Goal: Contribute content: Add original content to the website for others to see

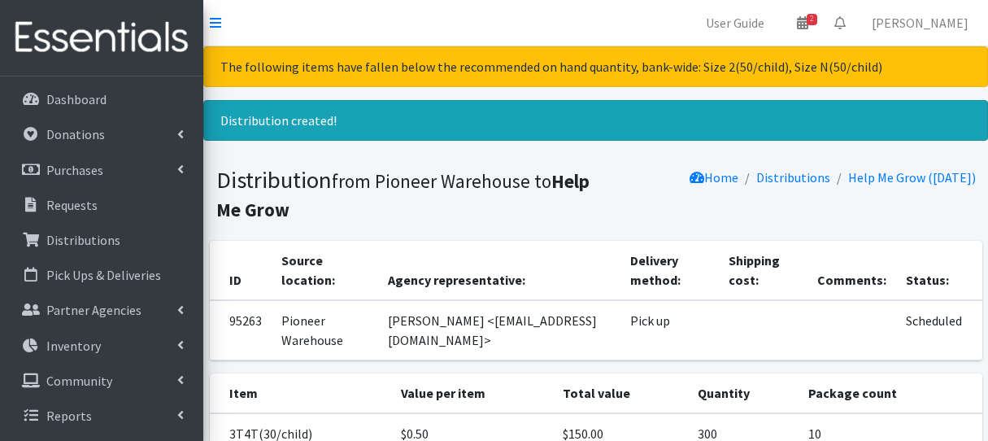
scroll to position [491, 0]
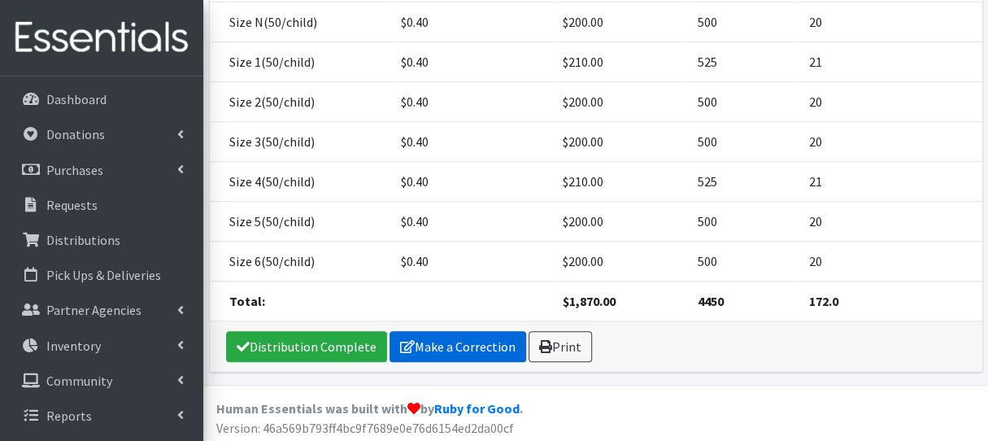
click at [439, 341] on link "Make a Correction" at bounding box center [458, 346] width 137 height 31
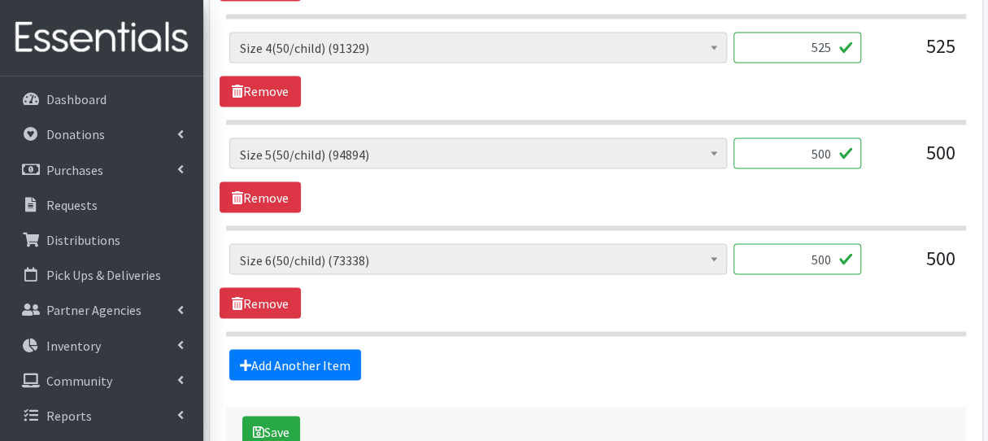
scroll to position [1375, 0]
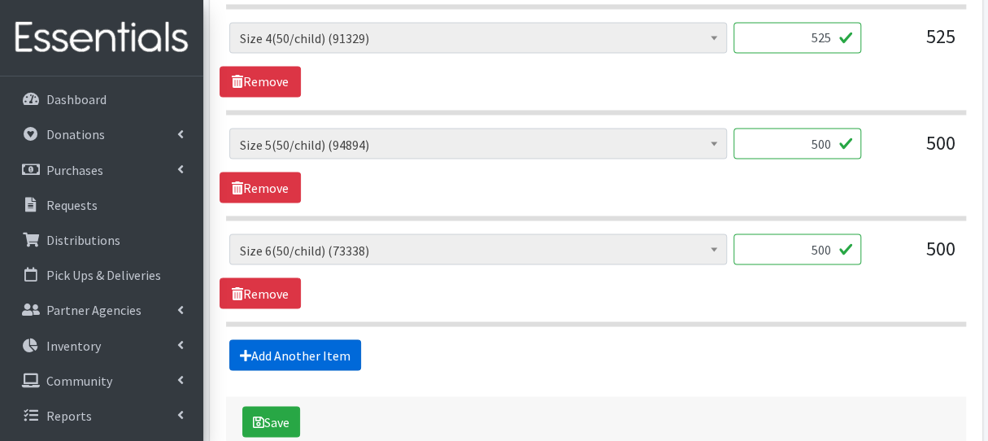
click at [298, 348] on link "Add Another Item" at bounding box center [295, 354] width 132 height 31
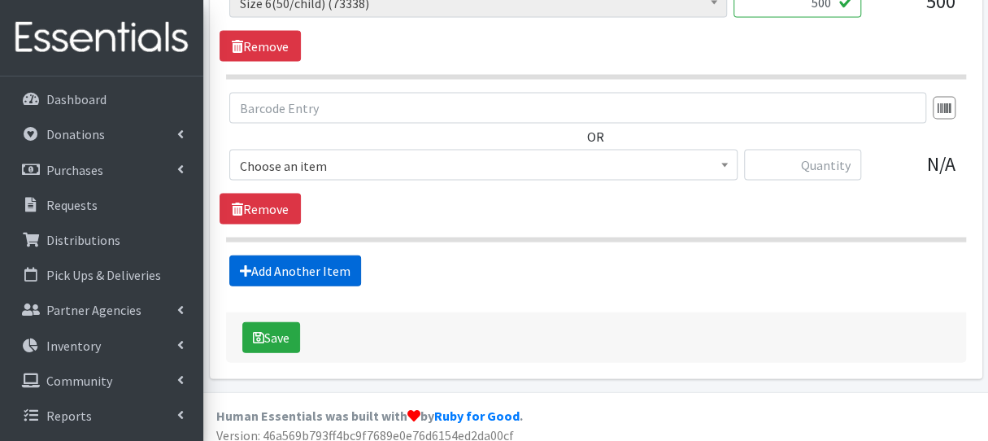
scroll to position [1624, 0]
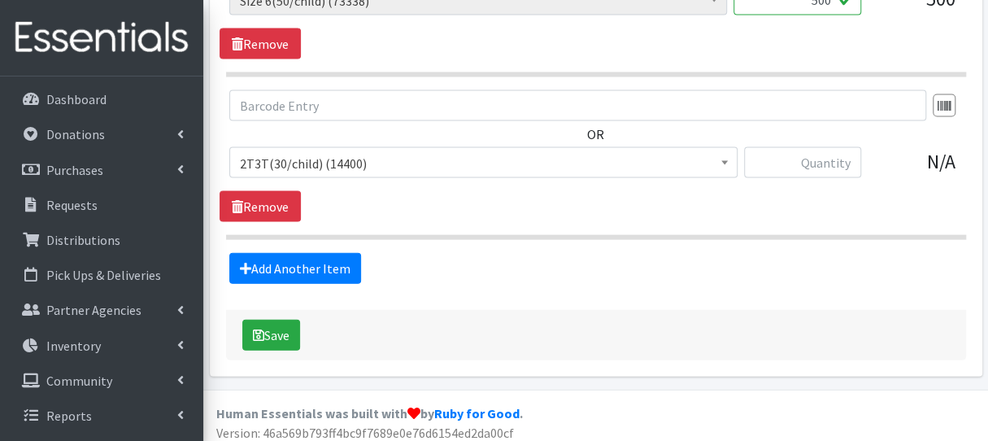
click at [335, 156] on span "2T3T(30/child) (14400)" at bounding box center [483, 163] width 487 height 23
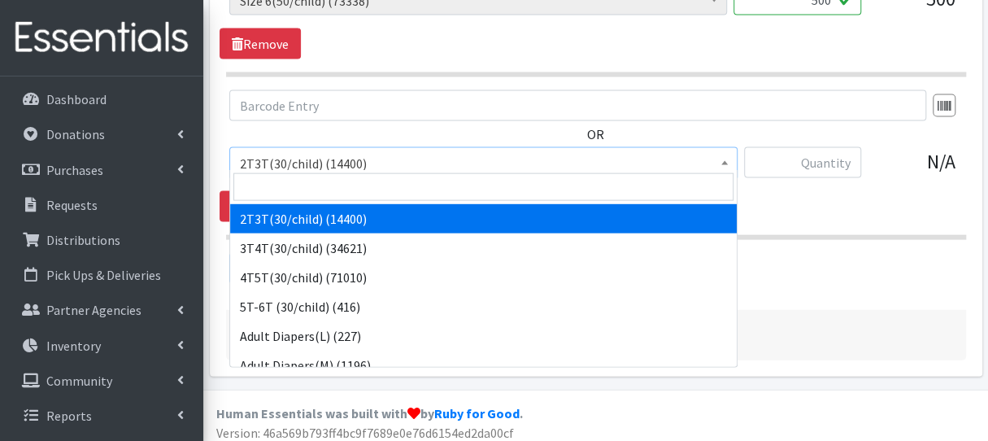
click at [334, 172] on span at bounding box center [483, 187] width 507 height 34
click at [334, 176] on input "search" at bounding box center [483, 187] width 500 height 28
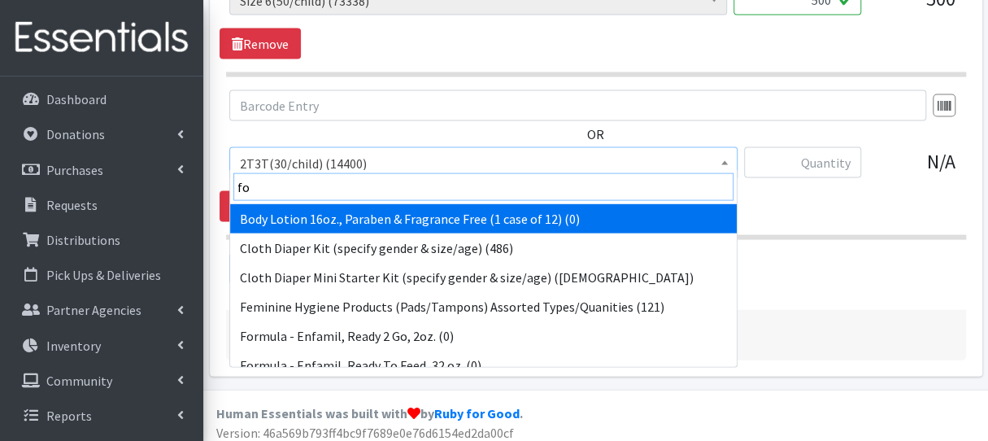
type input "for"
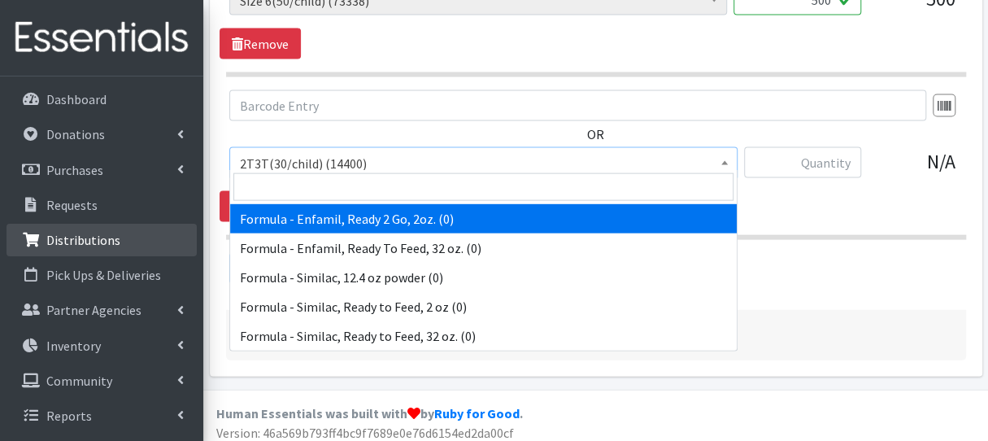
click at [78, 244] on p "Distributions" at bounding box center [83, 240] width 74 height 16
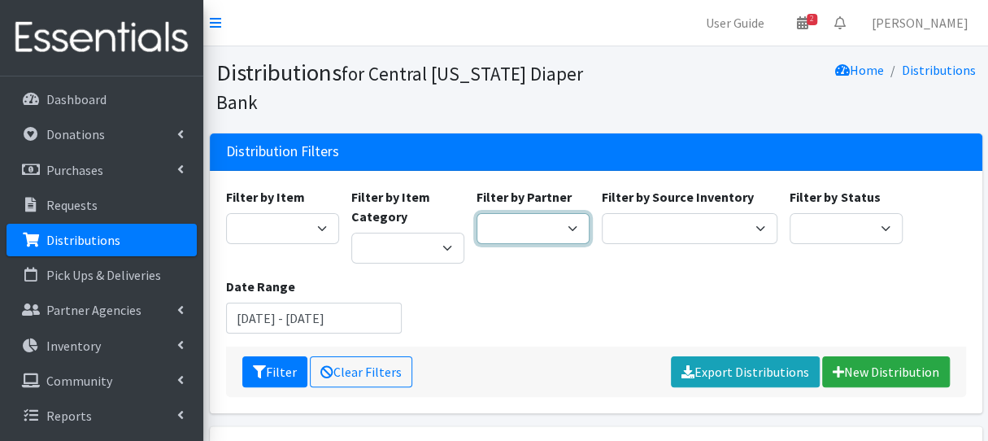
click at [556, 237] on select "All Saints Church Baby Momma Association Bellegrove Missionary Baptist Church F…" at bounding box center [533, 228] width 113 height 31
select select "1495"
click at [477, 213] on select "All Saints Church Baby Momma Association Bellegrove Missionary Baptist Church F…" at bounding box center [533, 228] width 113 height 31
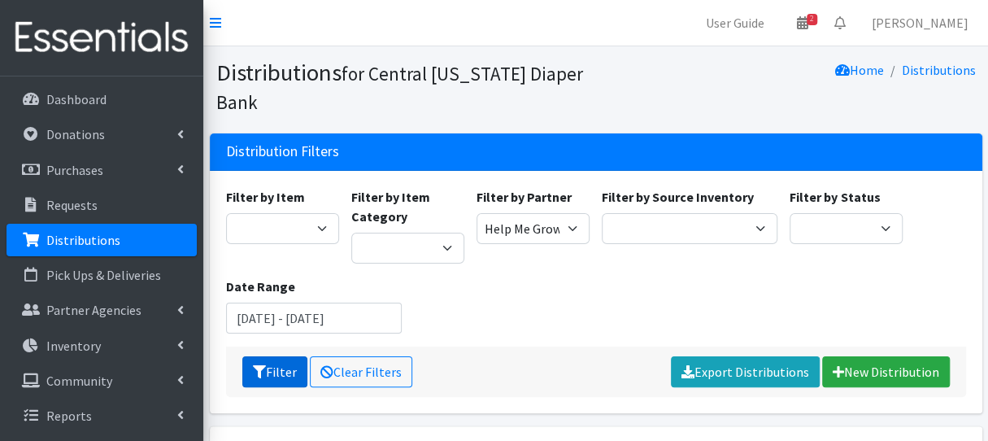
click at [264, 369] on icon "submit" at bounding box center [259, 371] width 13 height 13
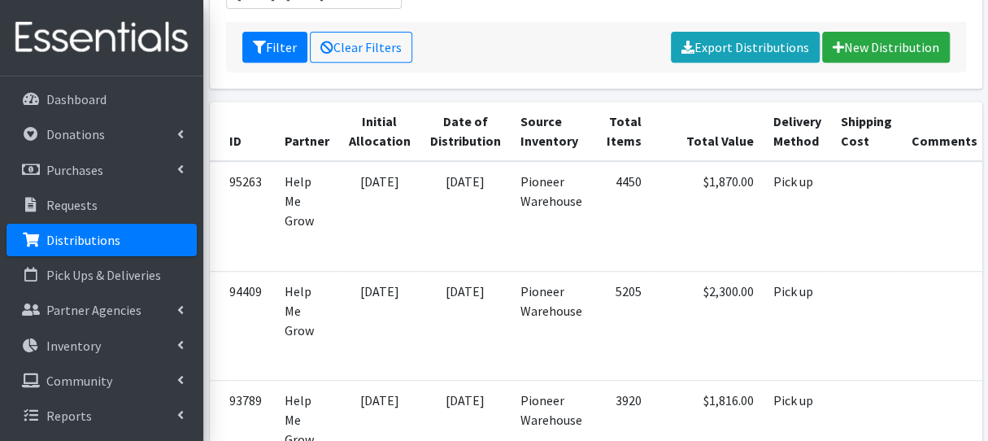
scroll to position [325, 0]
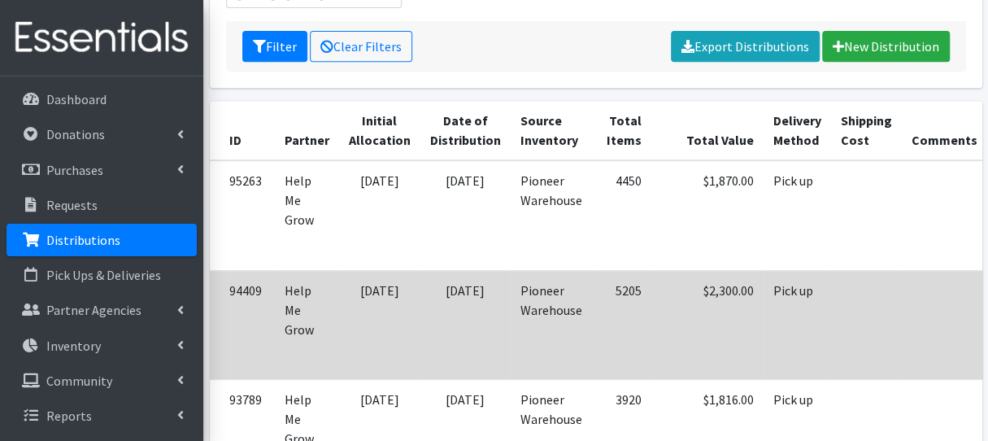
click at [776, 327] on td "Pick up" at bounding box center [798, 324] width 68 height 109
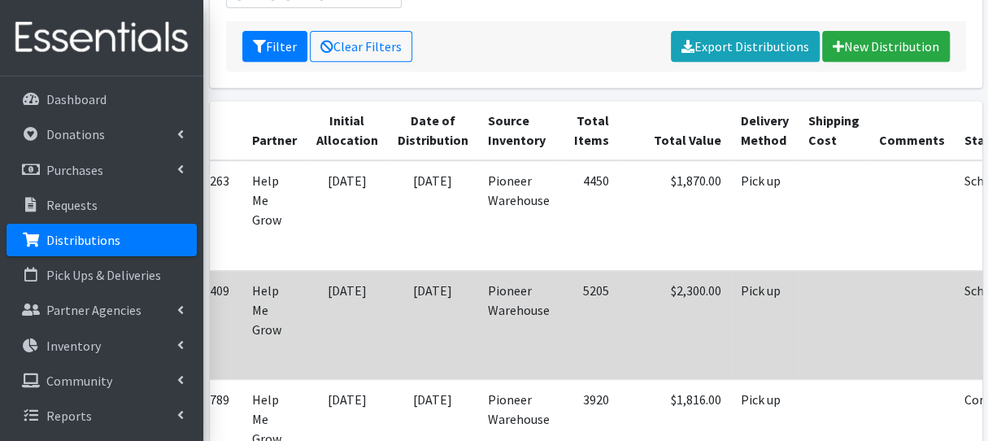
scroll to position [0, 107]
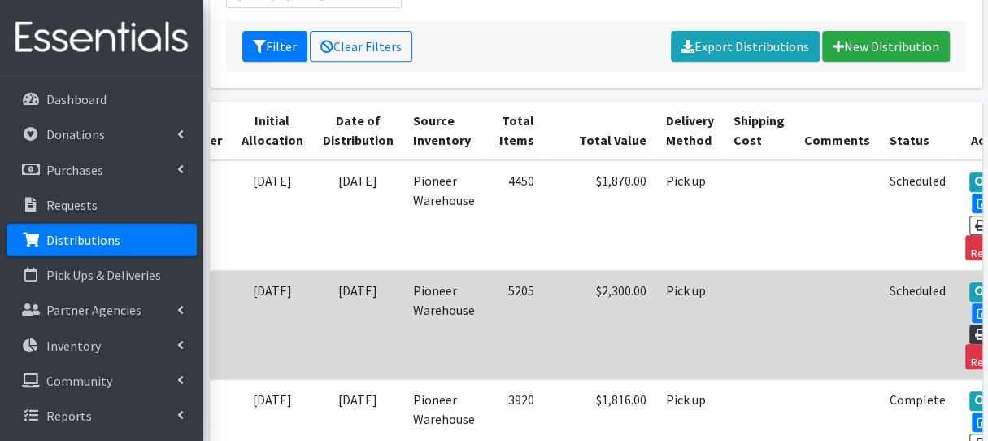
click at [970, 325] on link "Print" at bounding box center [993, 335] width 46 height 20
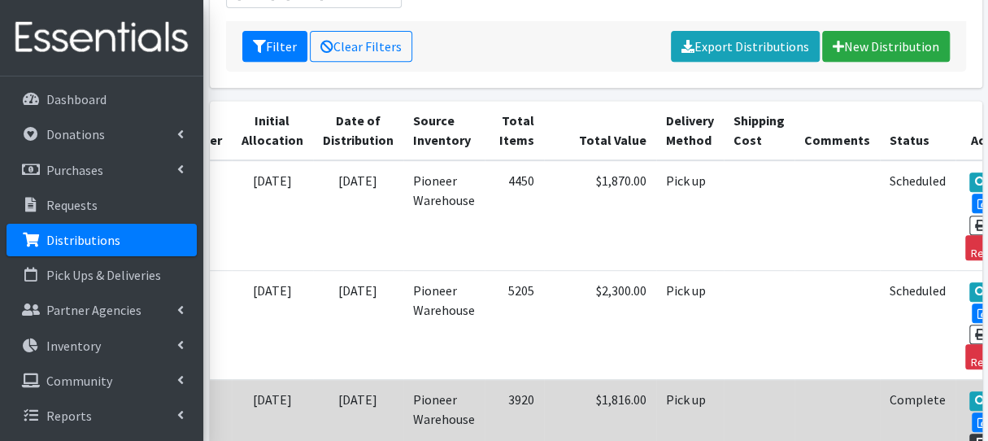
click at [970, 438] on link "Print" at bounding box center [993, 444] width 46 height 20
click at [975, 438] on icon at bounding box center [980, 443] width 11 height 11
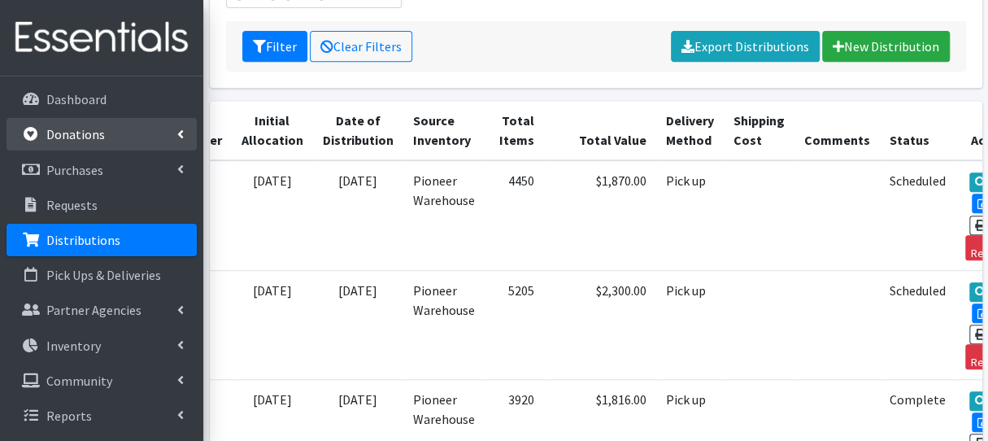
click at [41, 131] on link "Donations" at bounding box center [102, 134] width 190 height 33
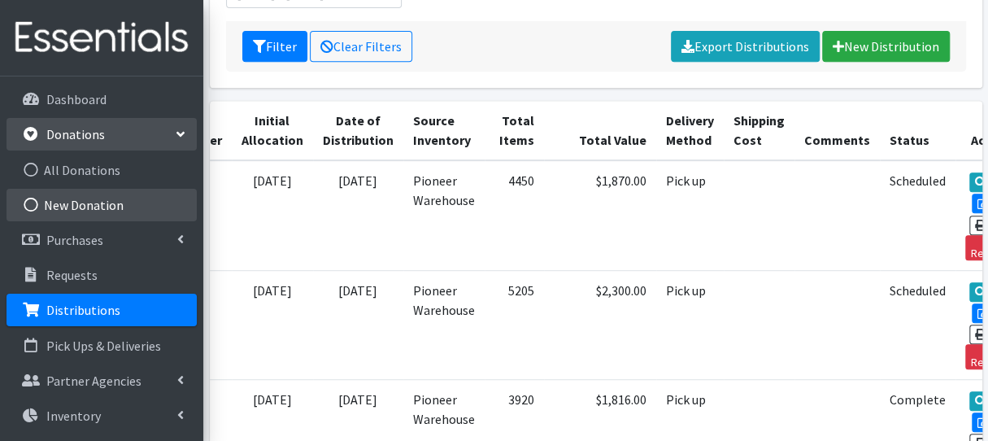
click at [79, 209] on link "New Donation" at bounding box center [102, 205] width 190 height 33
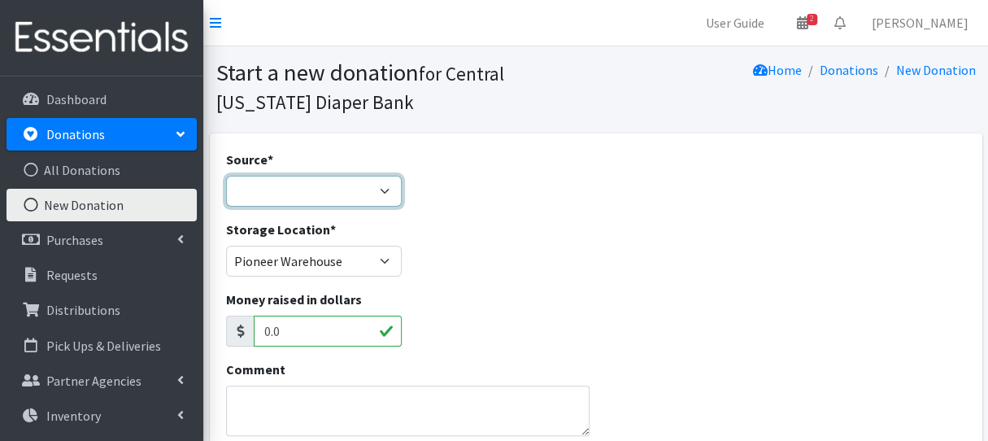
click at [252, 193] on select "Product Drive Manufacturer Donation Site Misc. Donation" at bounding box center [314, 191] width 176 height 31
click at [226, 176] on select "Product Drive Manufacturer Donation Site Misc. Donation" at bounding box center [314, 191] width 176 height 31
click at [347, 195] on select "Product Drive Manufacturer Donation Site Misc. Donation" at bounding box center [314, 191] width 176 height 31
click at [226, 176] on select "Product Drive Manufacturer Donation Site Misc. Donation" at bounding box center [314, 191] width 176 height 31
drag, startPoint x: 335, startPoint y: 191, endPoint x: 335, endPoint y: 203, distance: 12.2
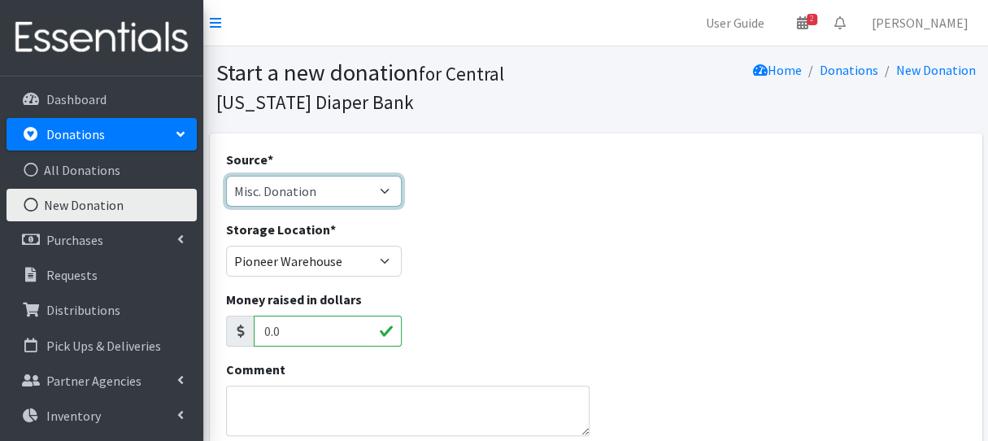
click at [335, 193] on select "Product Drive Manufacturer Donation Site Misc. Donation" at bounding box center [314, 191] width 176 height 31
select select "Donation Site"
click at [226, 176] on select "Product Drive Manufacturer Donation Site Misc. Donation" at bounding box center [314, 191] width 176 height 31
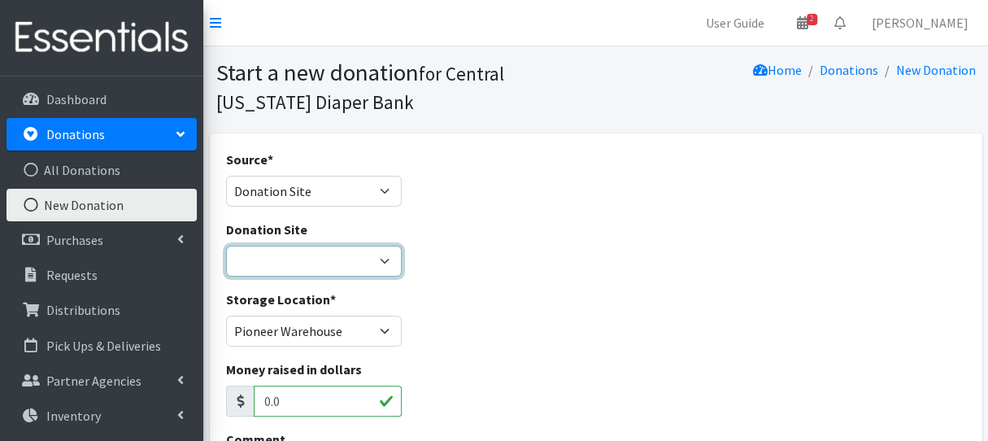
click at [346, 268] on select "Cicero Library CNYDB Donation Bin Community Library of DeWitt and Jamesville Fa…" at bounding box center [314, 261] width 176 height 31
select select "464"
click at [226, 246] on select "Cicero Library CNYDB Donation Bin Community Library of DeWitt and Jamesville Fa…" at bounding box center [314, 261] width 176 height 31
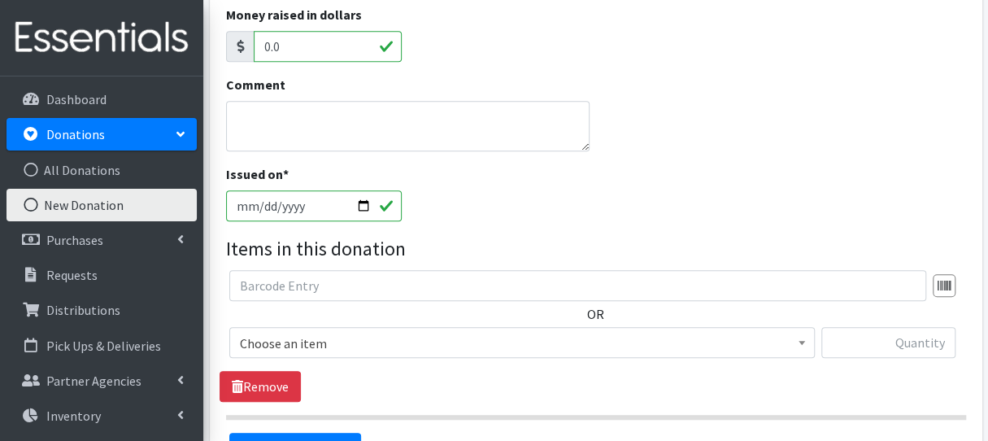
scroll to position [418, 0]
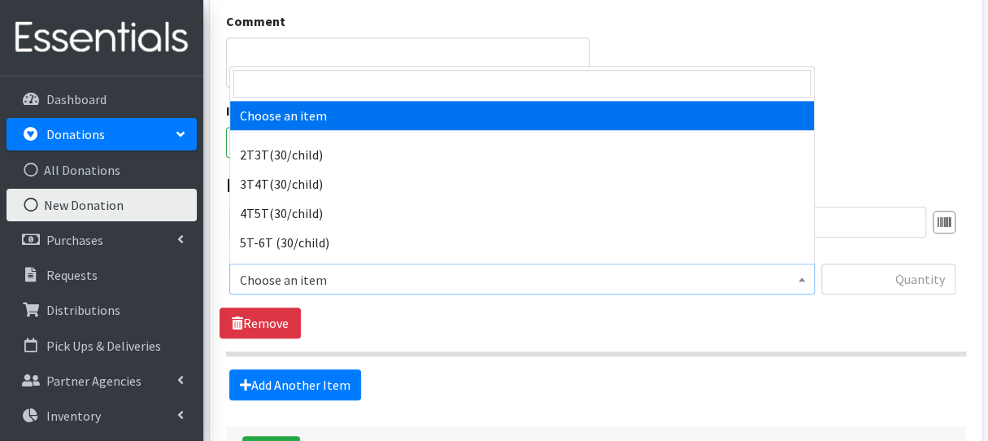
click at [691, 292] on span "Choose an item" at bounding box center [522, 279] width 586 height 31
click at [605, 95] on input "search" at bounding box center [522, 84] width 578 height 28
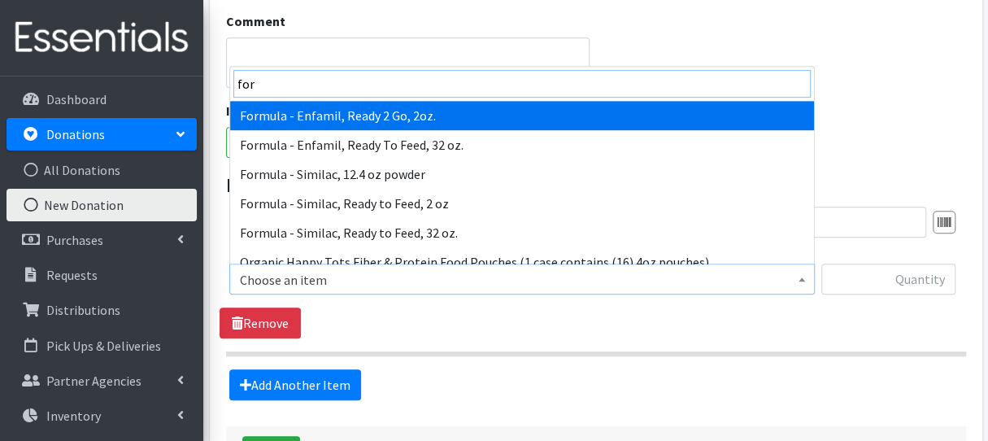
type input "form"
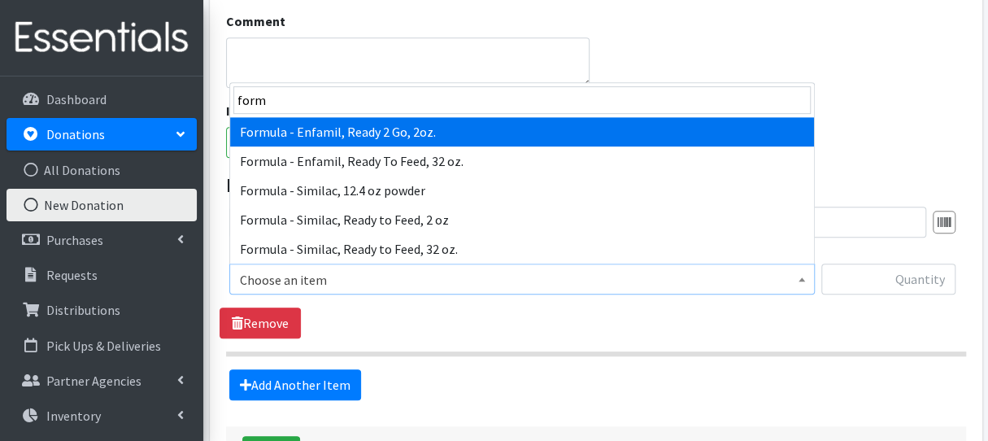
select select "14420"
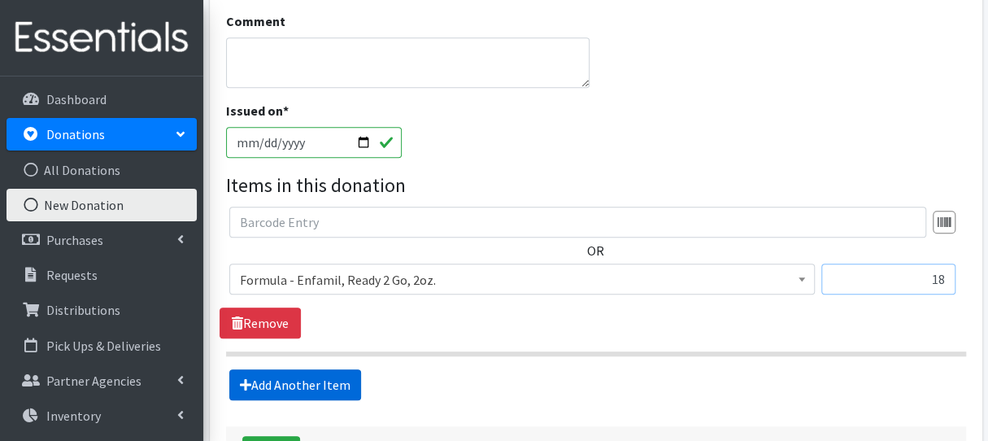
type input "18"
click at [340, 385] on link "Add Another Item" at bounding box center [295, 384] width 132 height 31
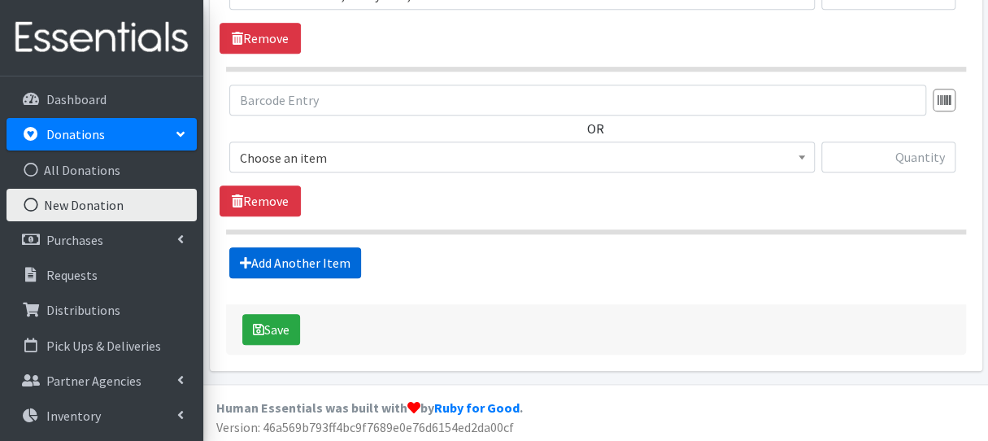
scroll to position [704, 0]
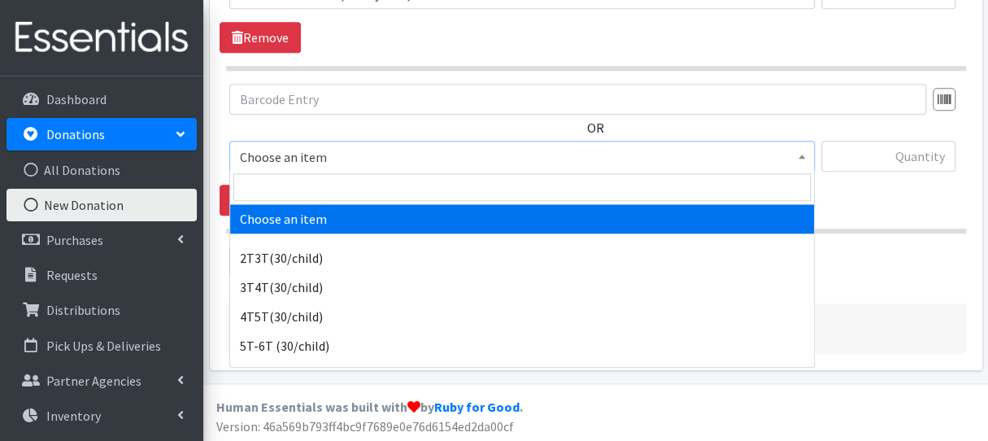
click at [375, 155] on span "Choose an item" at bounding box center [522, 157] width 565 height 23
click at [373, 185] on input "search" at bounding box center [522, 187] width 578 height 28
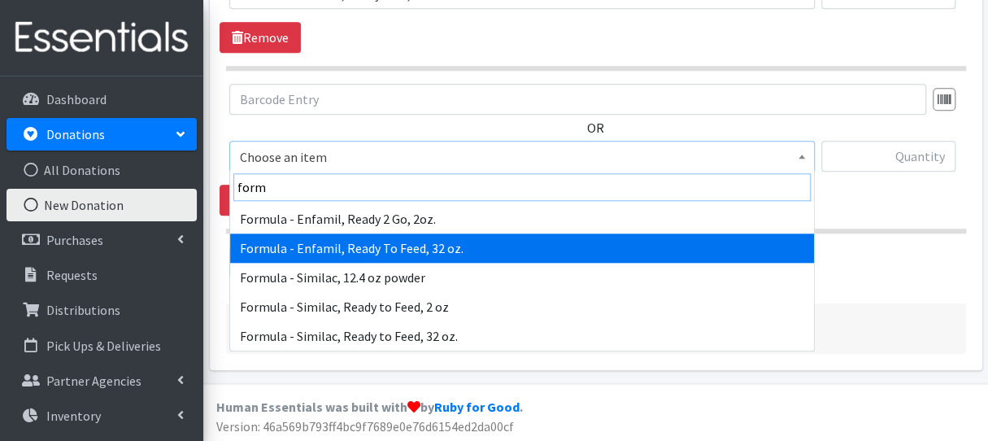
type input "form"
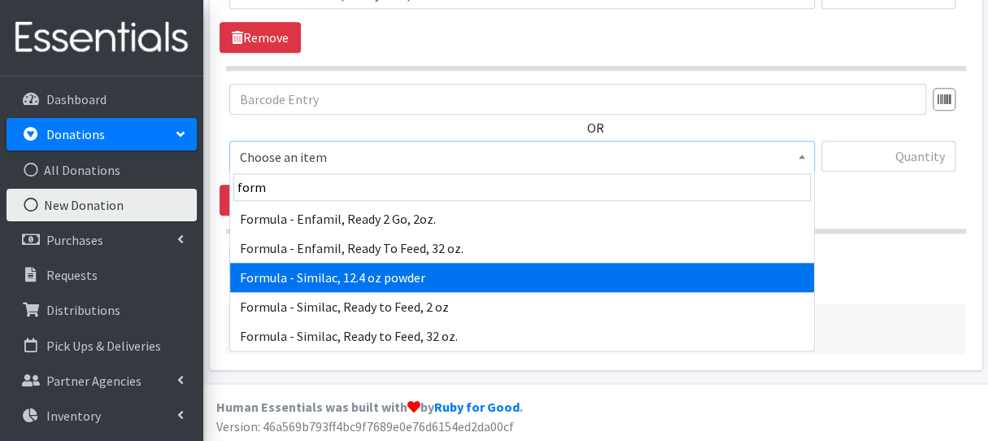
select select "6584"
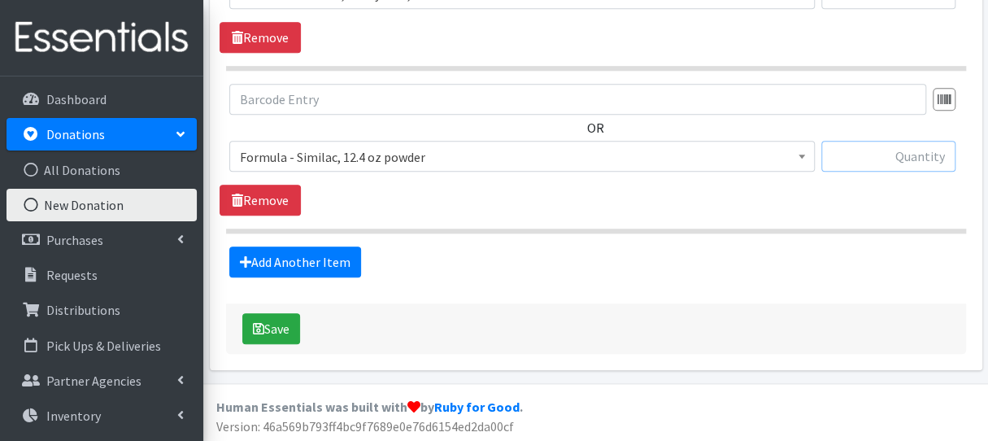
click at [839, 157] on input "text" at bounding box center [889, 156] width 134 height 31
type input "7"
click at [284, 321] on button "Save" at bounding box center [271, 328] width 58 height 31
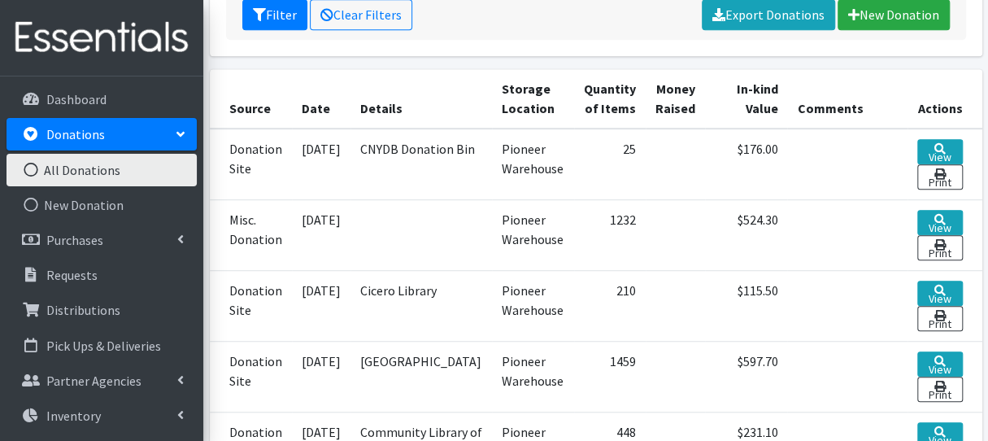
scroll to position [443, 0]
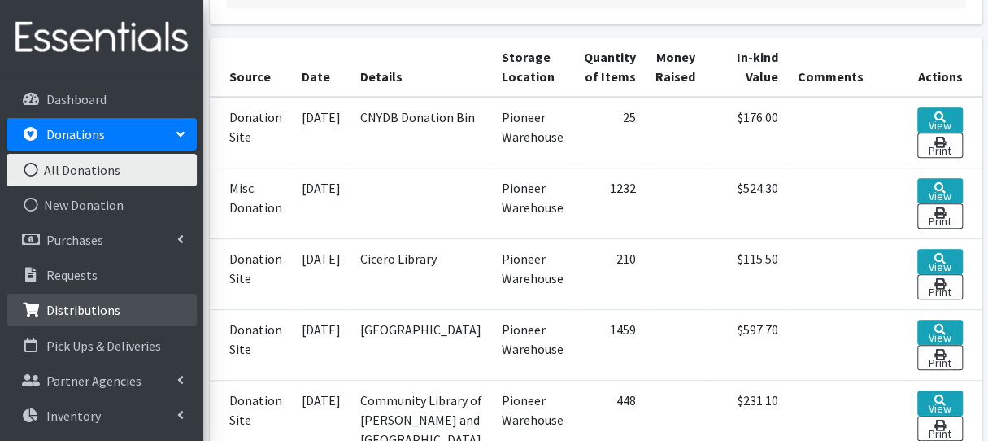
click at [167, 316] on link "Distributions" at bounding box center [102, 310] width 190 height 33
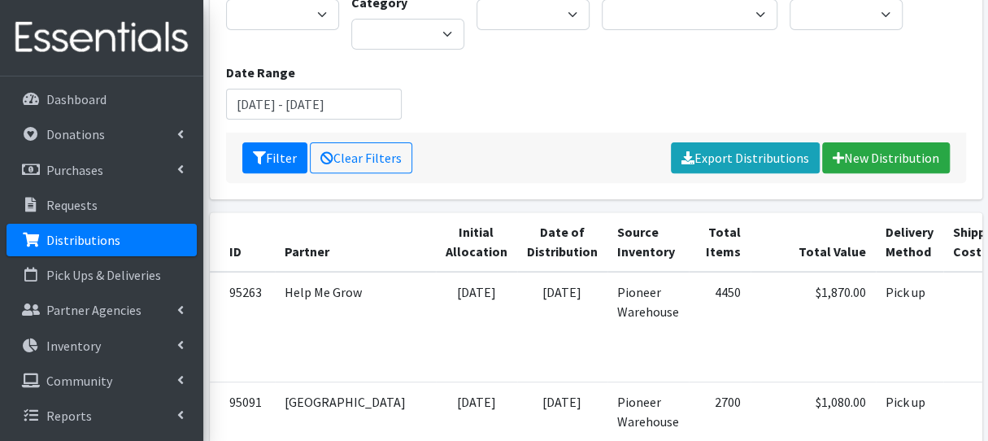
scroll to position [223, 0]
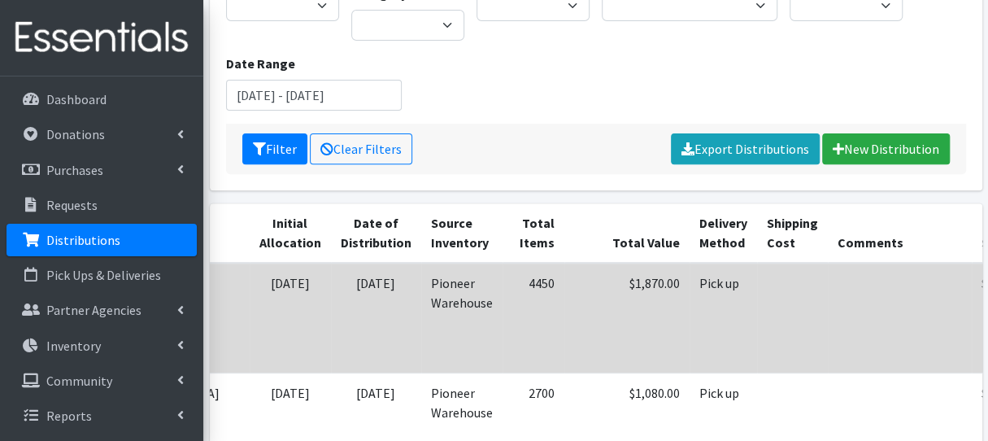
scroll to position [0, 195]
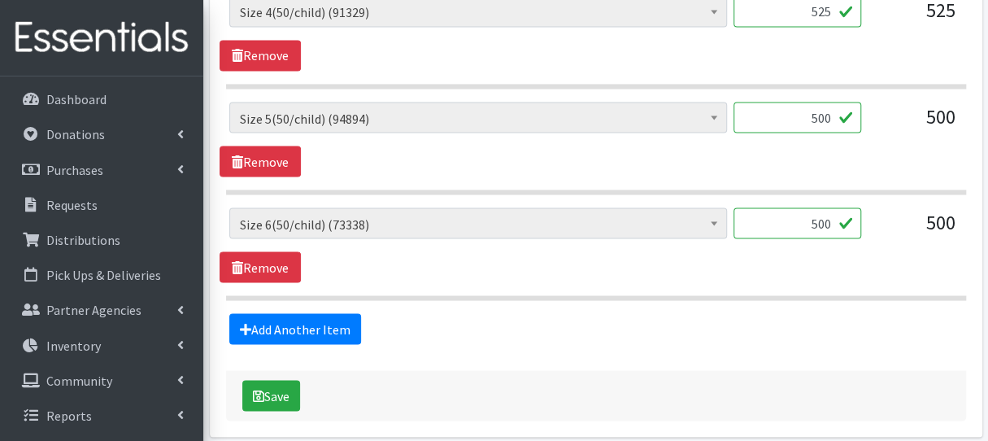
scroll to position [1462, 0]
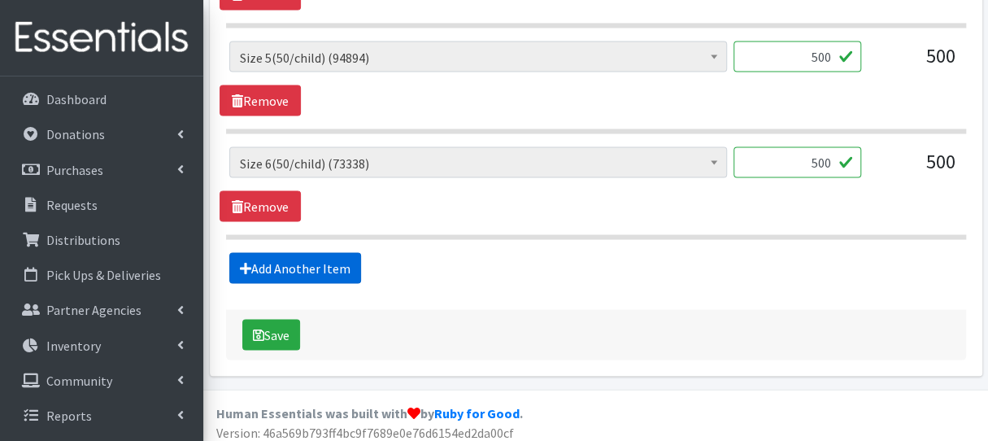
click at [312, 267] on link "Add Another Item" at bounding box center [295, 267] width 132 height 31
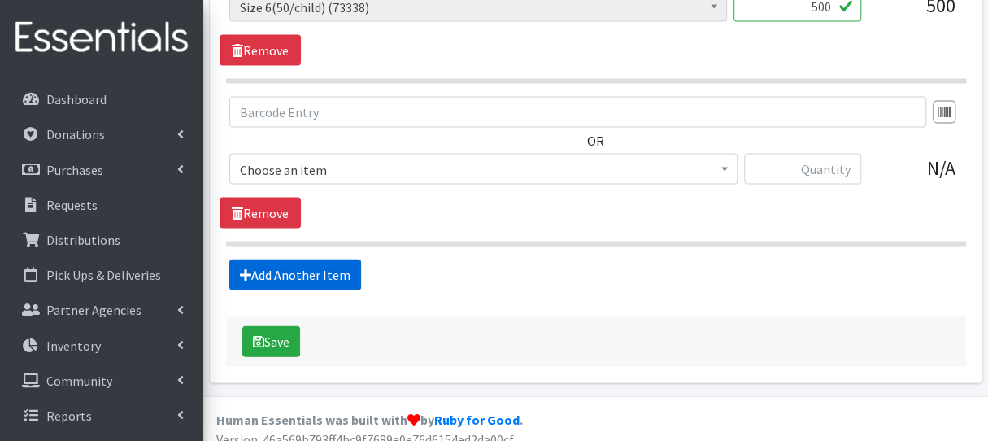
scroll to position [1624, 0]
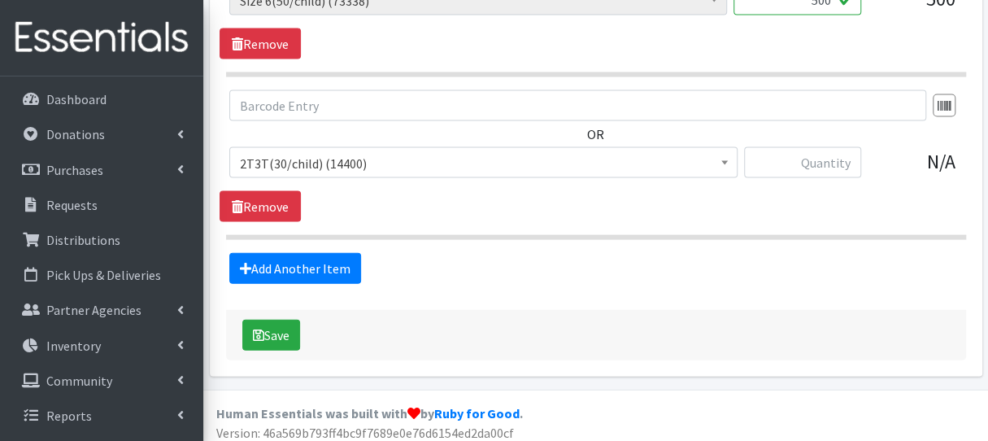
click at [350, 152] on span "2T3T(30/child) (14400)" at bounding box center [483, 163] width 487 height 23
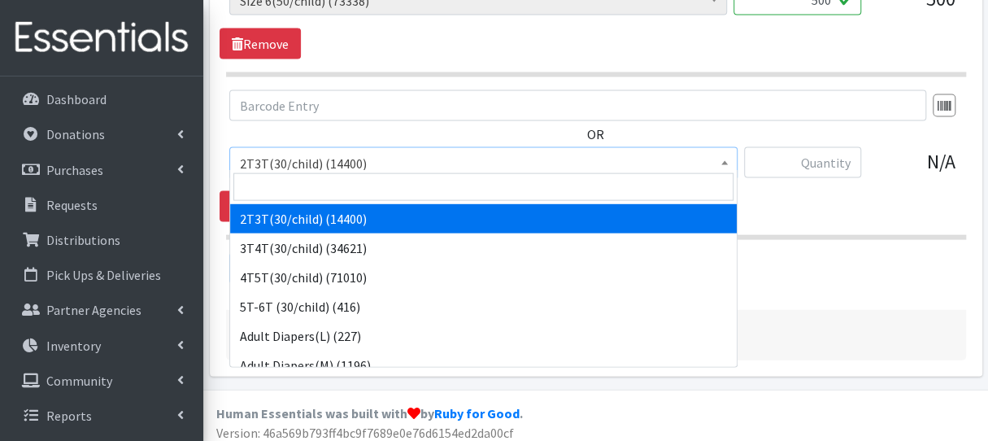
click at [350, 152] on span "2T3T(30/child) (14400)" at bounding box center [483, 163] width 487 height 23
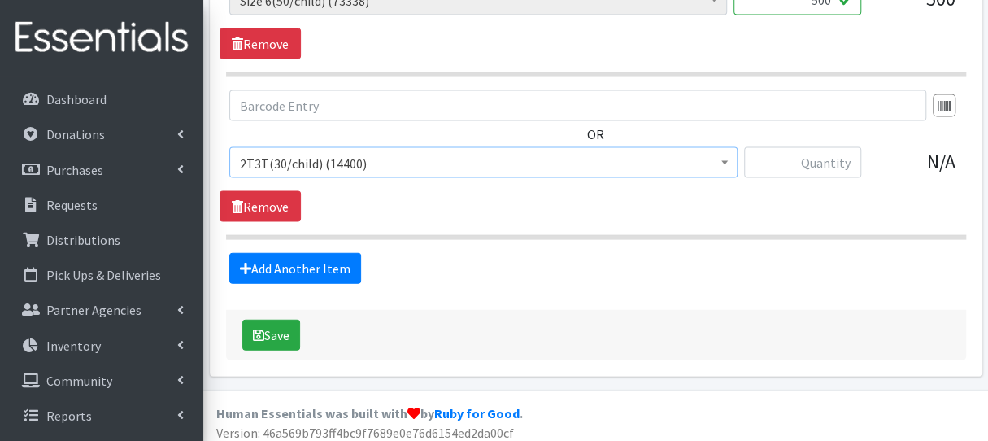
click at [350, 153] on span "2T3T(30/child) (14400)" at bounding box center [483, 163] width 487 height 23
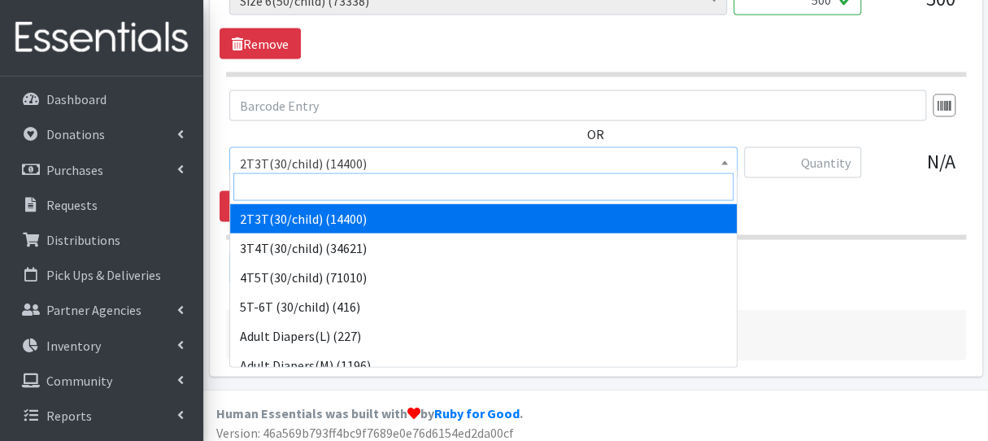
click at [342, 188] on input "search" at bounding box center [483, 187] width 500 height 28
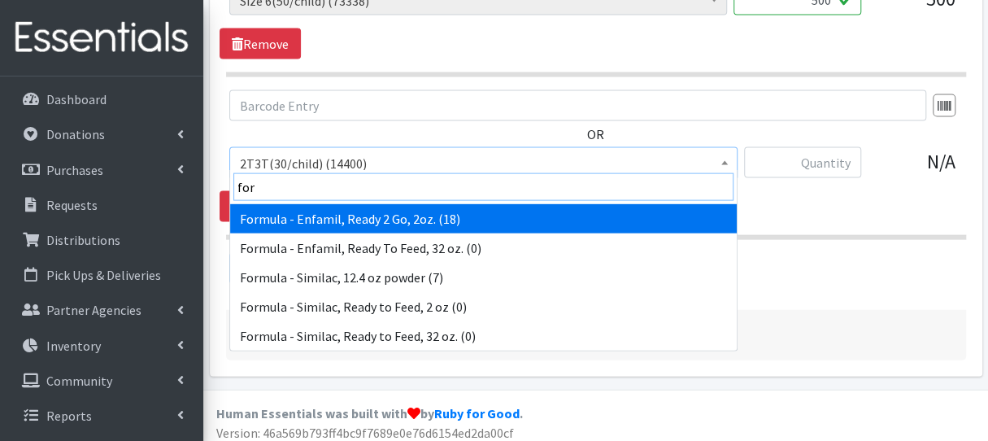
type input "form"
select select "14420"
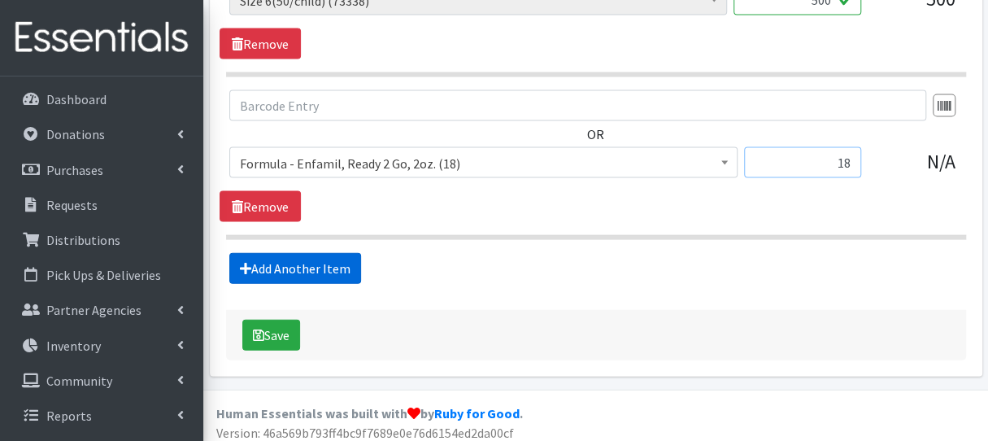
type input "18"
click at [268, 253] on link "Add Another Item" at bounding box center [295, 268] width 132 height 31
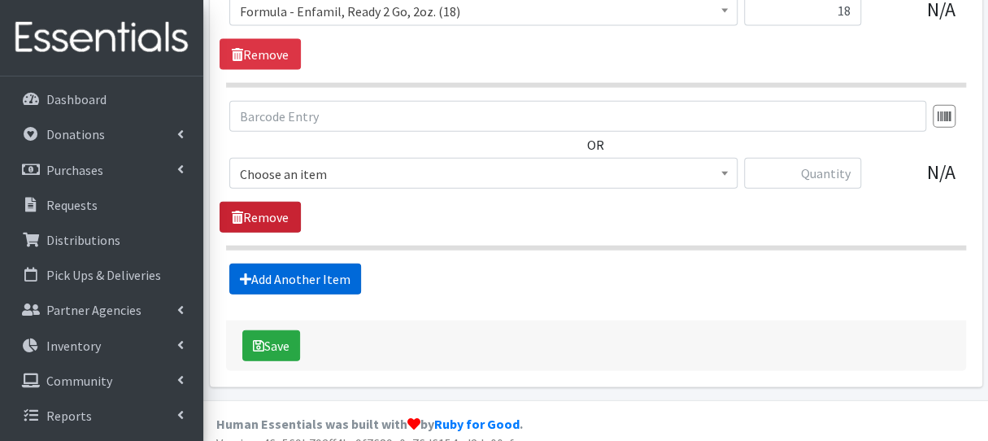
scroll to position [1786, 0]
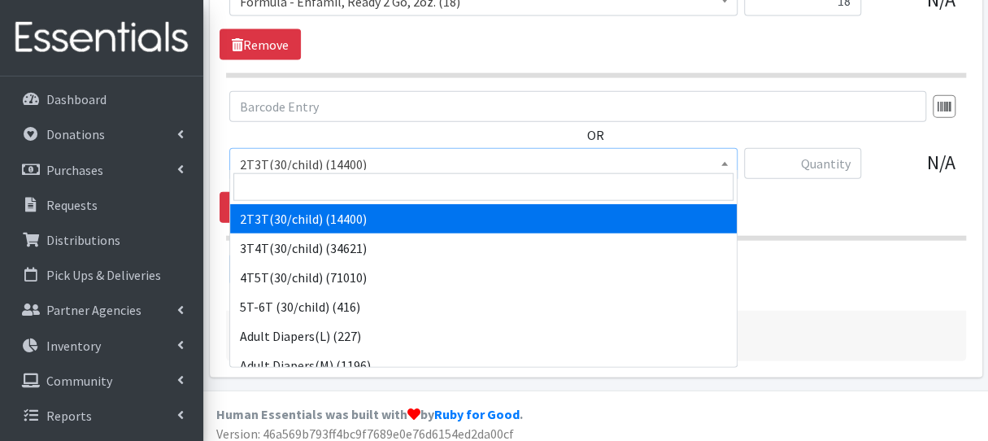
click at [285, 158] on span "2T3T(30/child) (14400)" at bounding box center [483, 164] width 487 height 23
click at [280, 197] on input "search" at bounding box center [483, 187] width 500 height 28
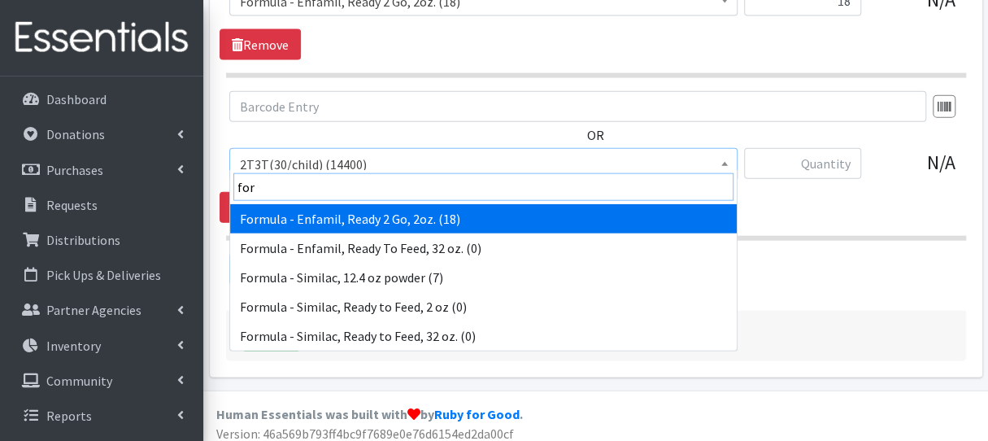
type input "form"
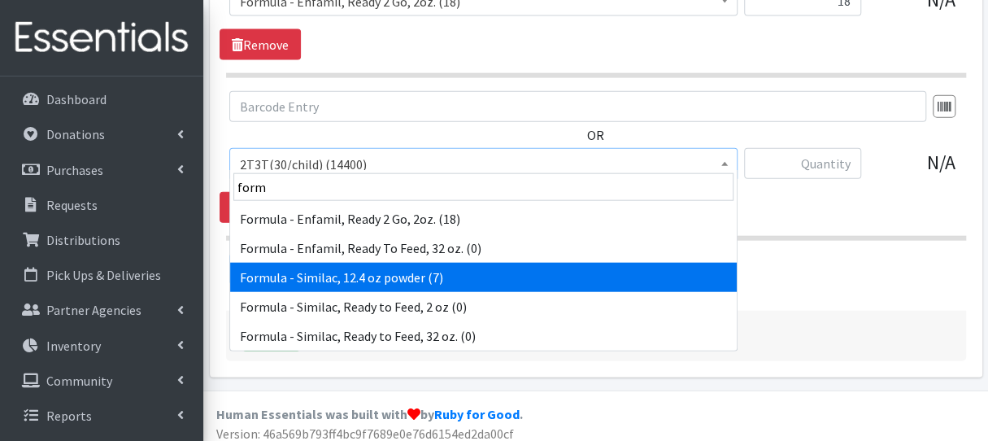
select select "6584"
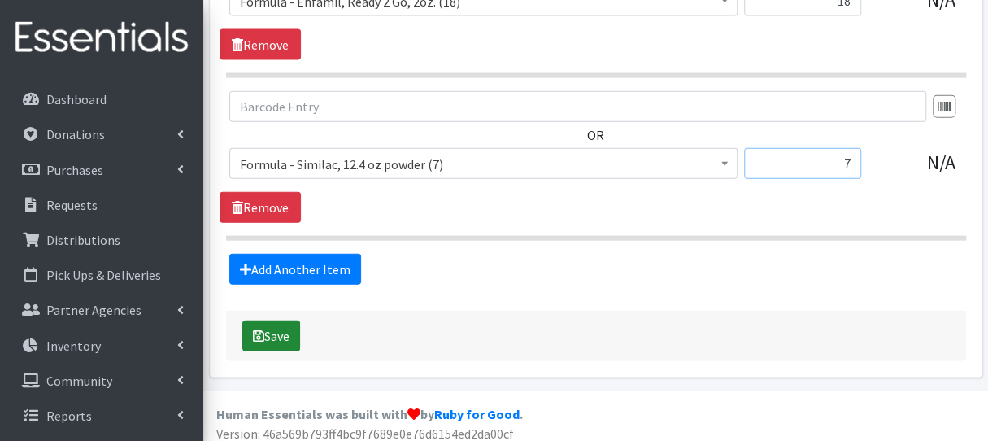
type input "7"
click at [269, 321] on button "Save" at bounding box center [271, 336] width 58 height 31
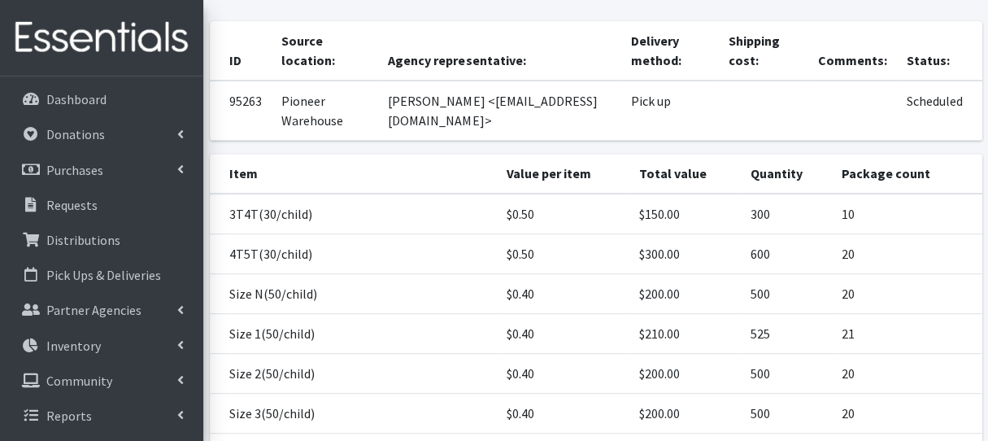
scroll to position [228, 0]
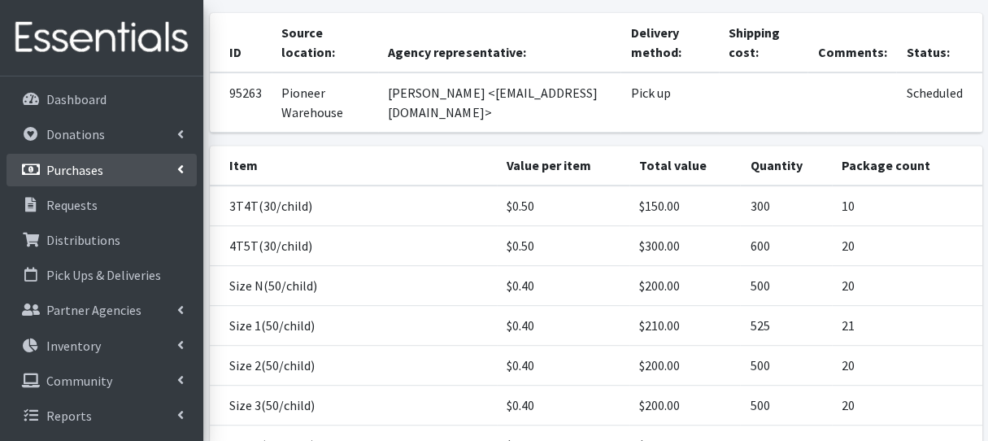
click at [157, 154] on link "Purchases" at bounding box center [102, 170] width 190 height 33
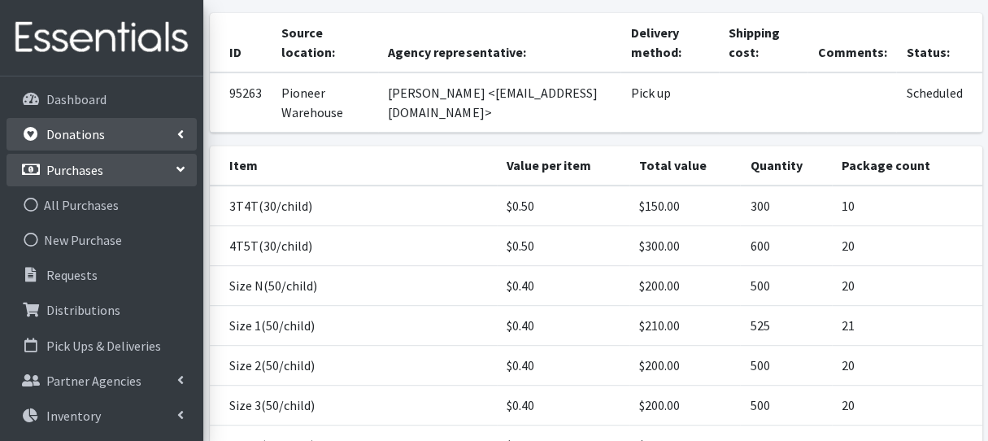
click at [98, 140] on p "Donations" at bounding box center [75, 134] width 59 height 16
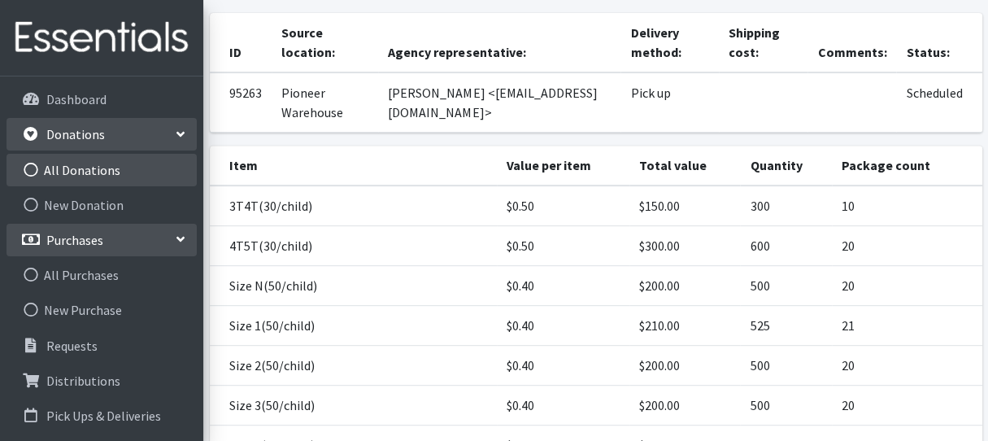
click at [103, 175] on link "All Donations" at bounding box center [102, 170] width 190 height 33
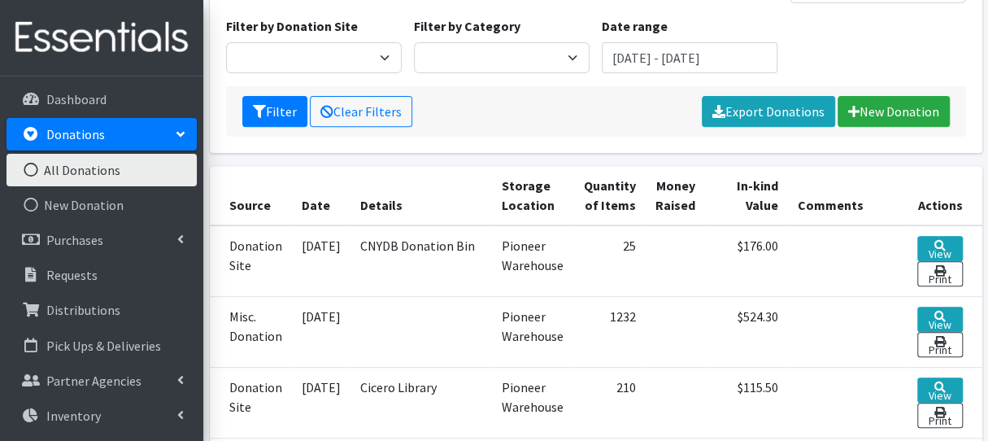
scroll to position [286, 0]
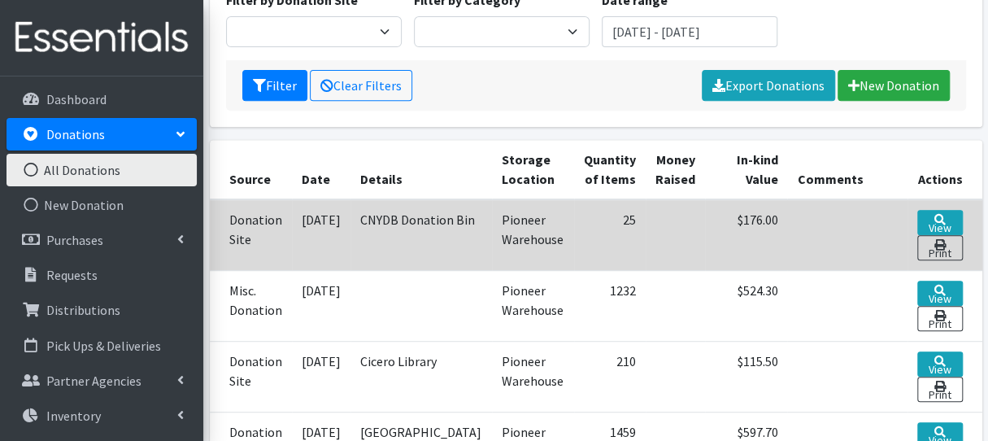
click at [851, 199] on td at bounding box center [847, 235] width 120 height 72
click at [932, 210] on link "View" at bounding box center [940, 222] width 45 height 25
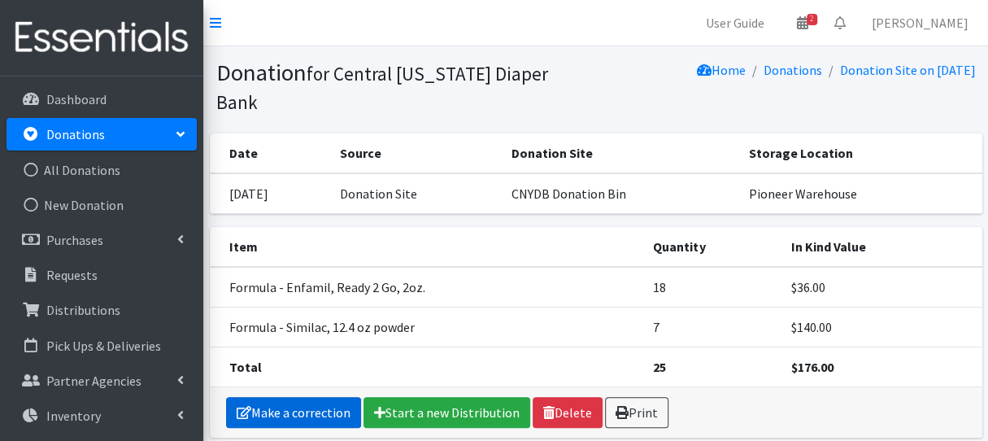
click at [302, 397] on link "Make a correction" at bounding box center [293, 412] width 135 height 31
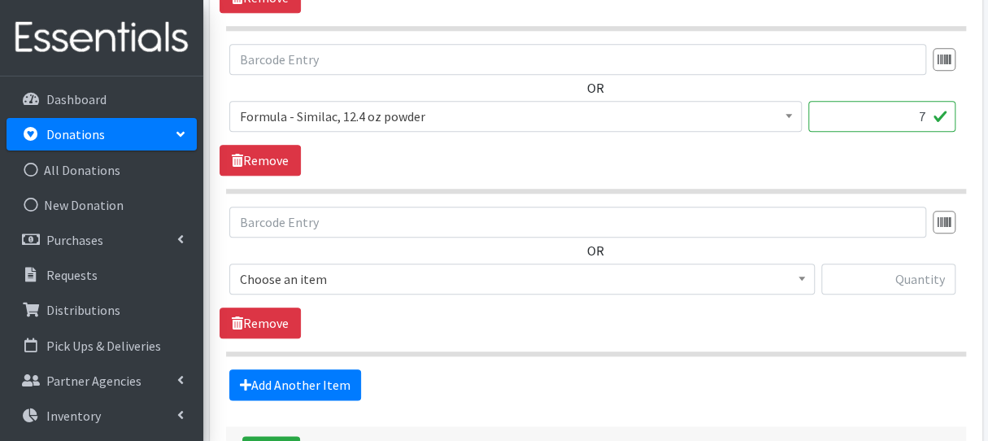
scroll to position [748, 0]
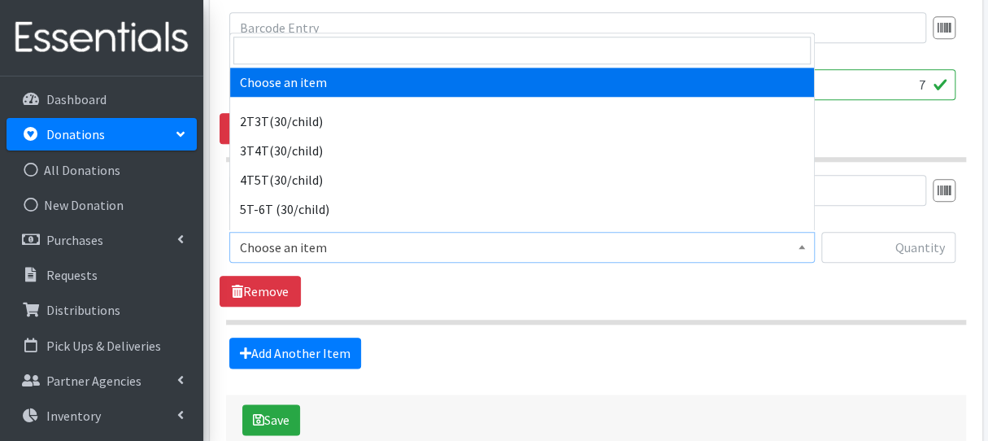
click at [732, 245] on span "Choose an item" at bounding box center [522, 247] width 565 height 23
click at [648, 55] on input "search" at bounding box center [522, 51] width 578 height 28
type input "n"
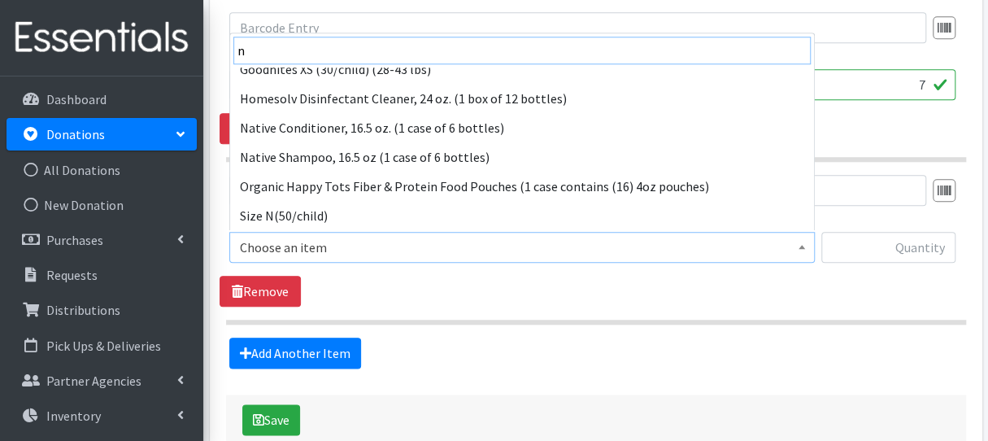
scroll to position [306, 0]
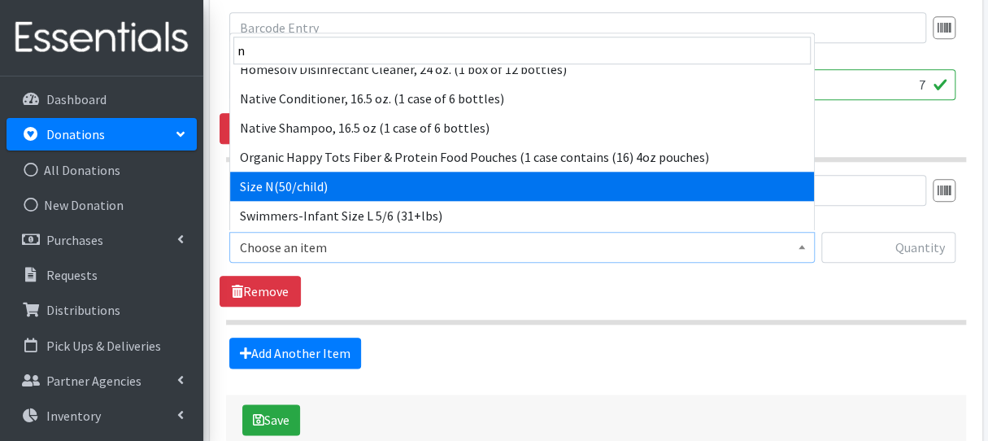
select select "961"
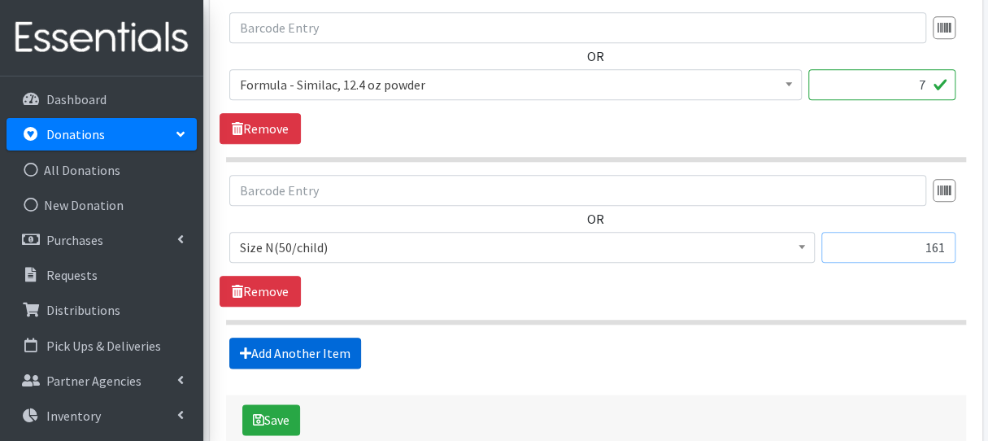
type input "161"
click at [318, 352] on link "Add Another Item" at bounding box center [295, 353] width 132 height 31
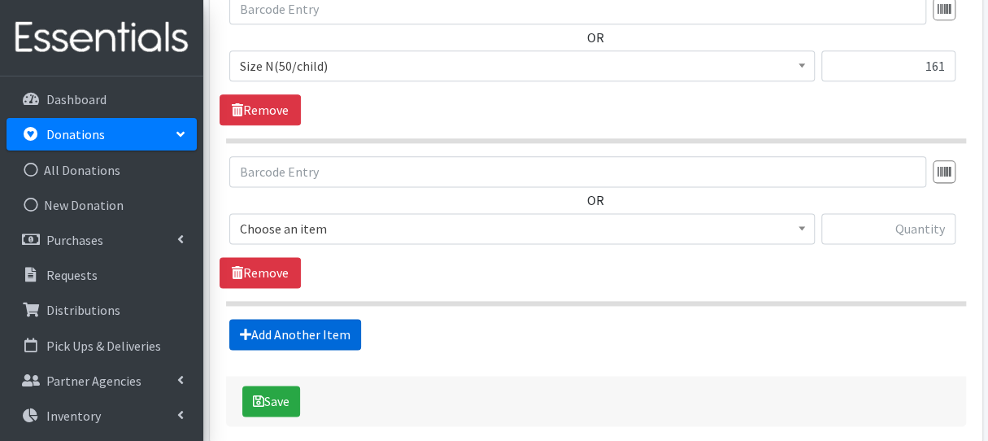
scroll to position [999, 0]
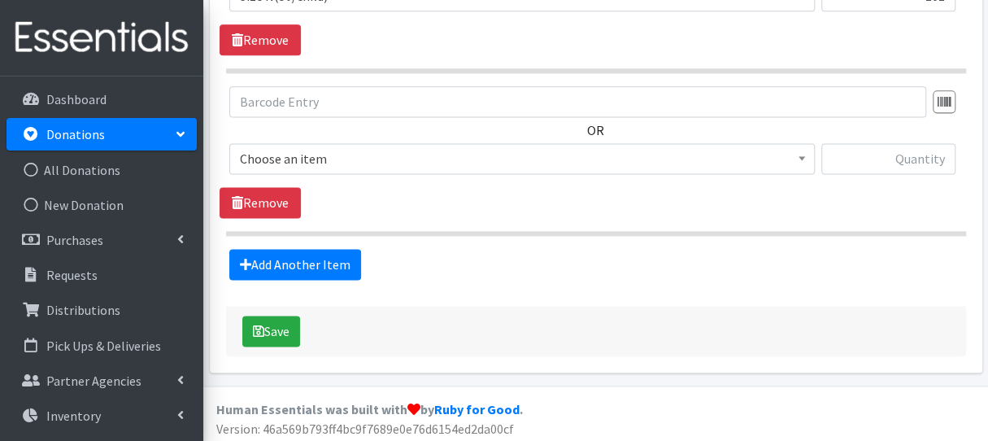
click at [321, 164] on span "Choose an item" at bounding box center [522, 158] width 565 height 23
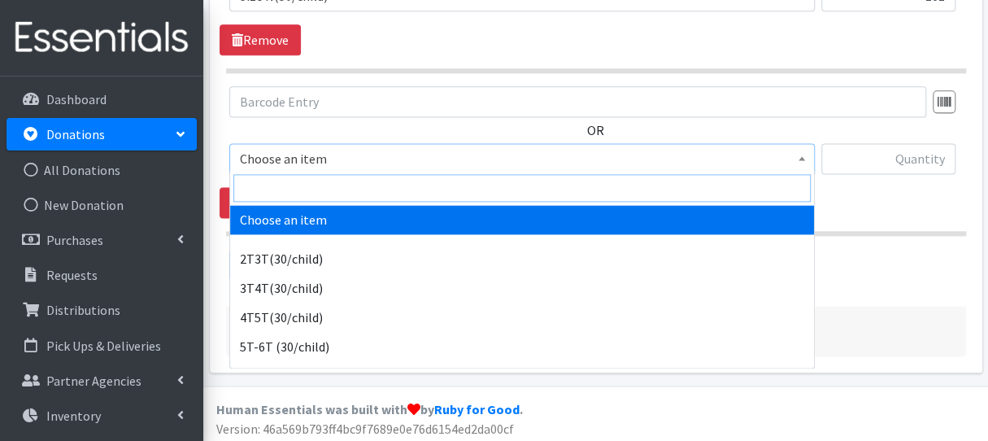
click at [314, 181] on input "search" at bounding box center [522, 188] width 578 height 28
type input "1"
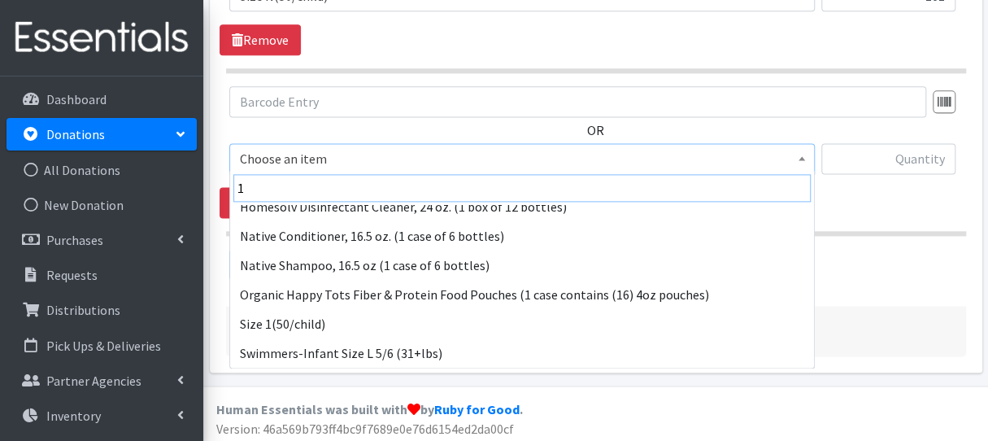
scroll to position [189, 0]
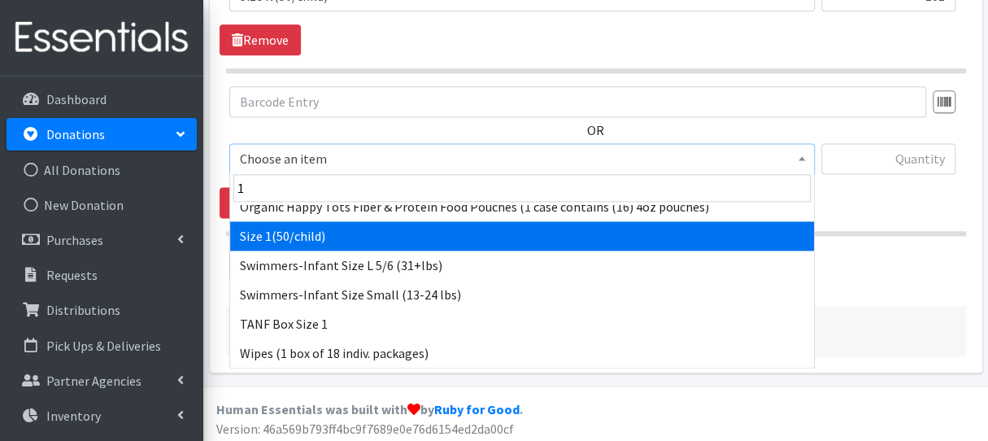
select select "950"
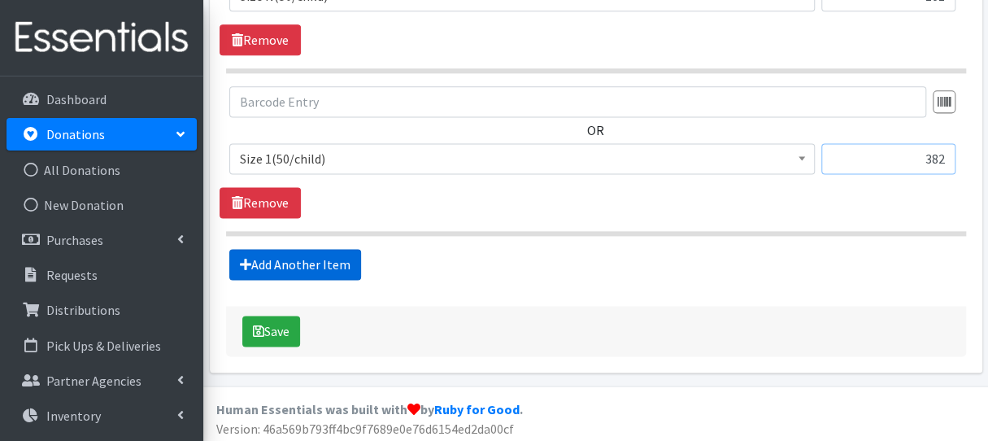
type input "382"
click at [280, 255] on link "Add Another Item" at bounding box center [295, 264] width 132 height 31
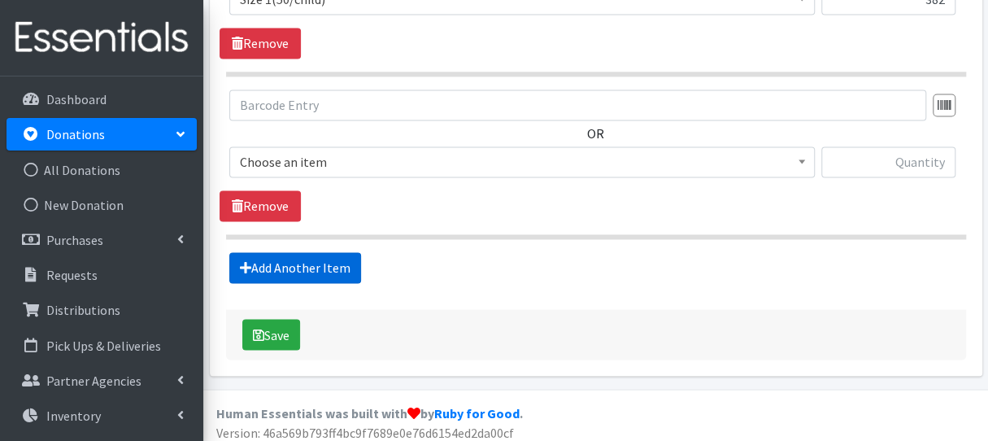
scroll to position [1161, 0]
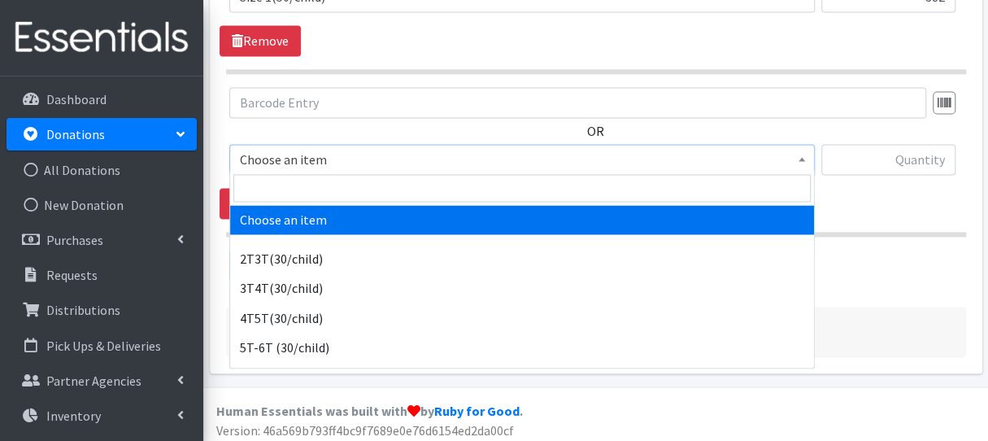
click at [301, 158] on span "Choose an item" at bounding box center [522, 159] width 565 height 23
click at [309, 190] on input "search" at bounding box center [522, 188] width 578 height 28
type input "3"
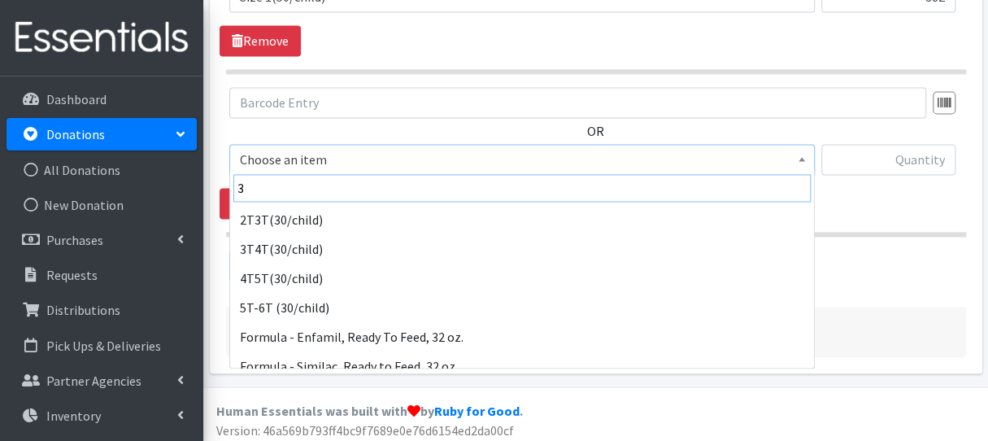
scroll to position [189, 0]
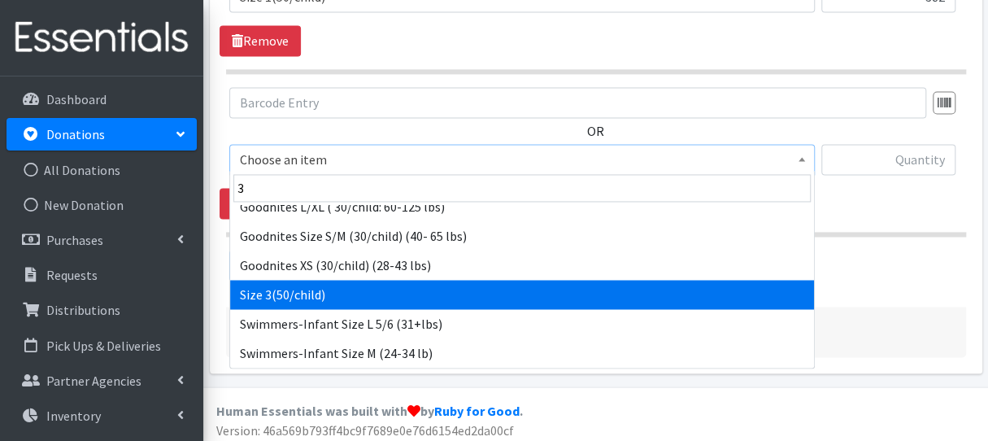
select select "954"
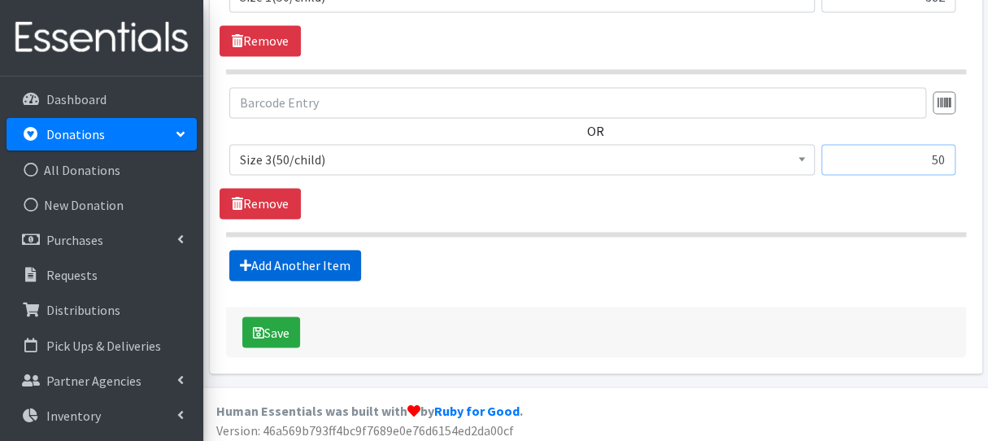
type input "50"
click at [281, 265] on link "Add Another Item" at bounding box center [295, 265] width 132 height 31
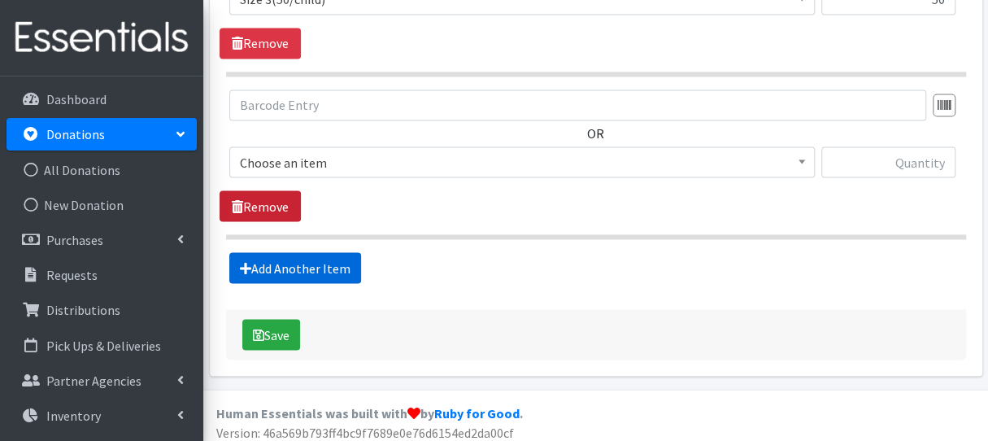
scroll to position [1323, 0]
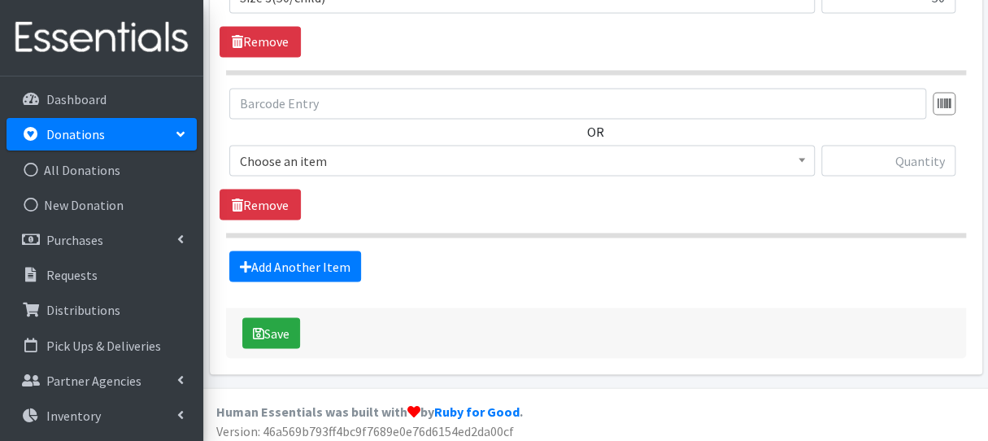
click at [294, 164] on span "Choose an item" at bounding box center [522, 160] width 565 height 23
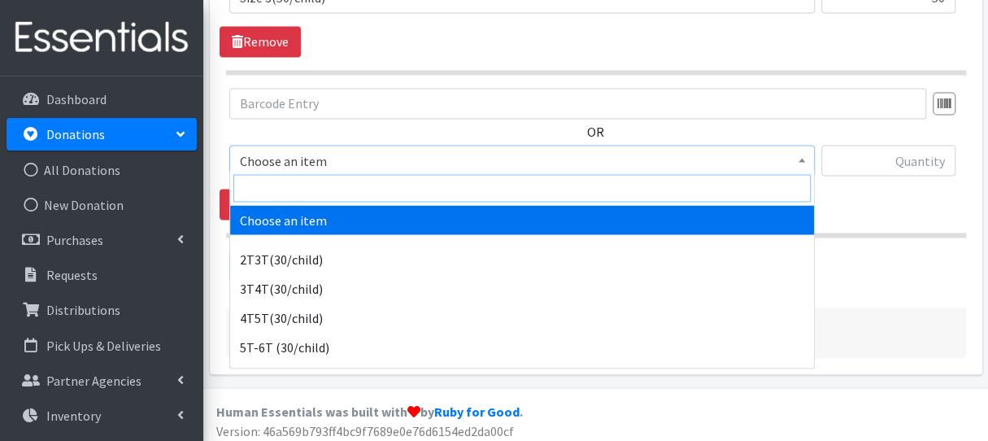
click at [297, 185] on input "search" at bounding box center [522, 188] width 578 height 28
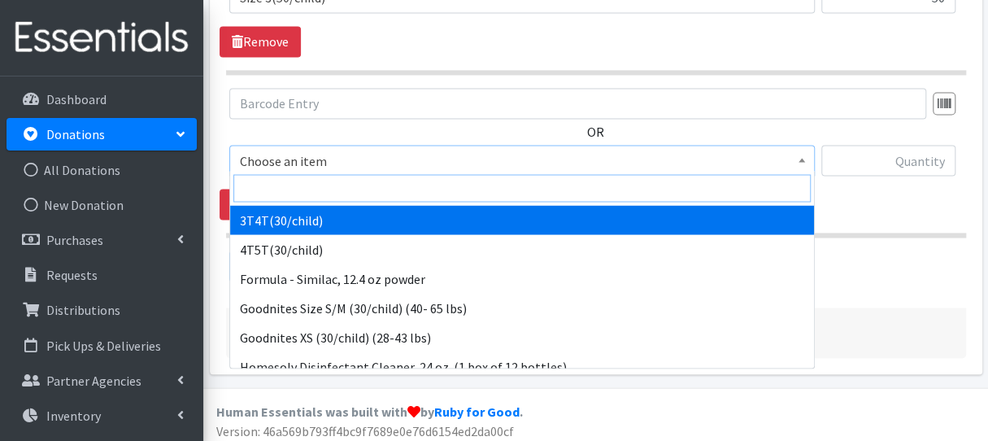
type input "4"
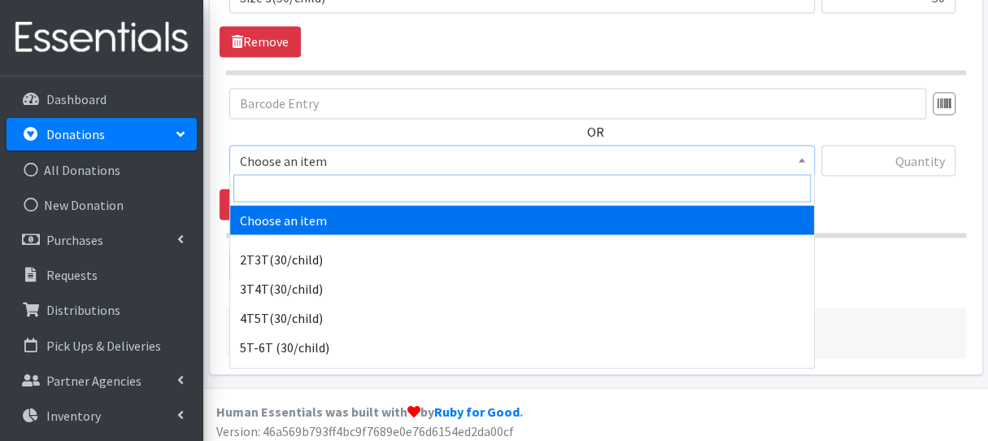
type input "5"
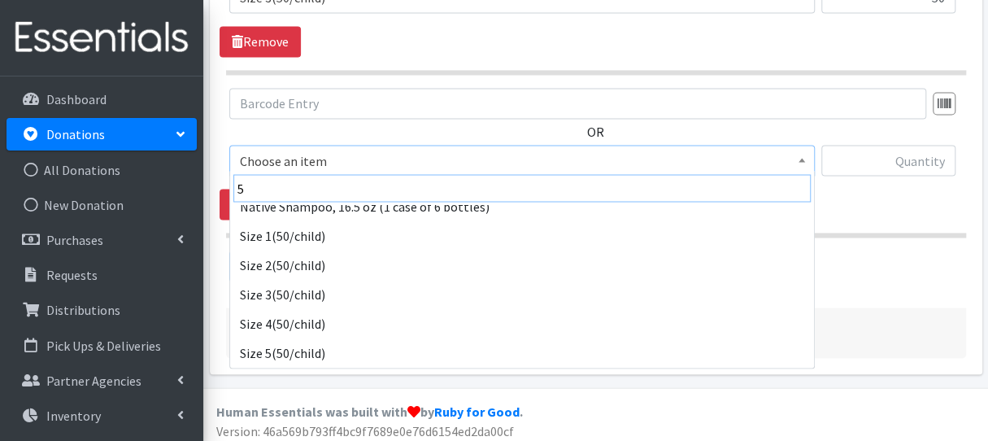
scroll to position [189, 0]
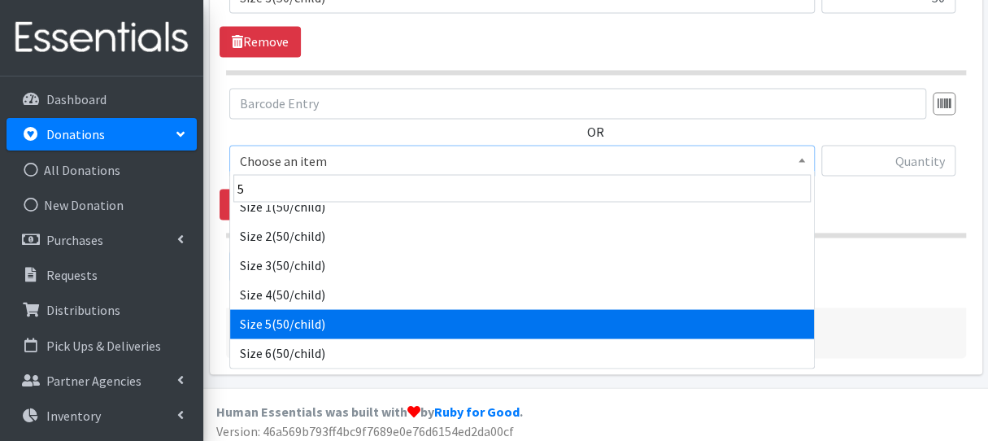
select select "964"
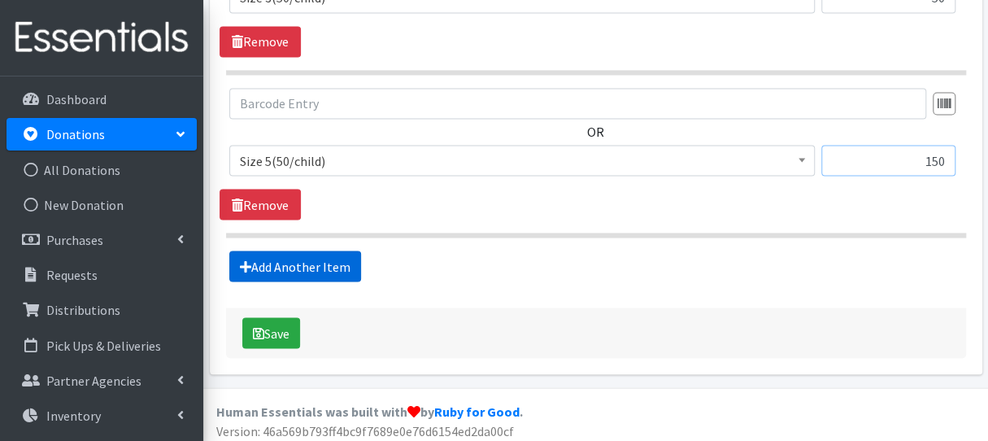
type input "150"
click at [272, 254] on link "Add Another Item" at bounding box center [295, 266] width 132 height 31
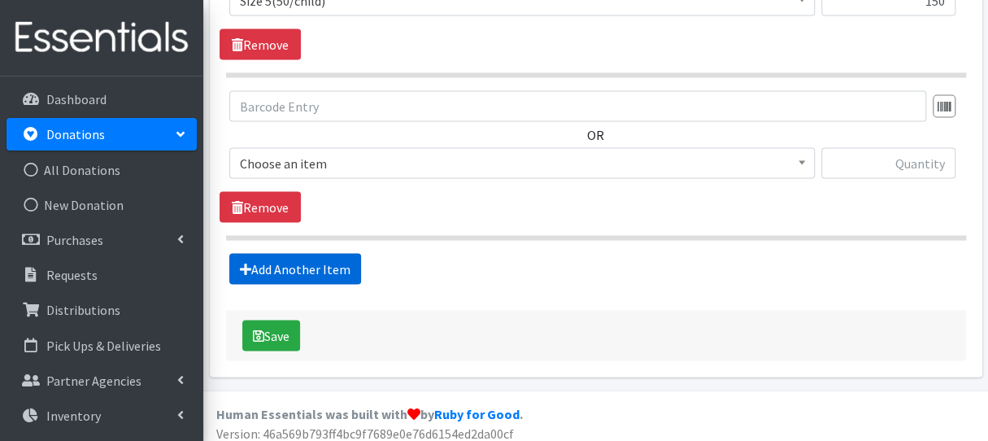
scroll to position [1485, 0]
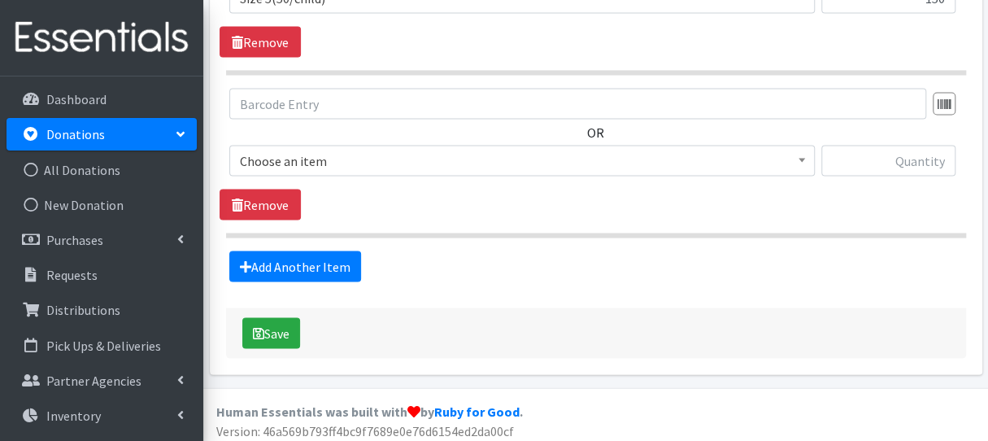
drag, startPoint x: 323, startPoint y: 149, endPoint x: 324, endPoint y: 159, distance: 9.8
click at [323, 150] on span "Choose an item" at bounding box center [522, 161] width 565 height 23
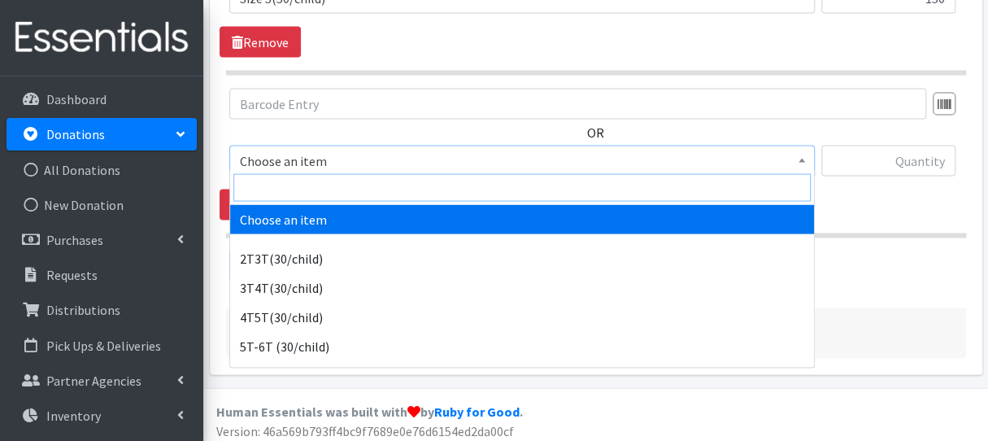
click at [323, 185] on input "search" at bounding box center [522, 188] width 578 height 28
type input "6"
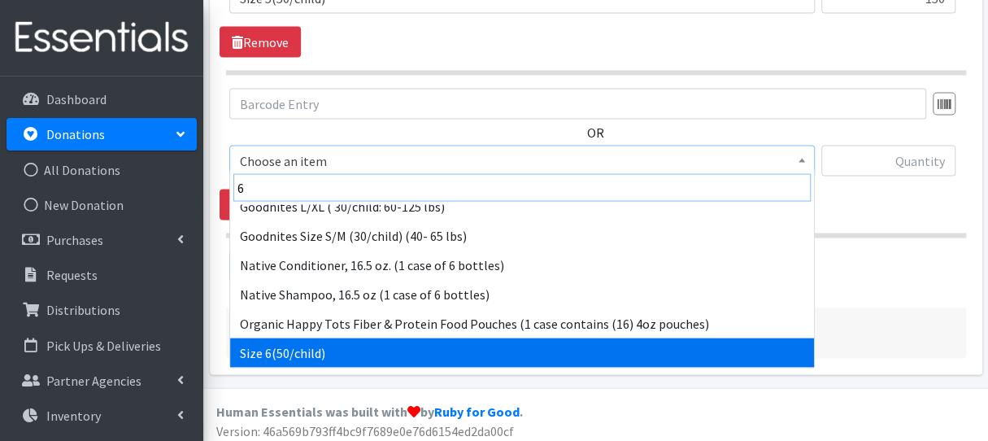
scroll to position [101, 0]
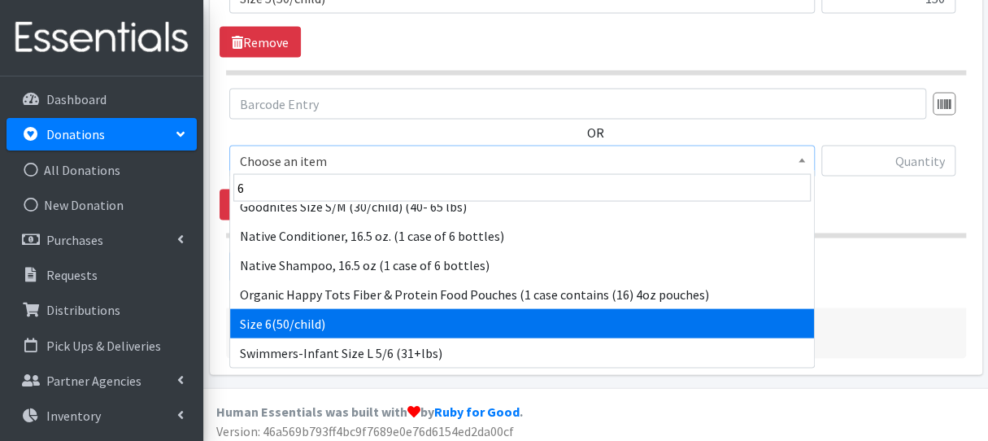
select select "966"
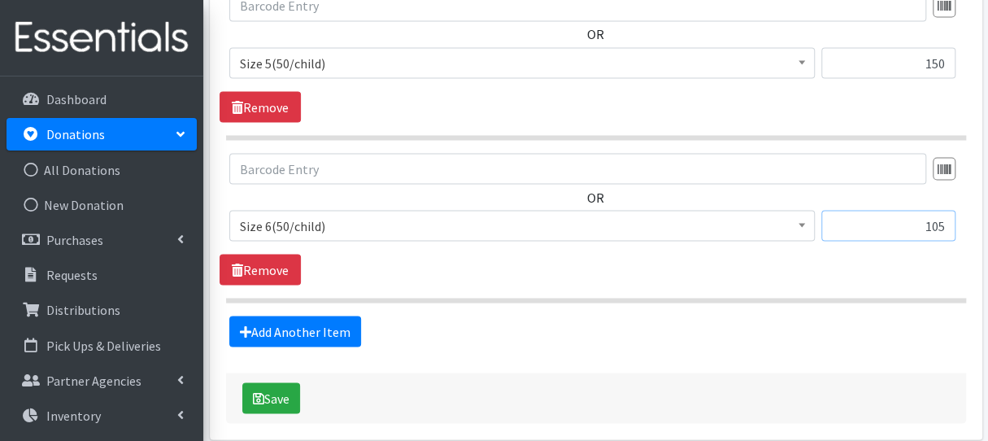
scroll to position [1435, 0]
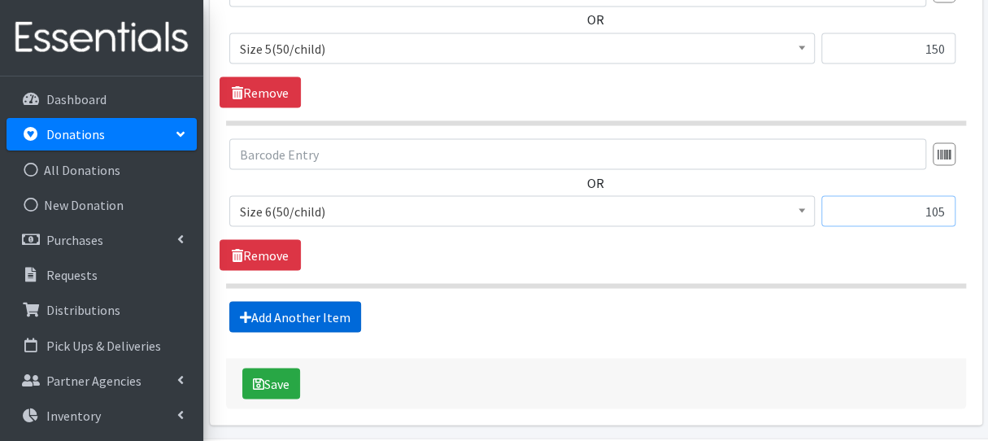
type input "105"
click at [343, 317] on link "Add Another Item" at bounding box center [295, 316] width 132 height 31
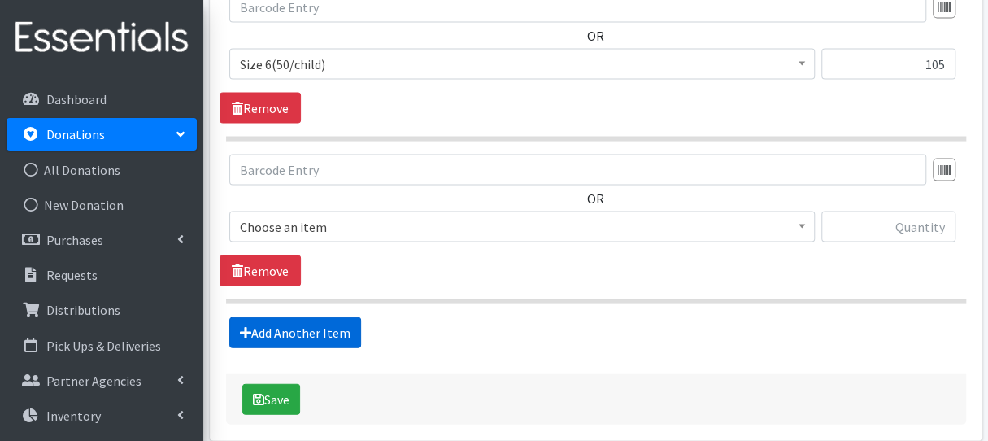
scroll to position [1647, 0]
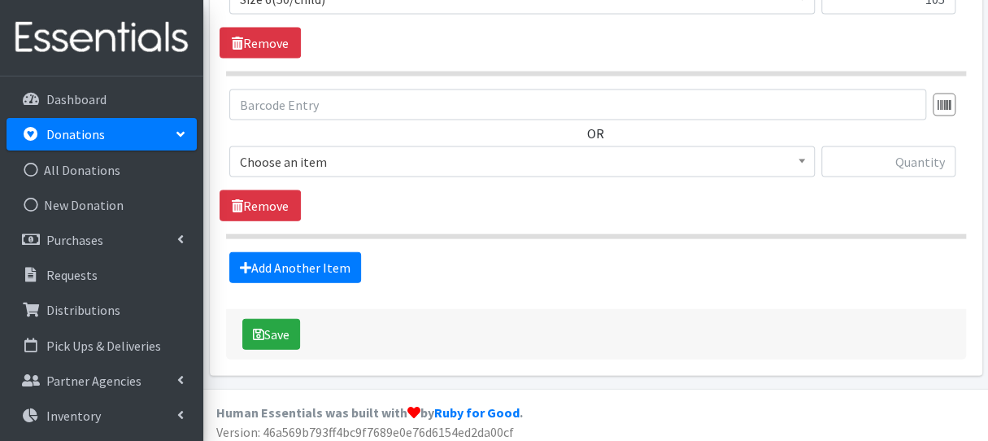
click at [363, 154] on span "Choose an item" at bounding box center [522, 161] width 565 height 23
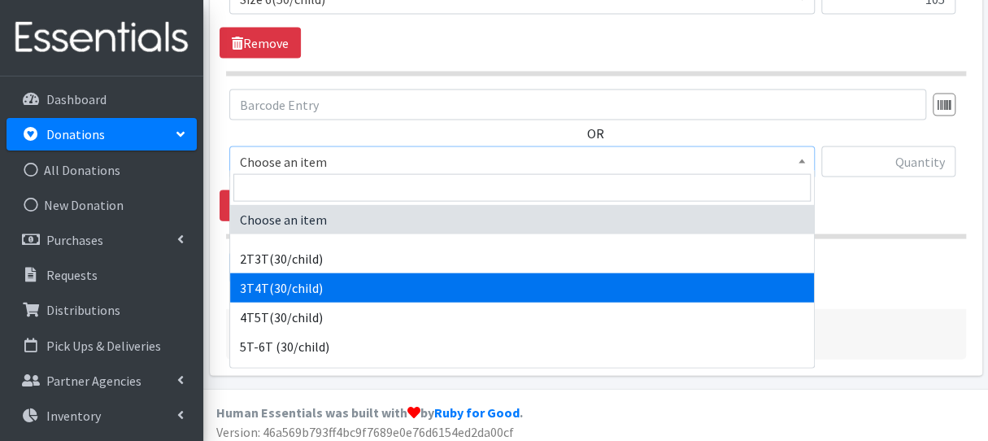
select select "941"
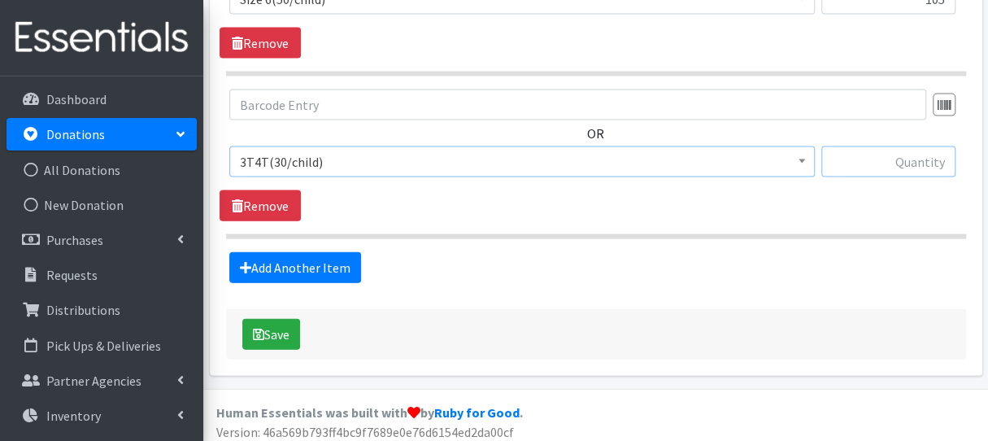
click at [842, 152] on input "text" at bounding box center [889, 161] width 134 height 31
type input "195"
click at [341, 258] on link "Add Another Item" at bounding box center [295, 267] width 132 height 31
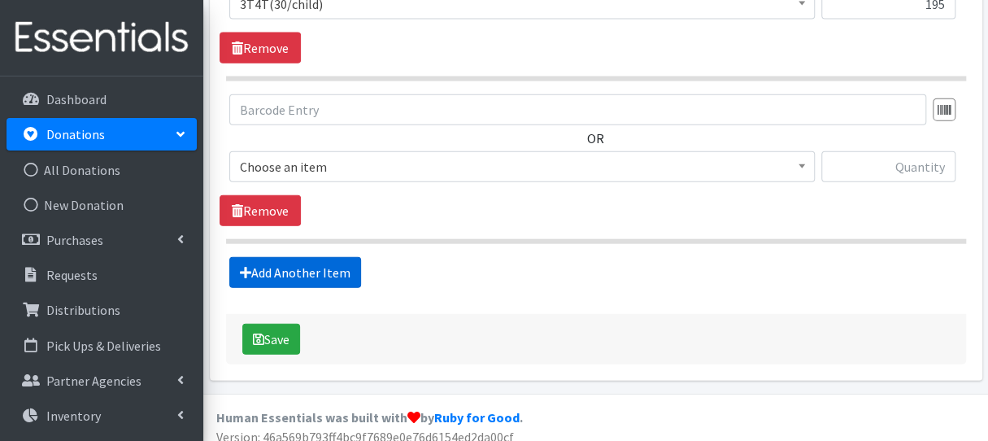
scroll to position [1808, 0]
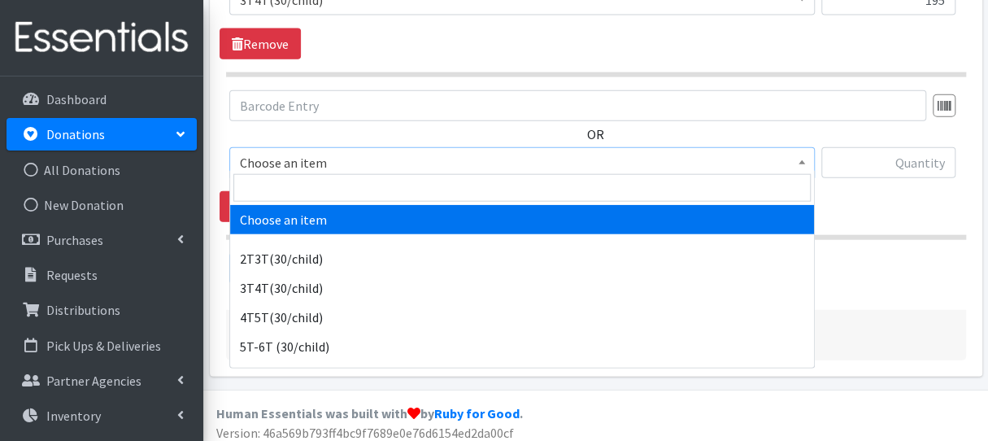
click at [332, 167] on span "Choose an item" at bounding box center [522, 162] width 586 height 31
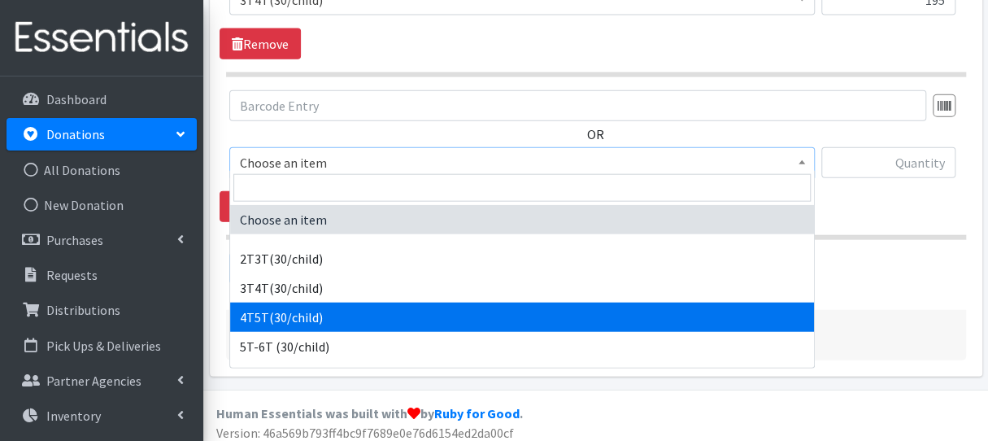
select select "953"
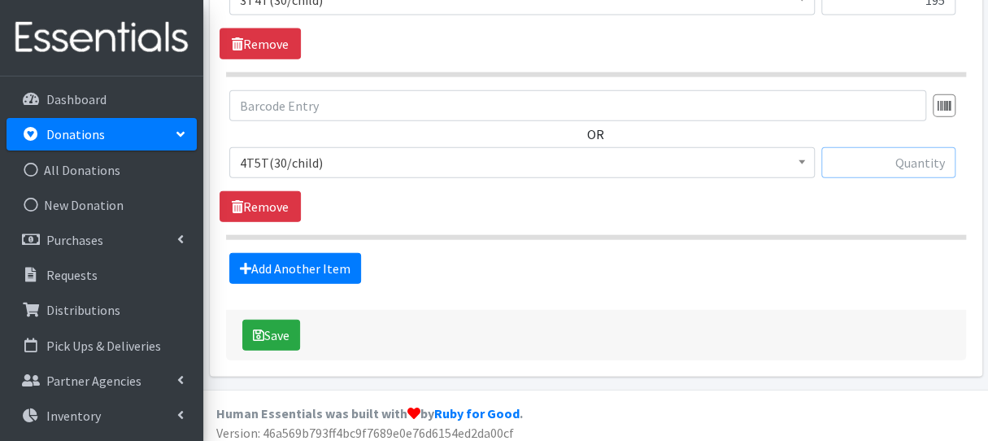
click at [892, 154] on input "text" at bounding box center [889, 162] width 134 height 31
type input "34"
click at [272, 331] on button "Save" at bounding box center [271, 335] width 58 height 31
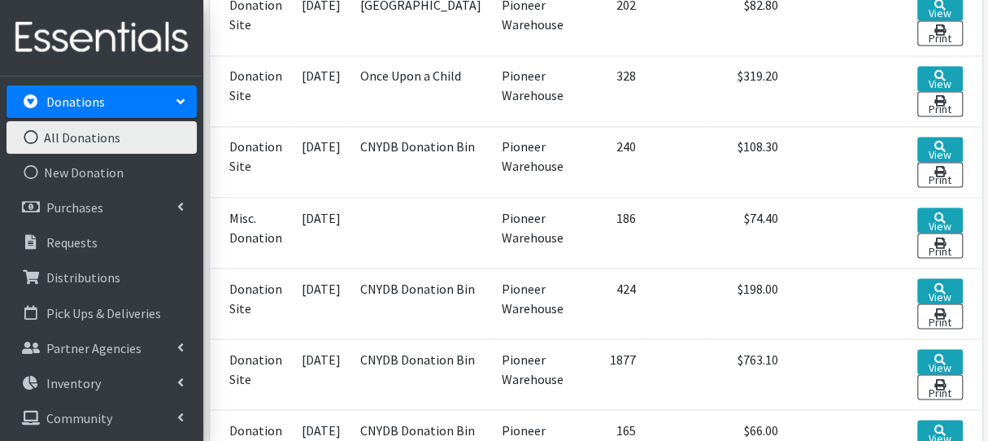
scroll to position [68, 0]
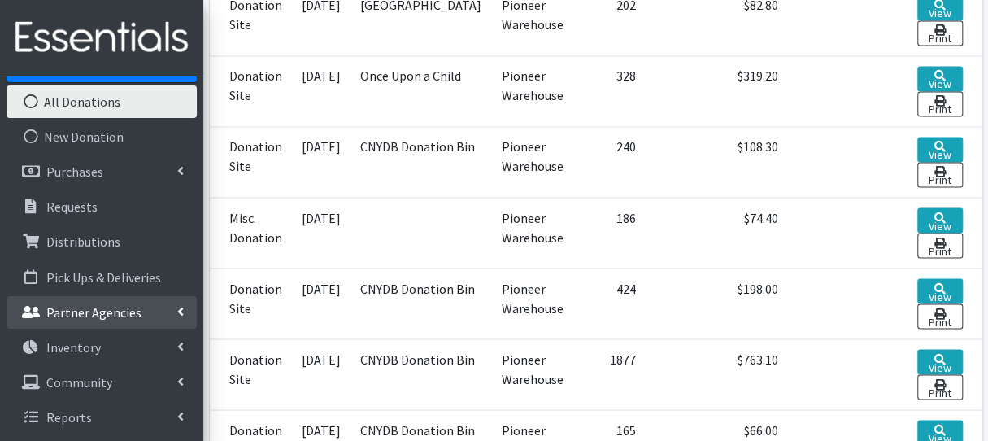
click at [118, 315] on p "Partner Agencies" at bounding box center [93, 312] width 95 height 16
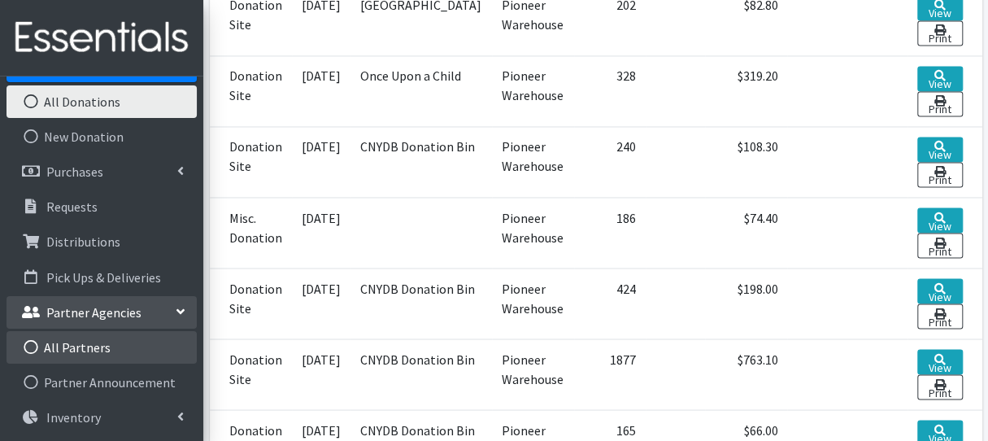
click at [118, 349] on link "All Partners" at bounding box center [102, 347] width 190 height 33
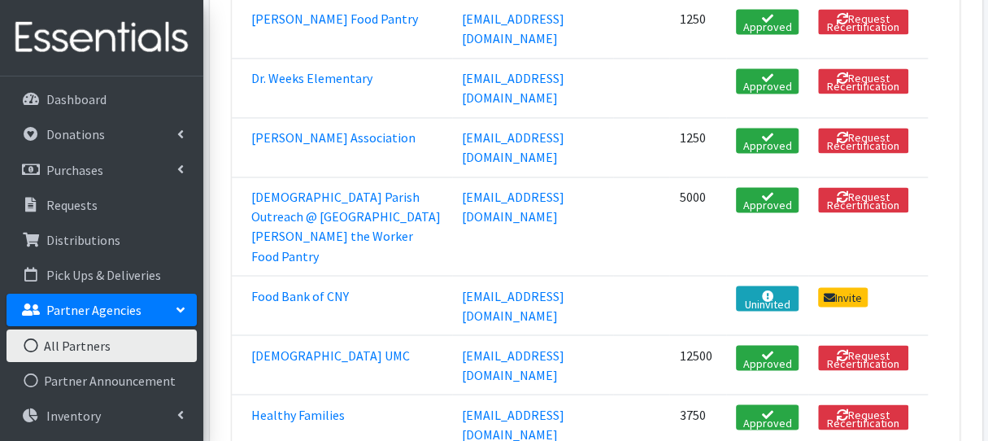
scroll to position [1271, 0]
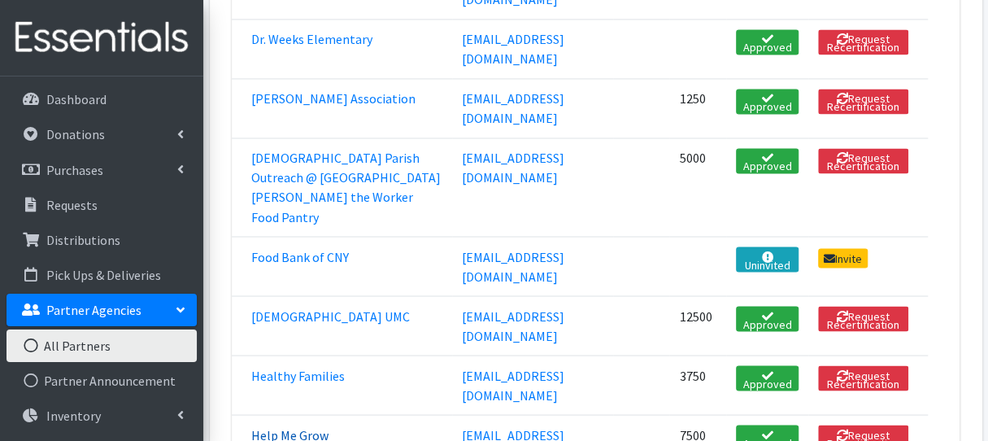
click at [312, 426] on link "Help Me Grow" at bounding box center [289, 434] width 77 height 16
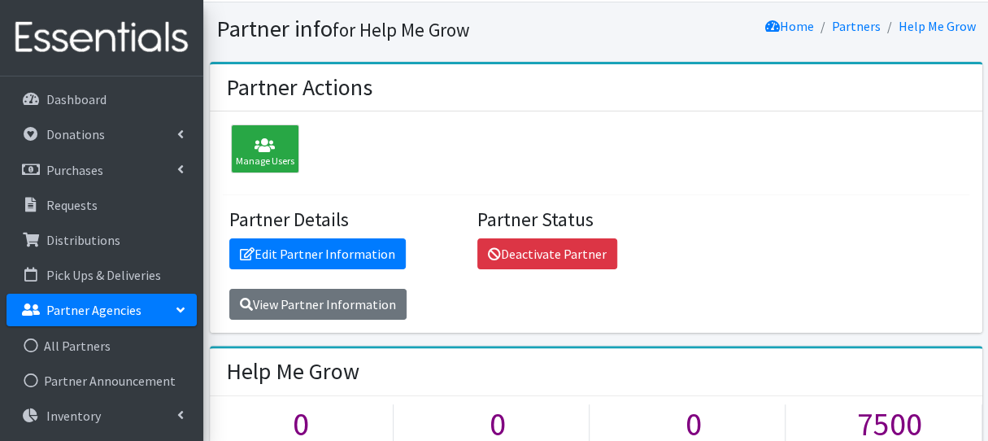
scroll to position [30, 0]
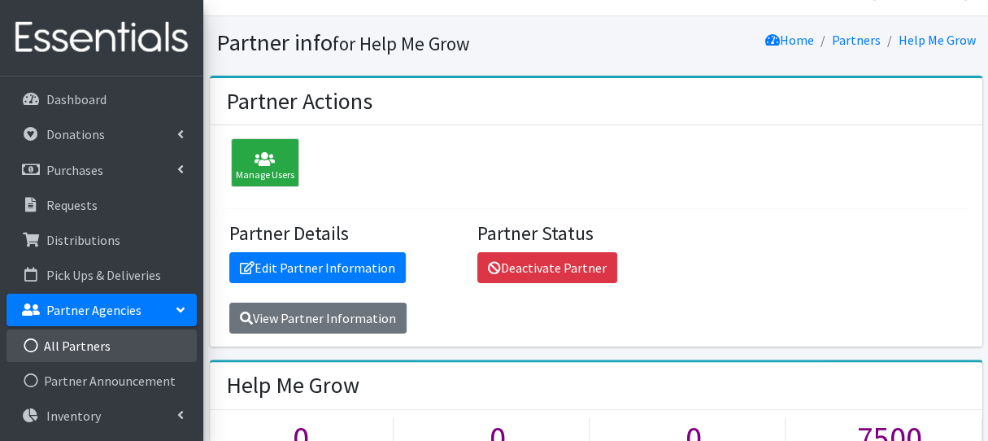
click at [62, 344] on link "All Partners" at bounding box center [102, 345] width 190 height 33
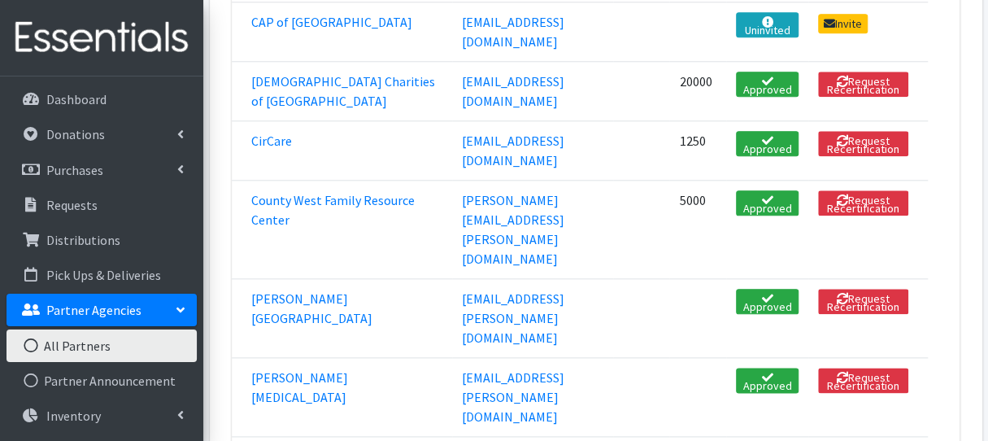
scroll to position [808, 0]
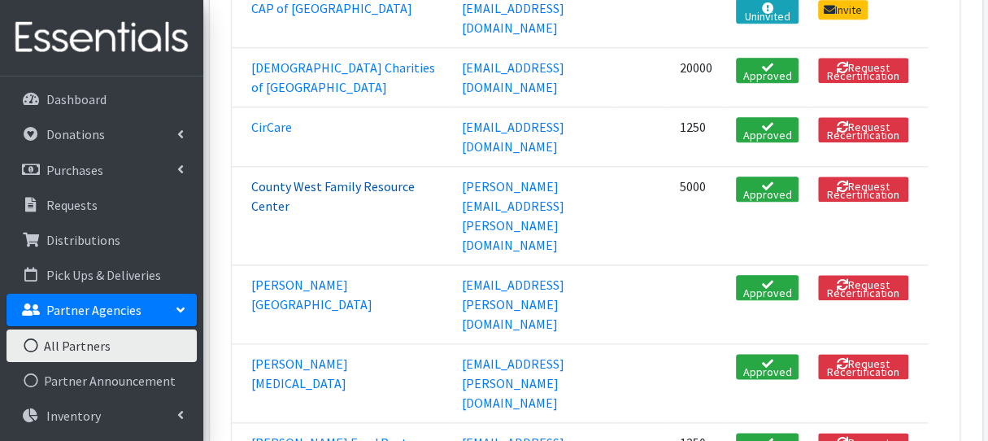
click at [309, 178] on link "County West Family Resource Center" at bounding box center [333, 196] width 164 height 36
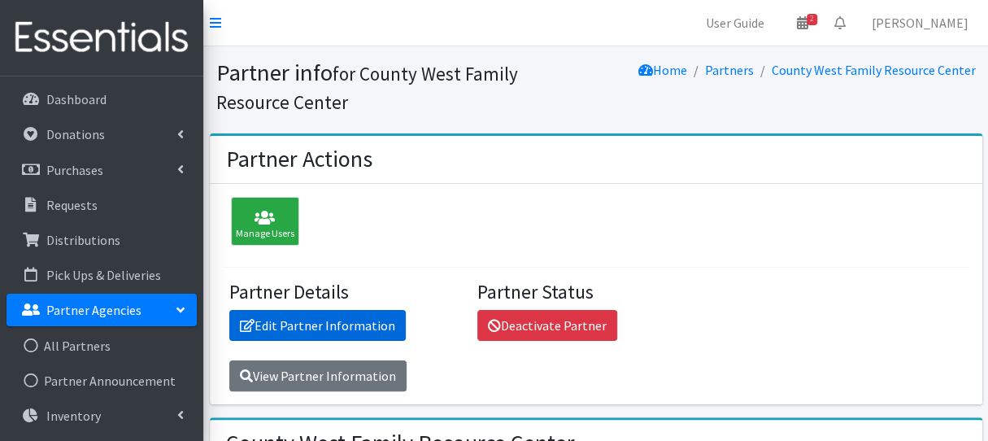
click at [341, 333] on link "Edit Partner Information" at bounding box center [317, 325] width 177 height 31
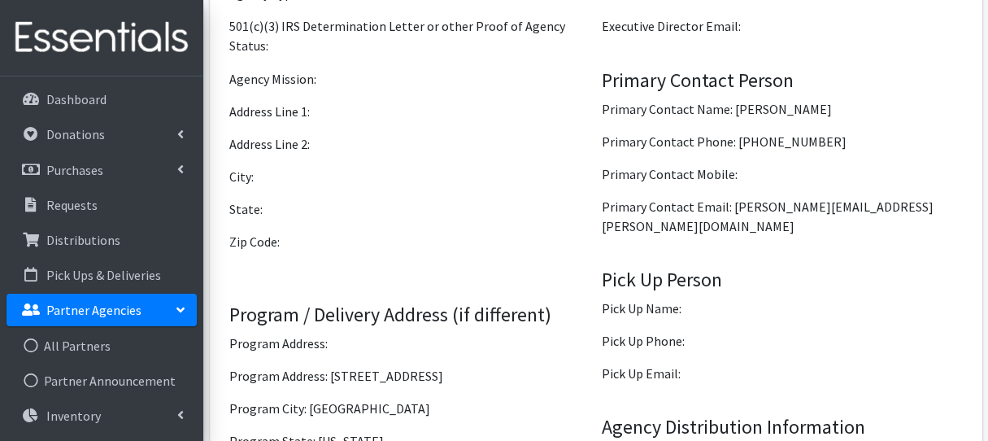
scroll to position [1433, 0]
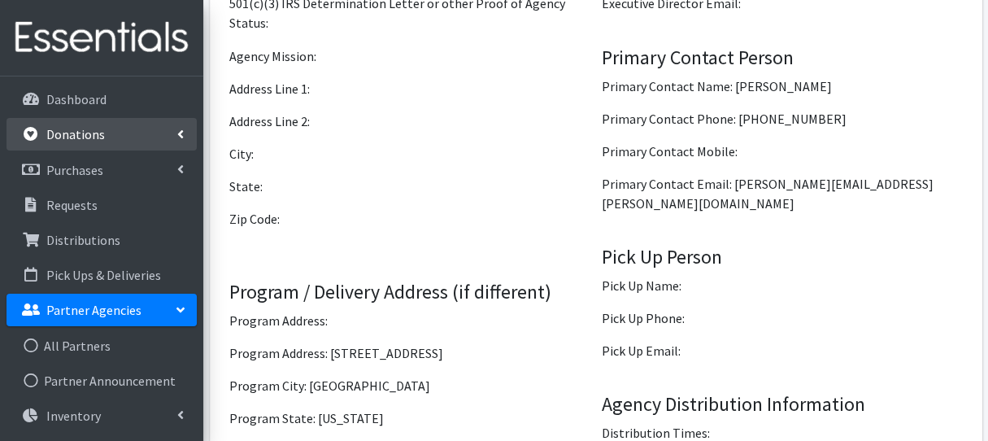
click at [78, 137] on p "Donations" at bounding box center [75, 134] width 59 height 16
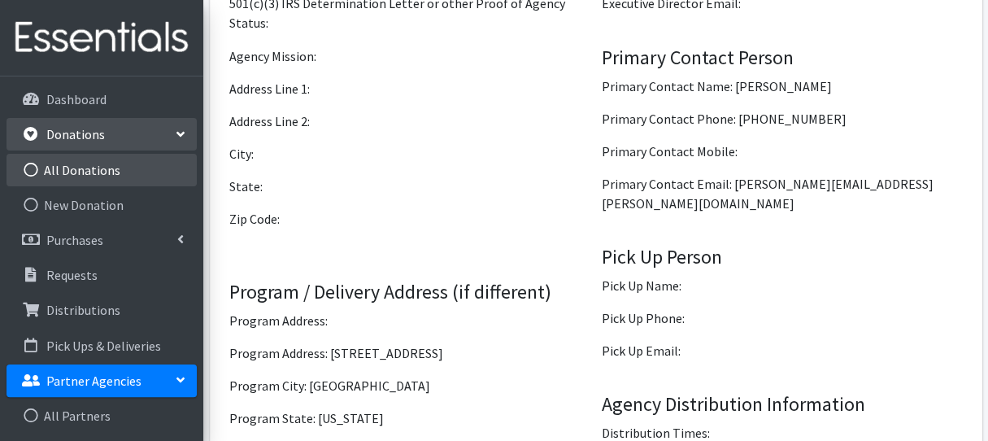
click at [76, 174] on link "All Donations" at bounding box center [102, 170] width 190 height 33
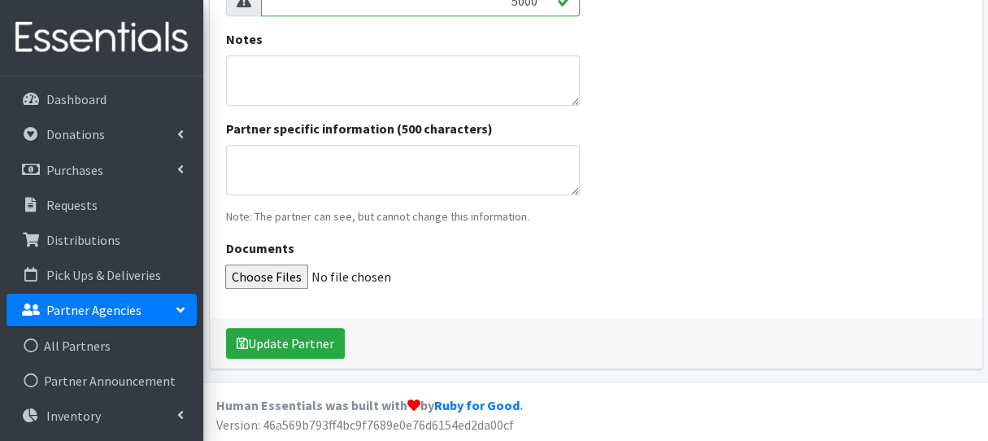
scroll to position [221, 0]
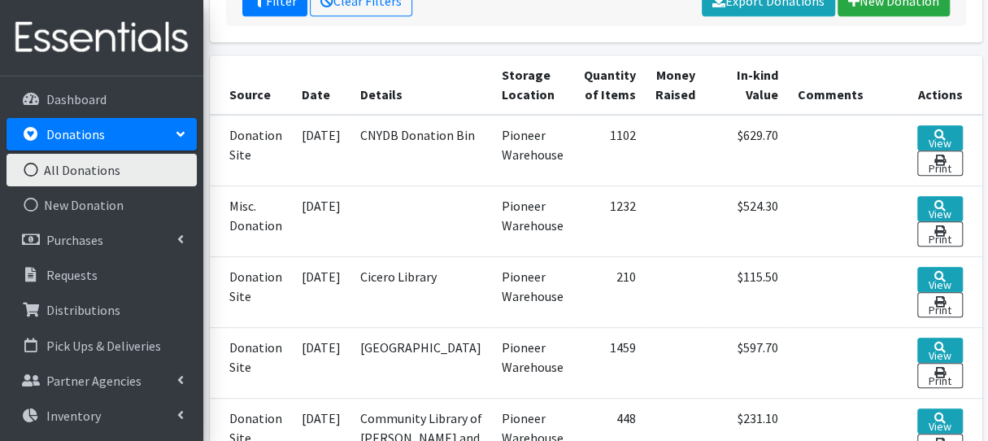
scroll to position [364, 0]
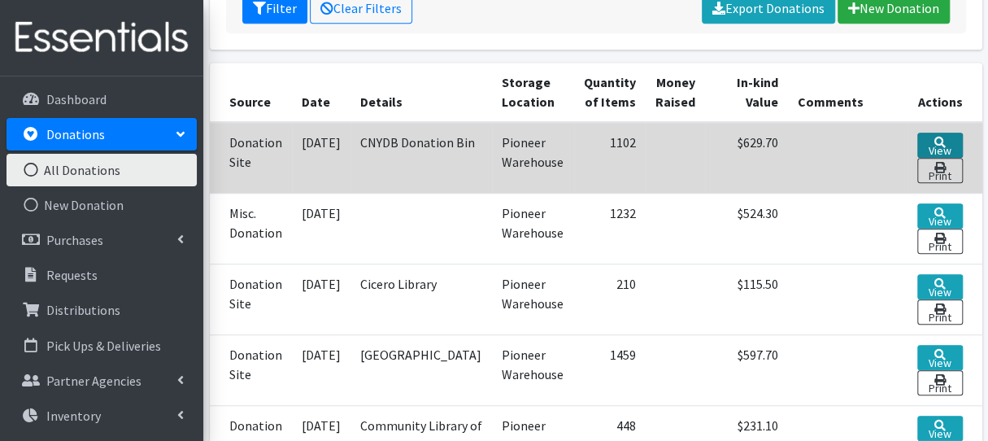
click at [944, 133] on link "View" at bounding box center [940, 145] width 45 height 25
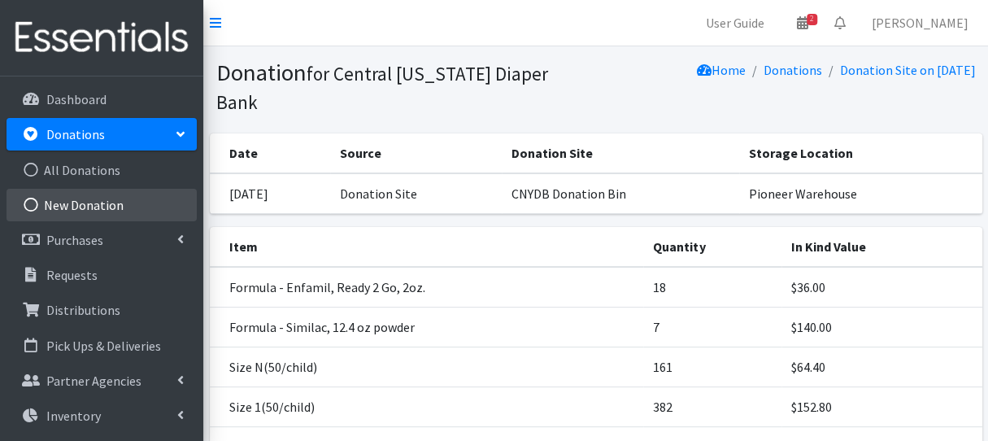
click at [117, 206] on link "New Donation" at bounding box center [102, 205] width 190 height 33
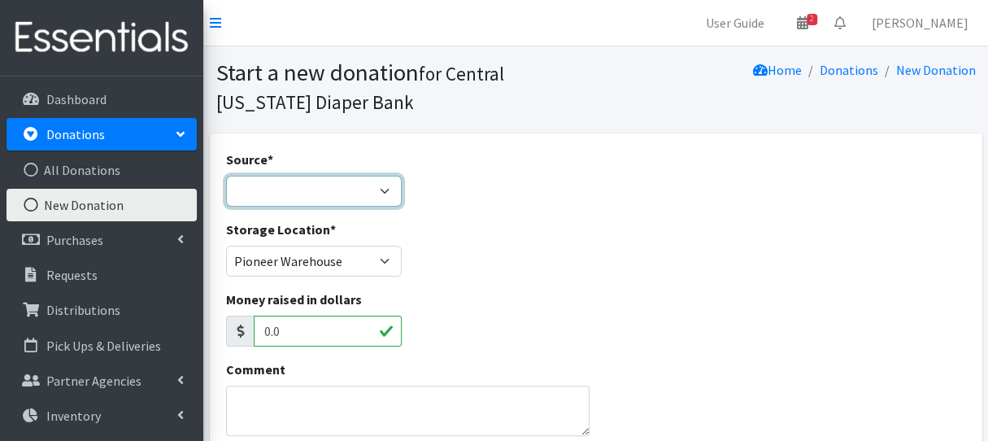
click at [275, 181] on select "Product Drive Manufacturer Donation Site Misc. Donation" at bounding box center [314, 191] width 176 height 31
select select "Donation Site"
click at [226, 176] on select "Product Drive Manufacturer Donation Site Misc. Donation" at bounding box center [314, 191] width 176 height 31
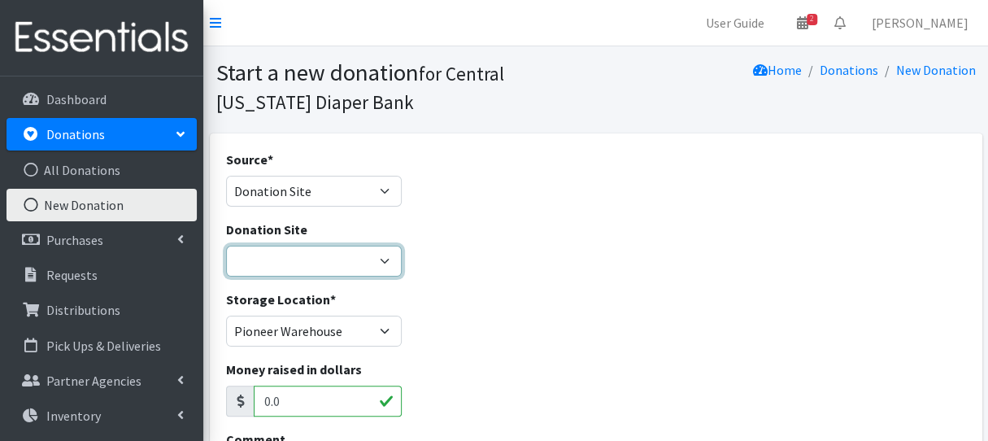
click at [307, 260] on select "Cicero Library CNYDB Donation Bin Community Library of DeWitt and Jamesville Fa…" at bounding box center [314, 261] width 176 height 31
select select "464"
click at [226, 246] on select "Cicero Library CNYDB Donation Bin Community Library of DeWitt and Jamesville Fa…" at bounding box center [314, 261] width 176 height 31
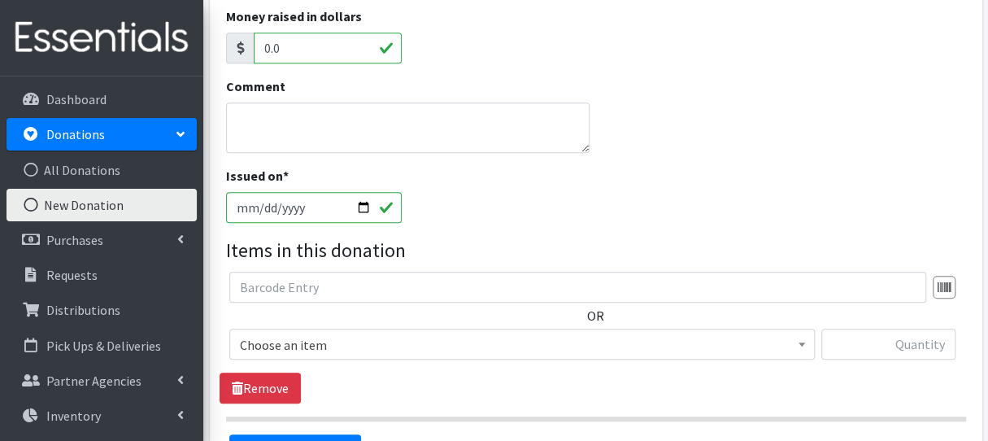
scroll to position [366, 0]
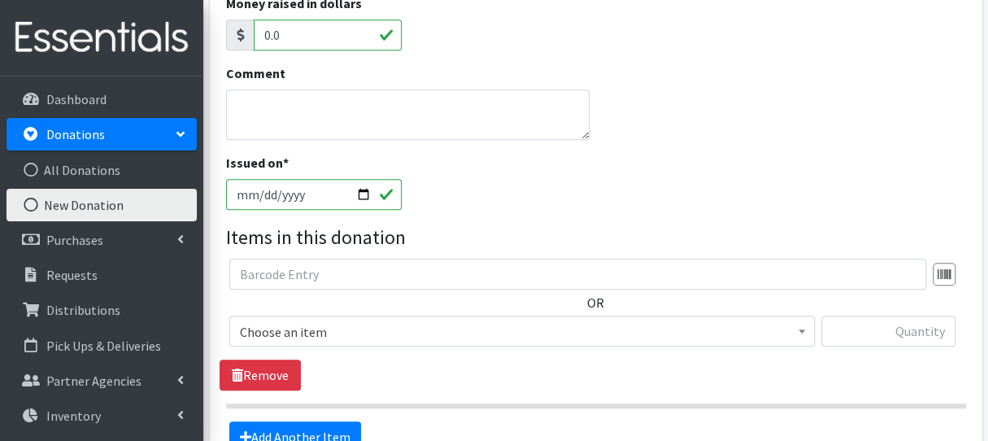
click at [264, 198] on input "2025-08-20" at bounding box center [314, 194] width 176 height 31
type input "2025-08-17"
click at [412, 324] on span "Choose an item" at bounding box center [522, 332] width 565 height 23
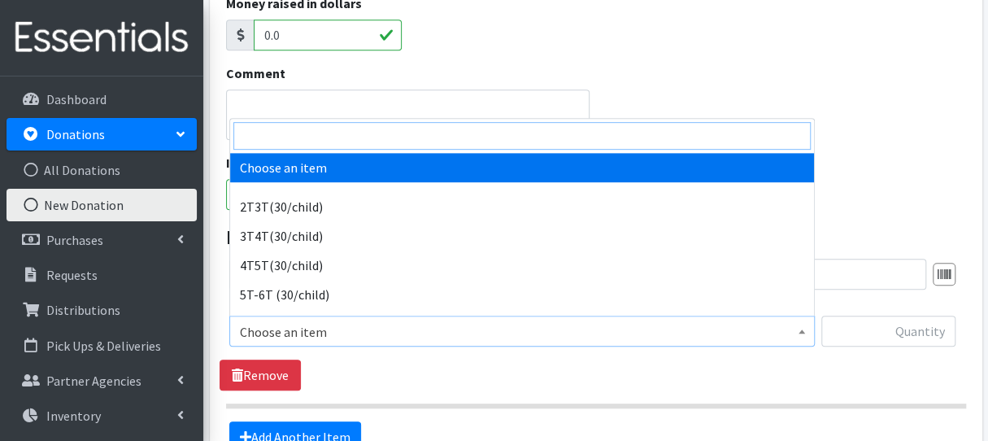
click at [392, 126] on input "search" at bounding box center [522, 136] width 578 height 28
type input "n"
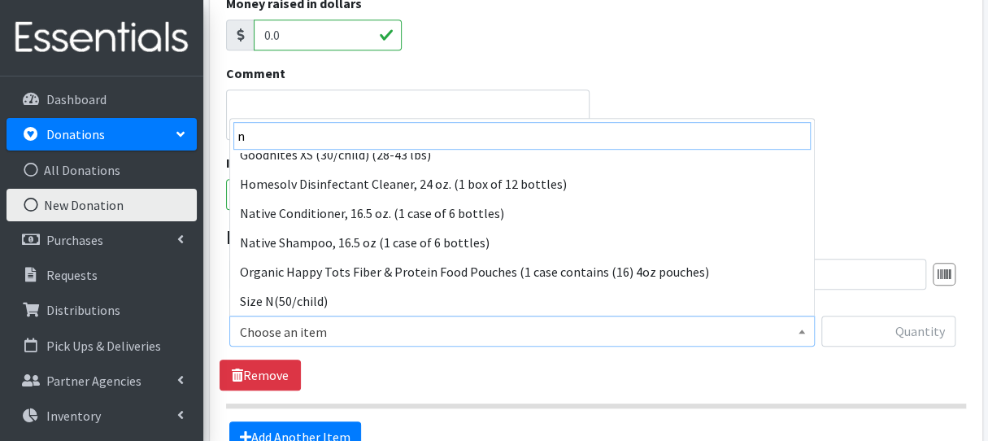
scroll to position [306, 0]
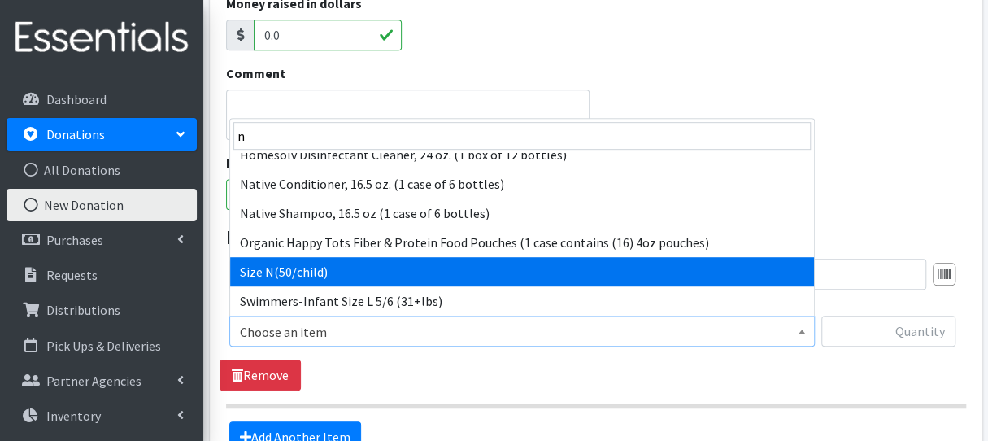
select select "961"
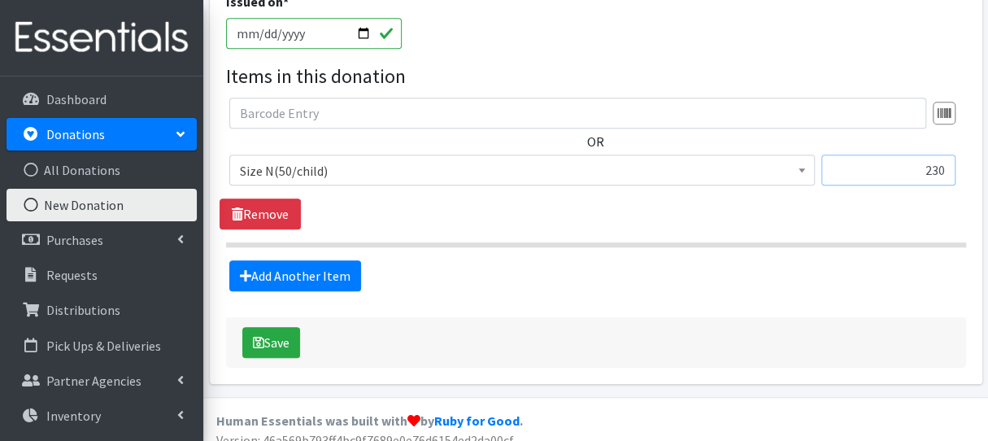
scroll to position [542, 0]
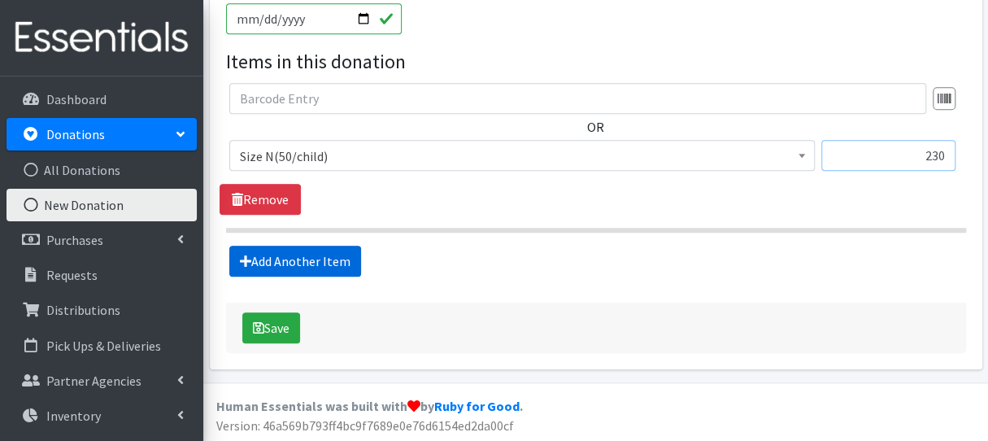
type input "230"
click at [301, 258] on link "Add Another Item" at bounding box center [295, 261] width 132 height 31
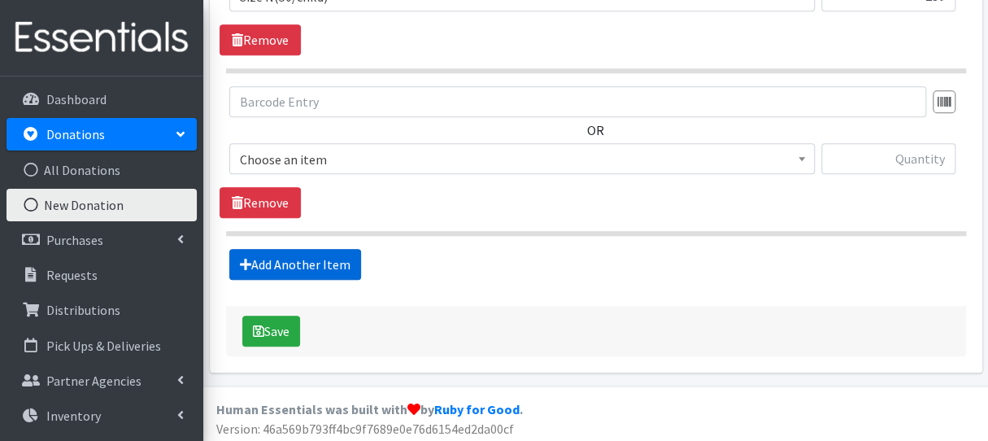
scroll to position [704, 0]
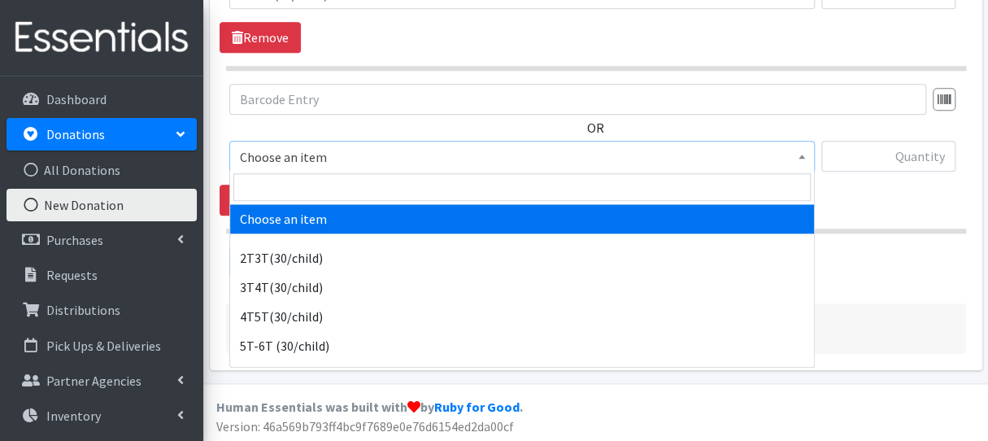
click at [329, 153] on span "Choose an item" at bounding box center [522, 157] width 565 height 23
click at [332, 183] on input "search" at bounding box center [522, 187] width 578 height 28
type input "1"
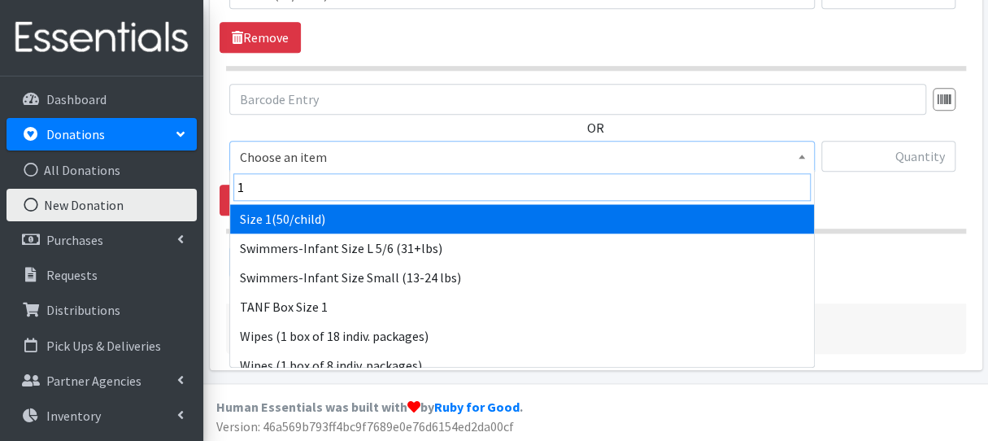
scroll to position [176, 0]
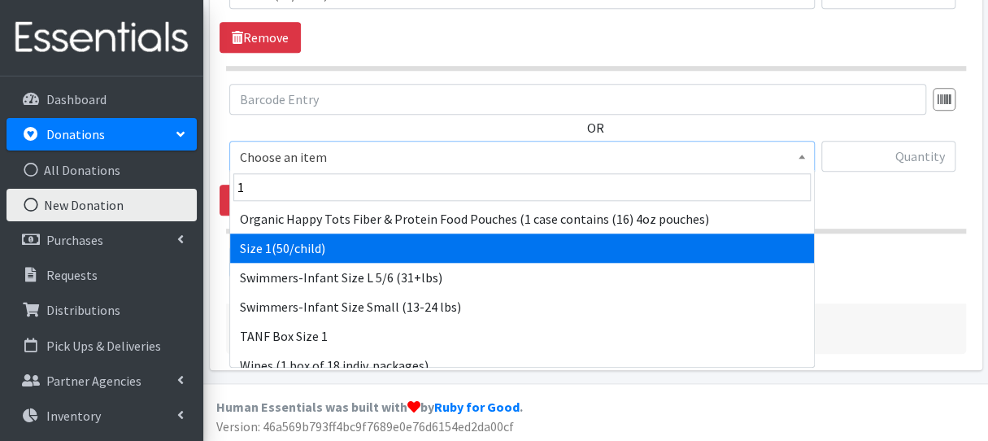
select select "950"
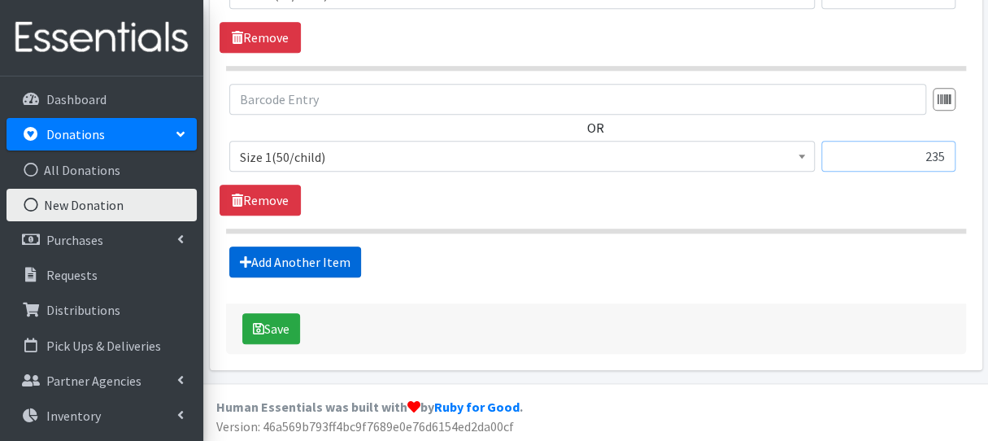
type input "235"
click at [288, 251] on link "Add Another Item" at bounding box center [295, 261] width 132 height 31
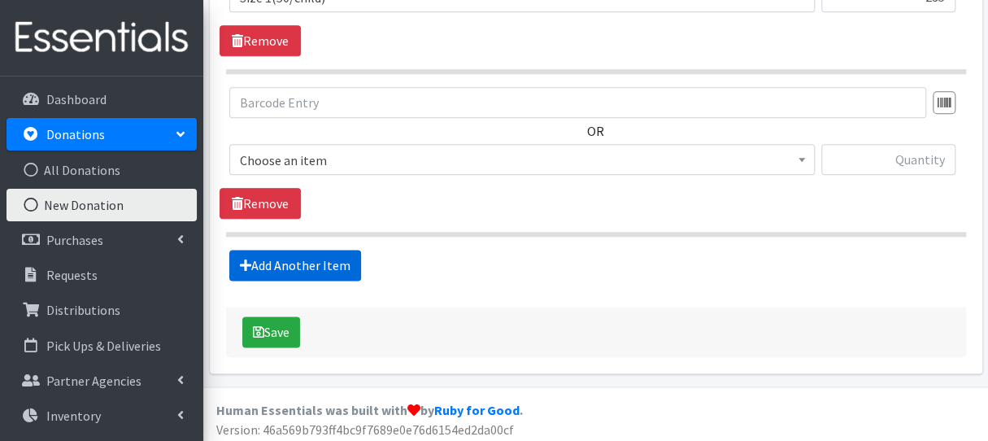
scroll to position [866, 0]
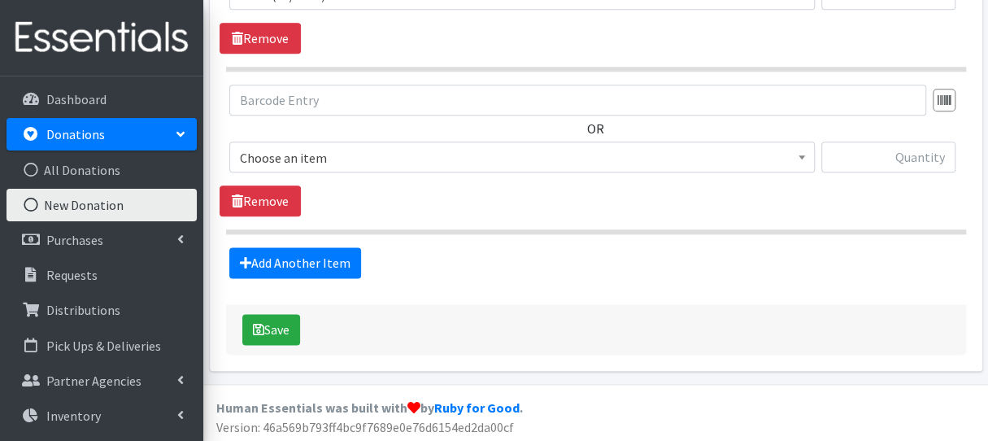
click at [302, 167] on span "Choose an item" at bounding box center [522, 157] width 586 height 31
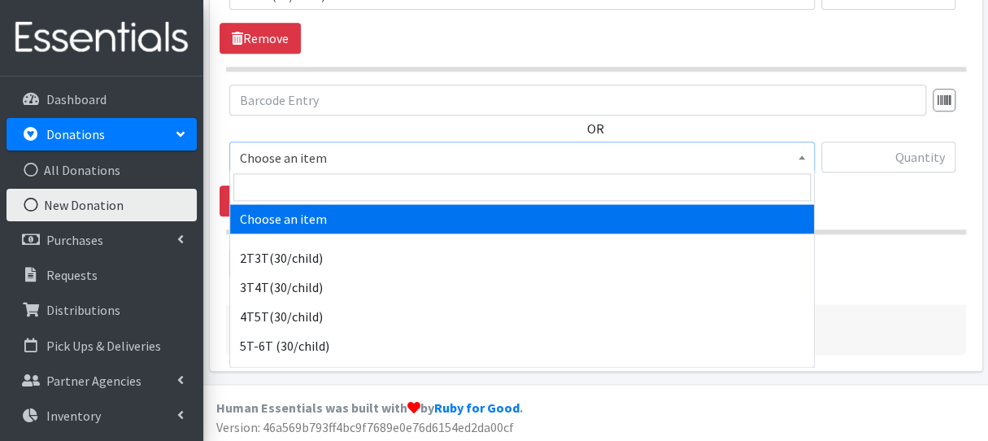
drag, startPoint x: 298, startPoint y: 206, endPoint x: 298, endPoint y: 194, distance: 12.2
click at [298, 199] on span "Choose an item 2T3T(30/child) 3T4T(30/child) 4T5T(30/child) 5T-6T (30/child) Ad…" at bounding box center [522, 269] width 586 height 198
click at [298, 190] on input "search" at bounding box center [522, 187] width 578 height 28
type input "2"
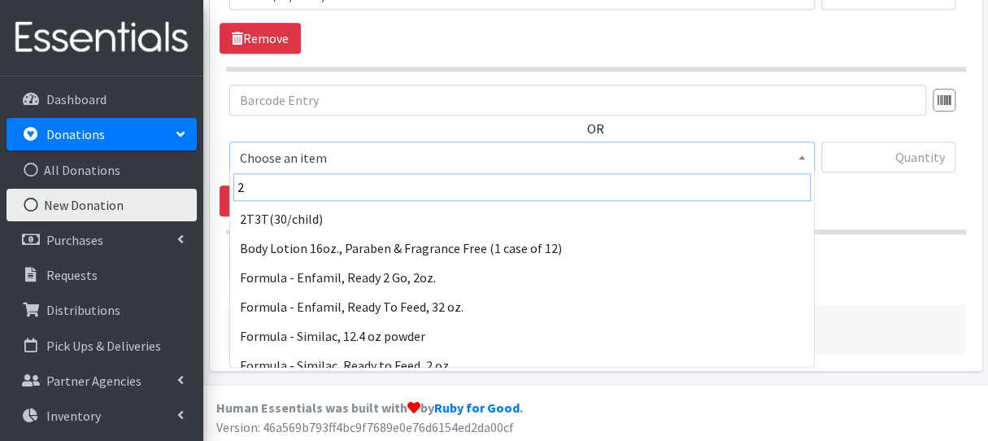
scroll to position [159, 0]
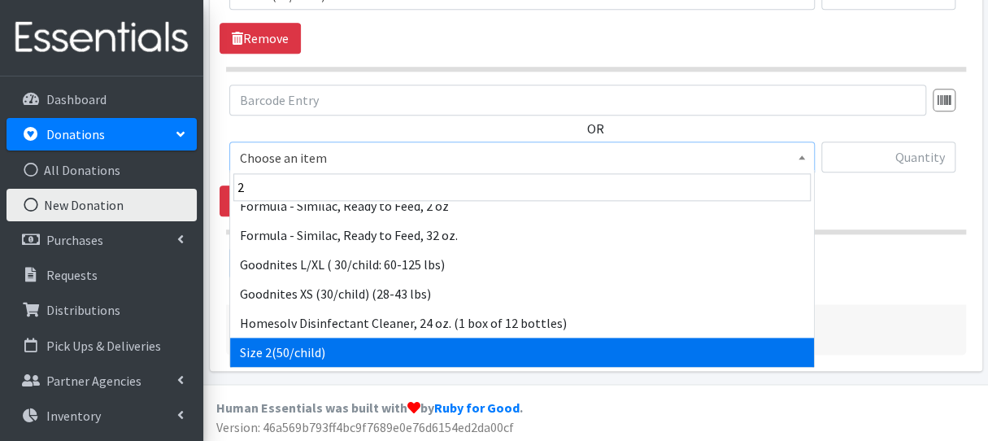
select select "951"
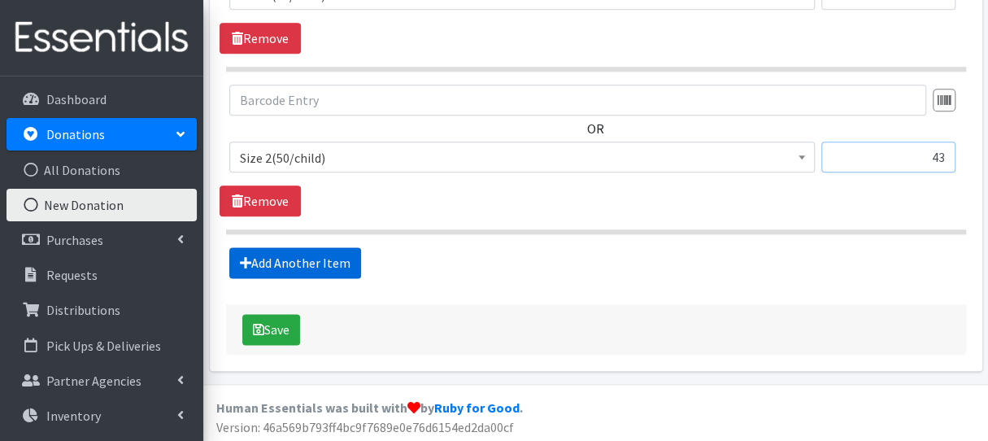
type input "43"
click at [303, 262] on link "Add Another Item" at bounding box center [295, 262] width 132 height 31
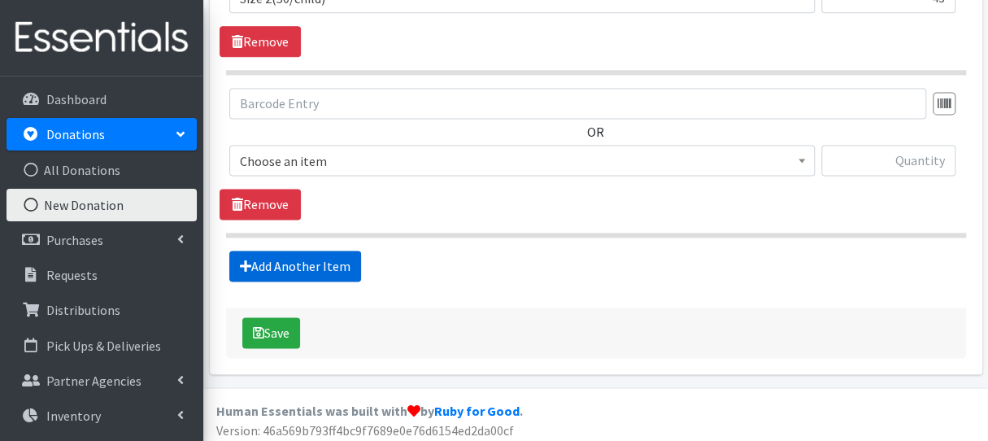
scroll to position [1027, 0]
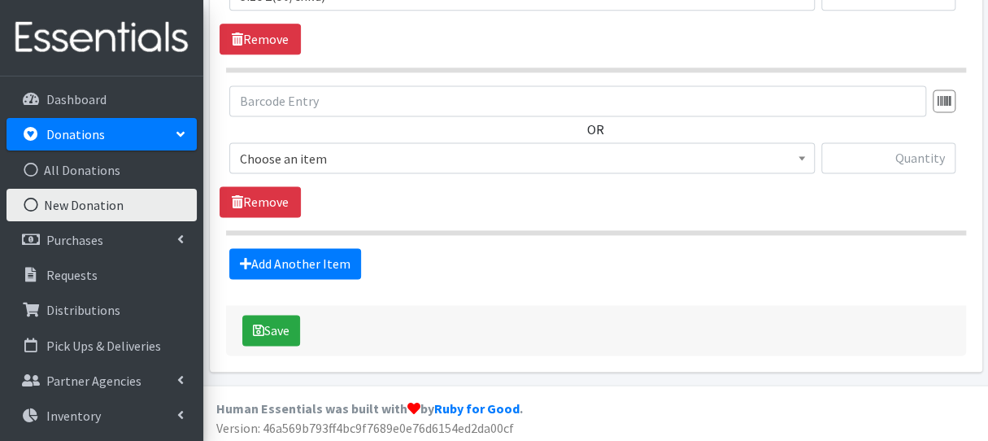
click at [323, 155] on span "Choose an item" at bounding box center [522, 158] width 565 height 23
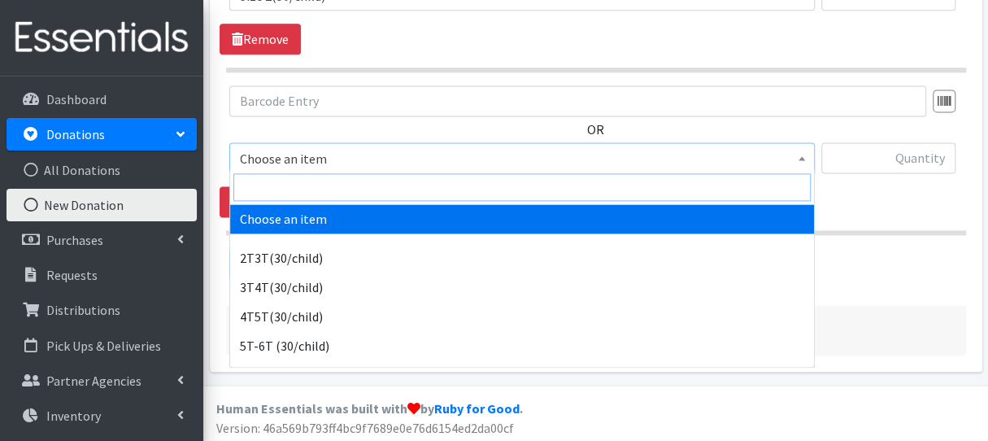
click at [326, 177] on input "search" at bounding box center [522, 187] width 578 height 28
type input "3"
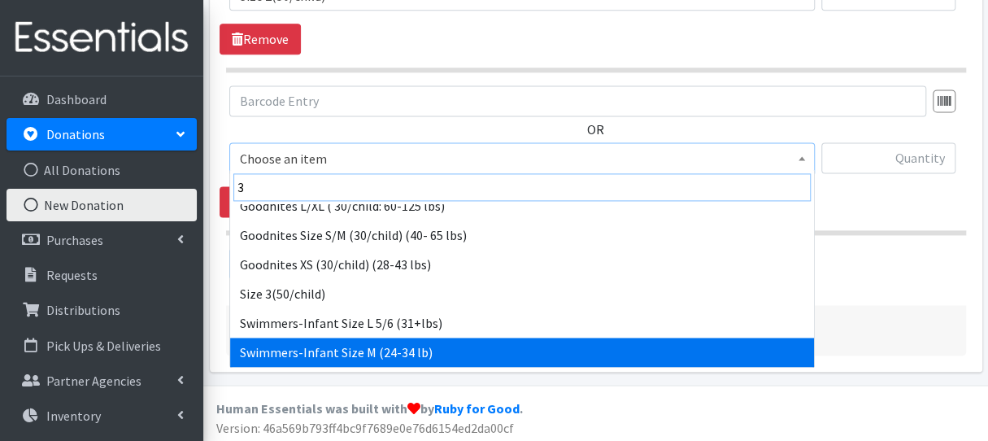
scroll to position [218, 0]
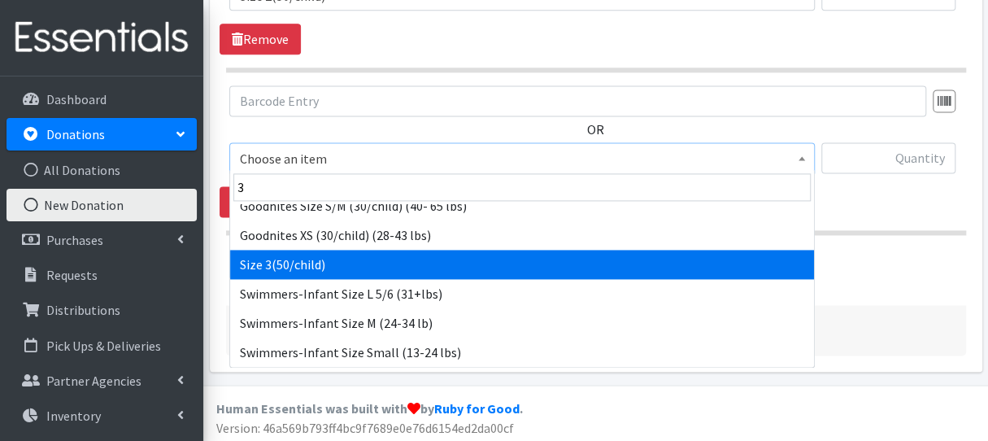
select select "954"
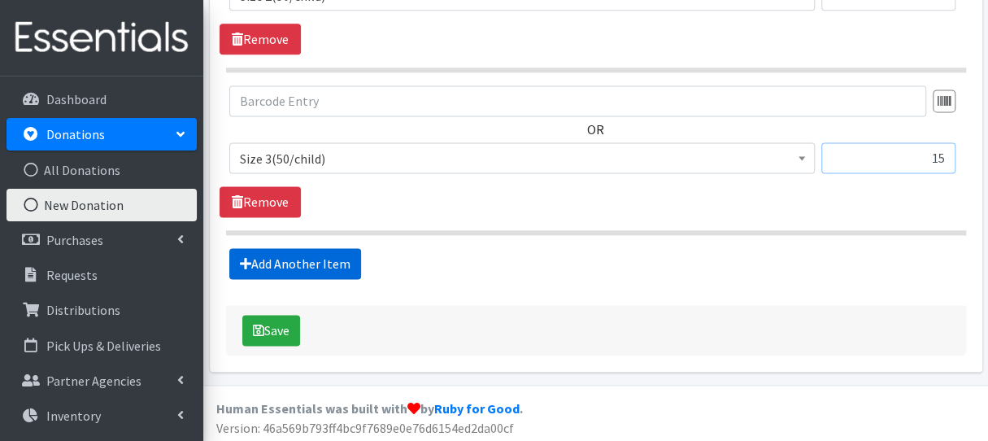
type input "15"
click at [280, 258] on link "Add Another Item" at bounding box center [295, 263] width 132 height 31
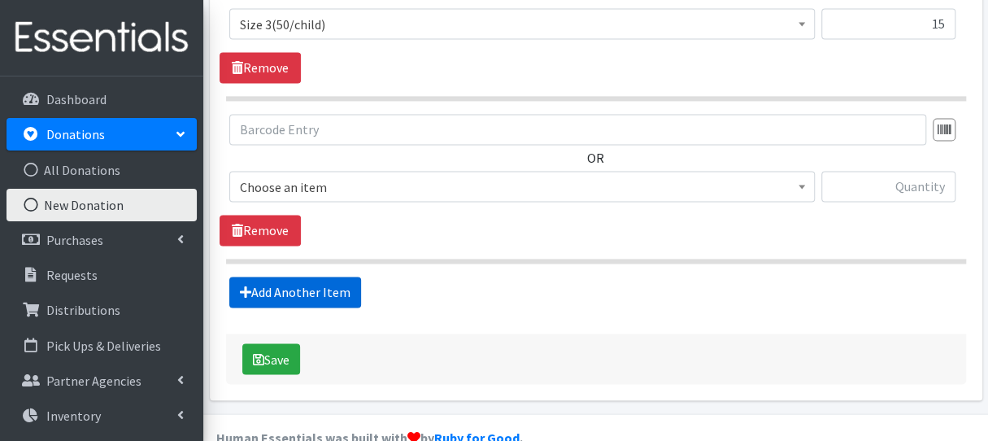
scroll to position [1189, 0]
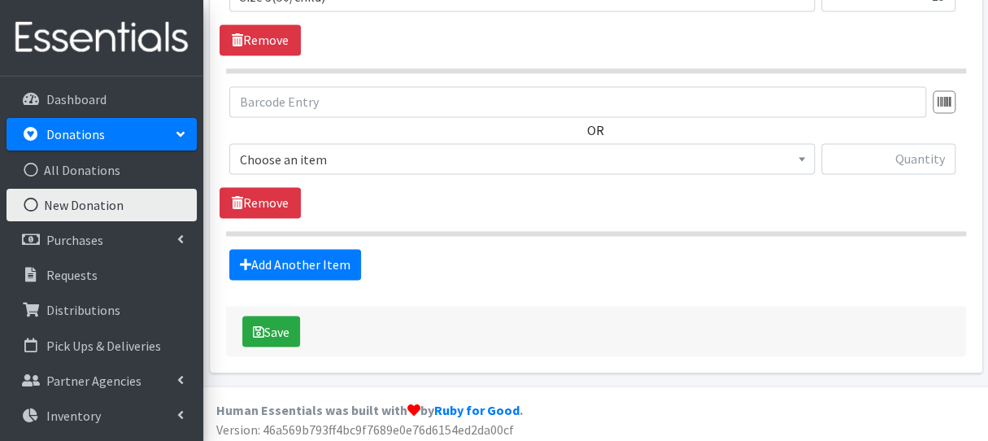
click at [309, 156] on span "Choose an item" at bounding box center [522, 159] width 565 height 23
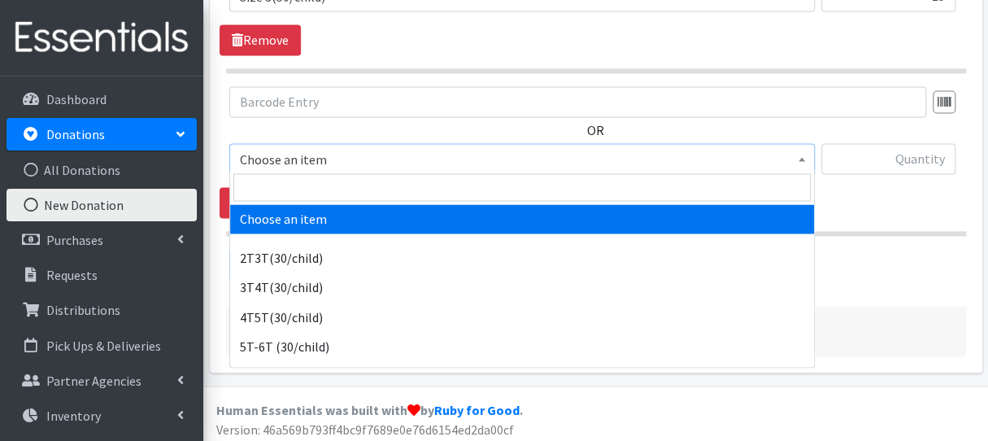
click at [308, 173] on span at bounding box center [522, 187] width 584 height 34
click at [312, 188] on input "search" at bounding box center [522, 187] width 578 height 28
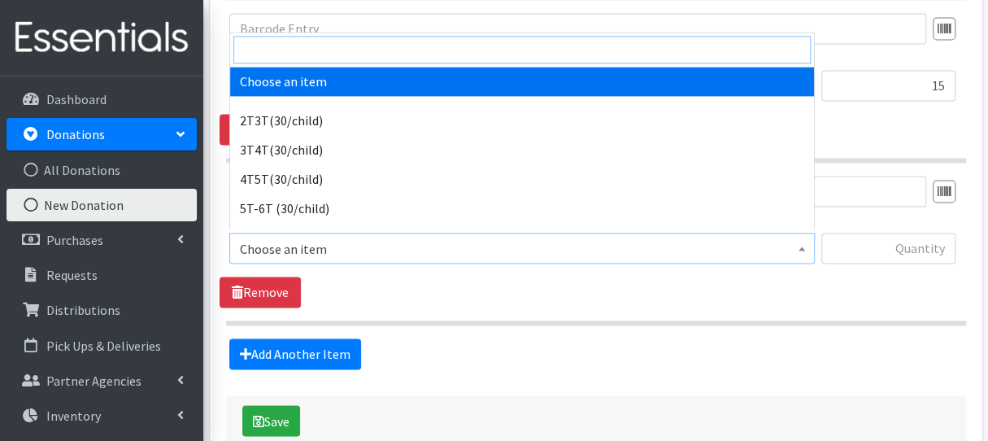
scroll to position [1096, 0]
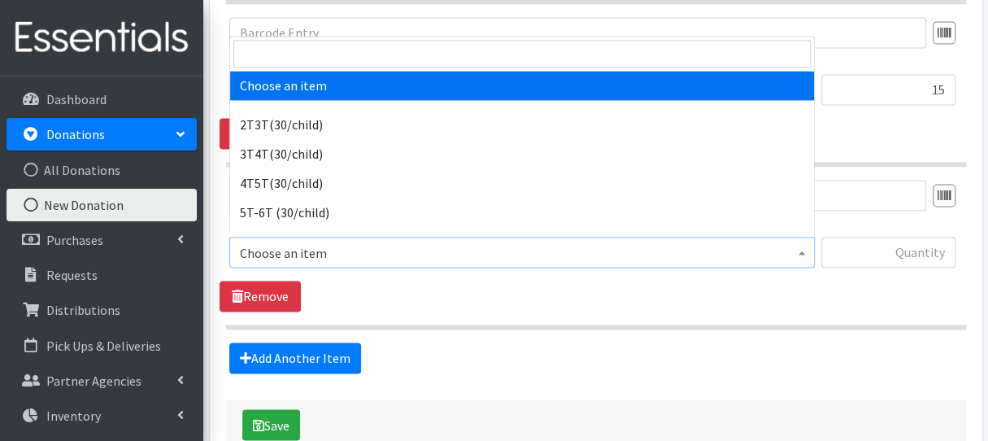
click at [810, 342] on div "Add Another Item" at bounding box center [596, 357] width 752 height 31
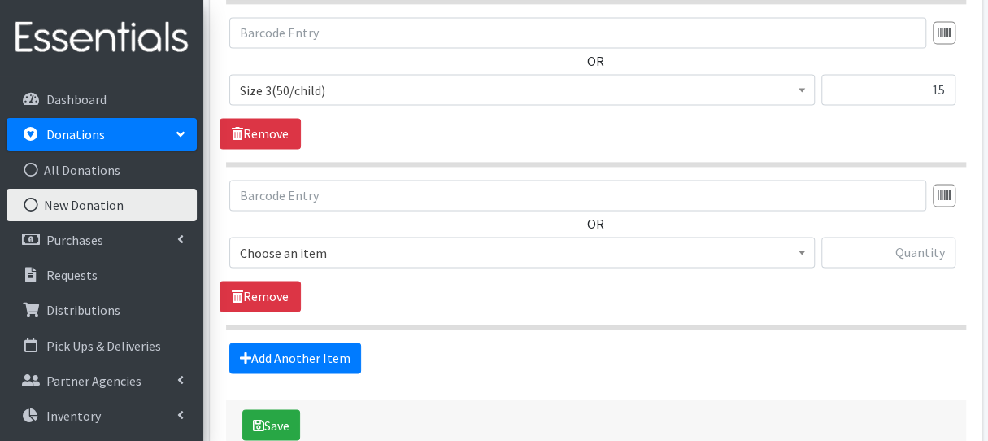
click at [710, 255] on span "Choose an item" at bounding box center [522, 253] width 565 height 23
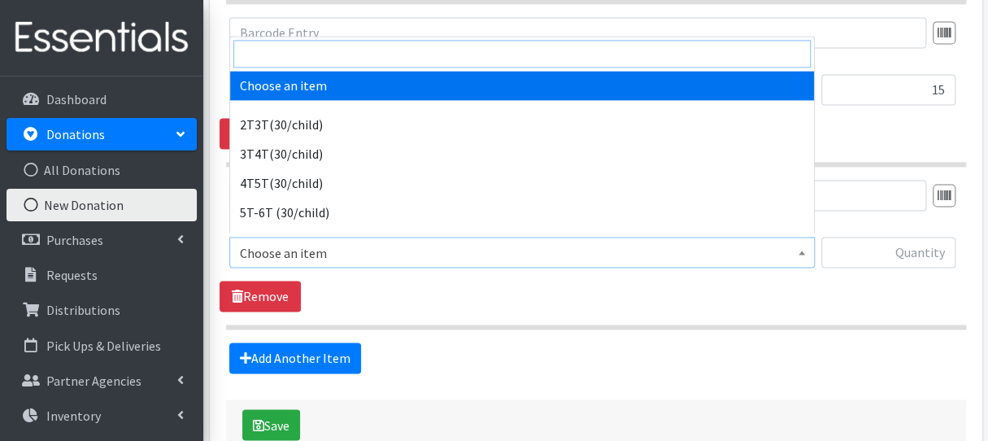
click at [606, 43] on input "search" at bounding box center [522, 54] width 578 height 28
type input "pre"
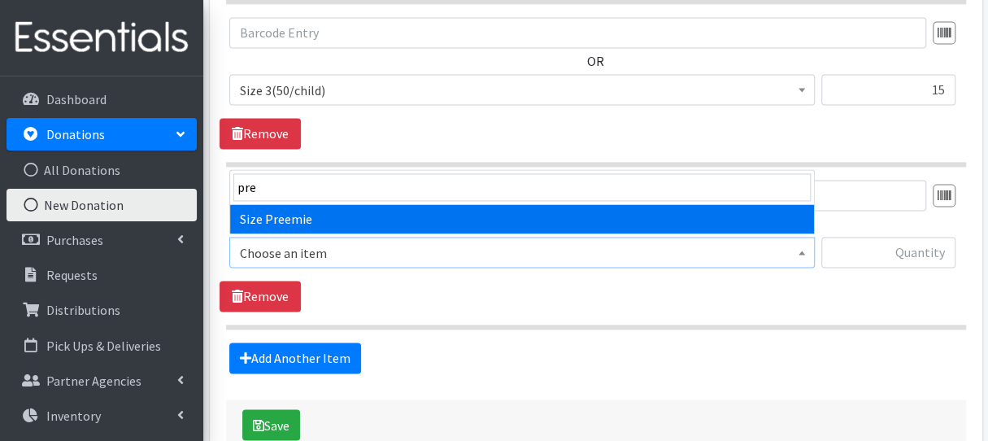
select select "6007"
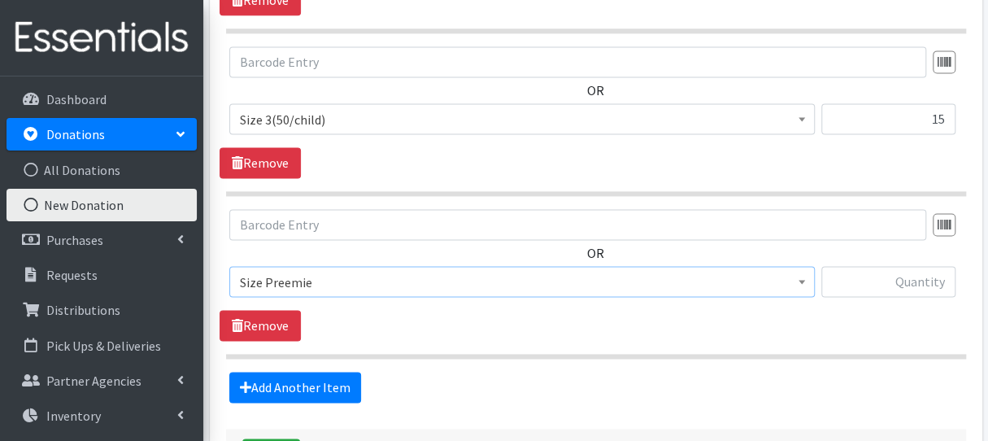
scroll to position [1163, 0]
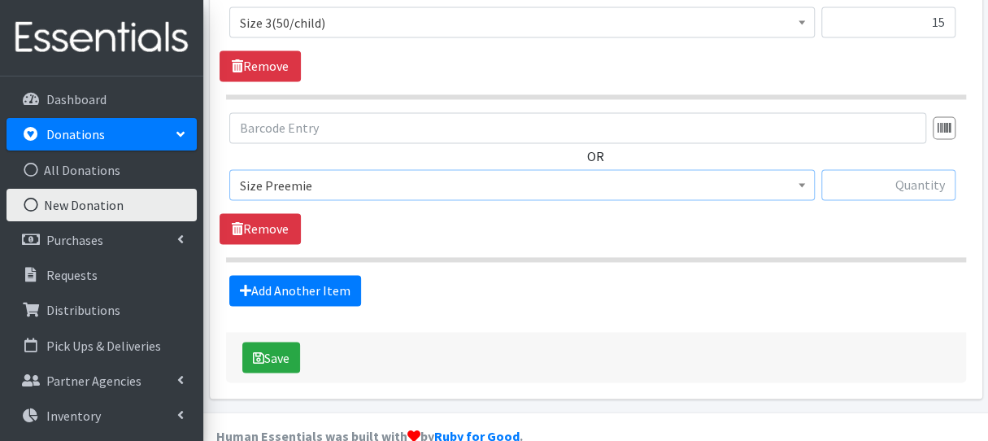
click at [876, 185] on input "text" at bounding box center [889, 184] width 134 height 31
type input "13"
click at [291, 352] on button "Save" at bounding box center [271, 357] width 58 height 31
click at [291, 352] on div "Saving" at bounding box center [596, 357] width 740 height 50
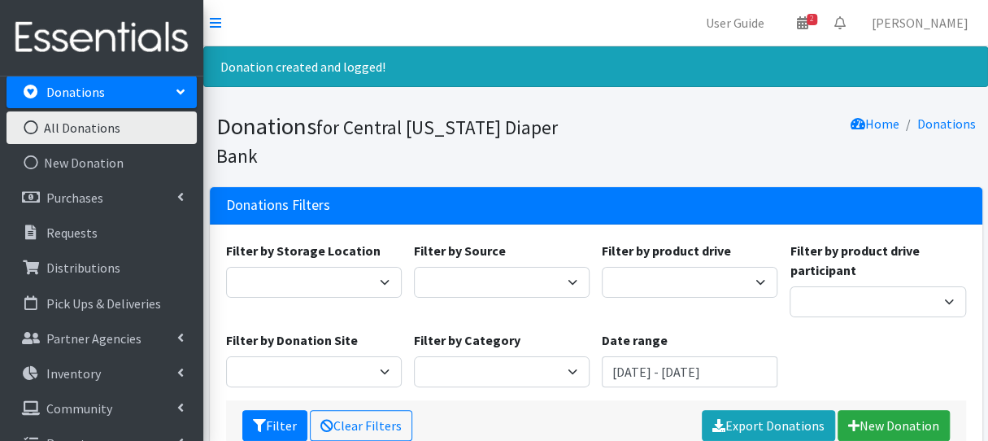
scroll to position [68, 0]
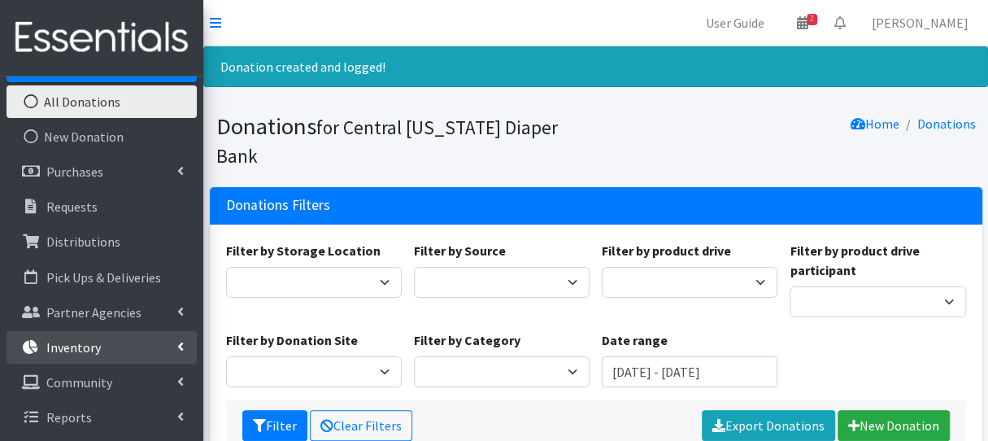
click at [93, 346] on p "Inventory" at bounding box center [73, 347] width 55 height 16
click at [106, 379] on link "Items & Inventory" at bounding box center [102, 382] width 190 height 33
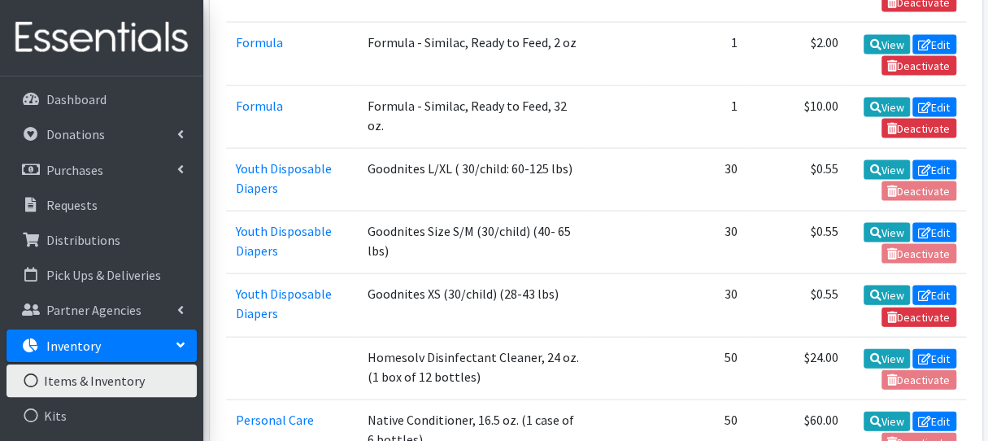
scroll to position [1552, 0]
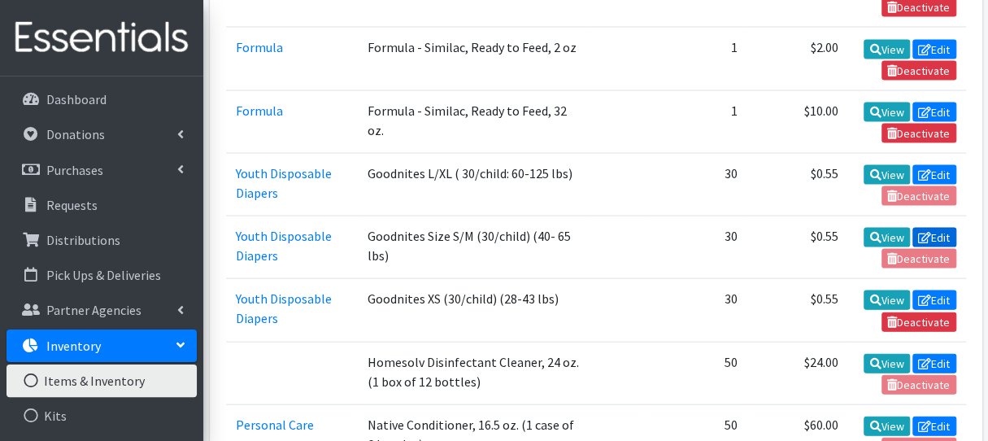
click at [918, 232] on icon at bounding box center [924, 237] width 13 height 11
click at [923, 169] on icon at bounding box center [924, 174] width 13 height 11
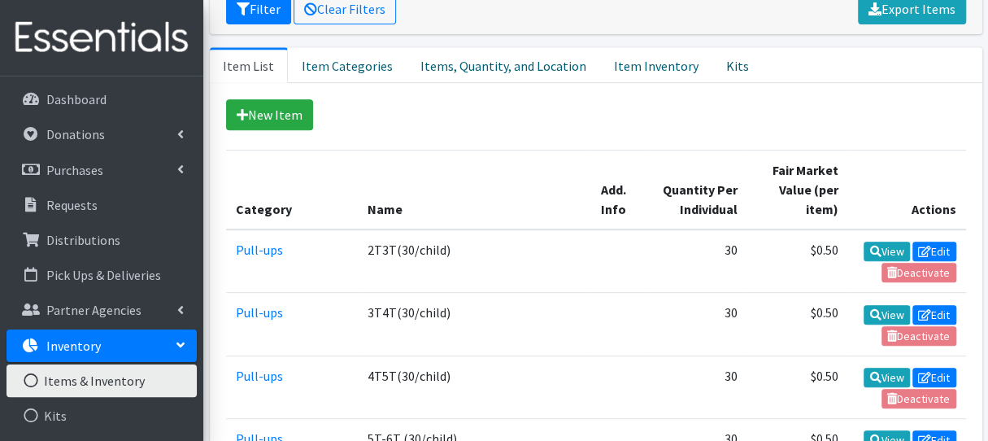
scroll to position [334, 0]
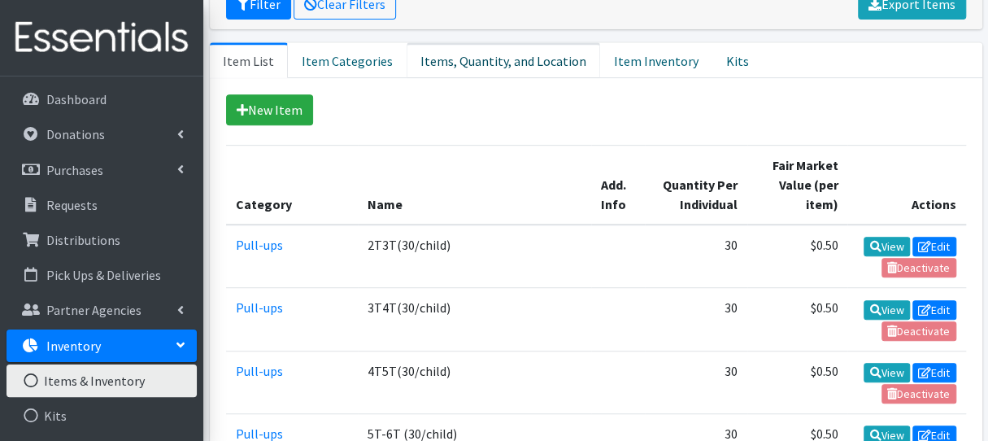
click at [540, 42] on link "Items, Quantity, and Location" at bounding box center [504, 60] width 194 height 36
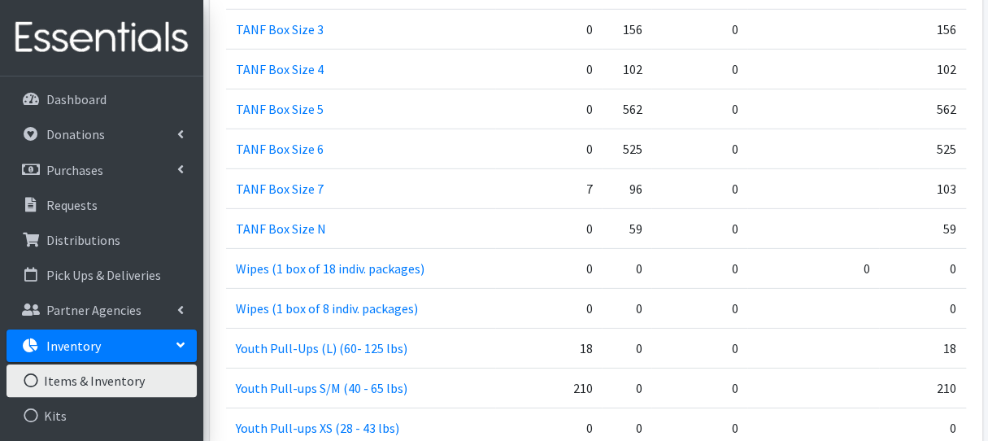
scroll to position [2422, 0]
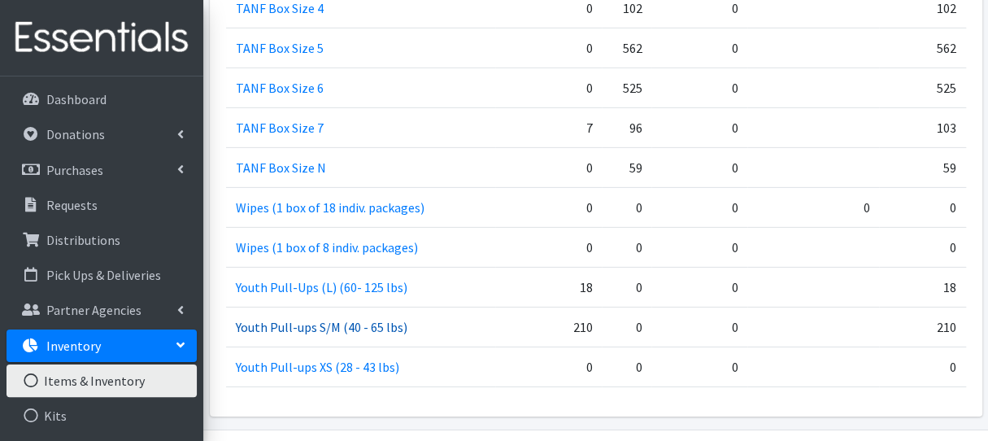
click at [367, 319] on link "Youth Pull-ups S/M (40 - 65 lbs)" at bounding box center [322, 327] width 172 height 16
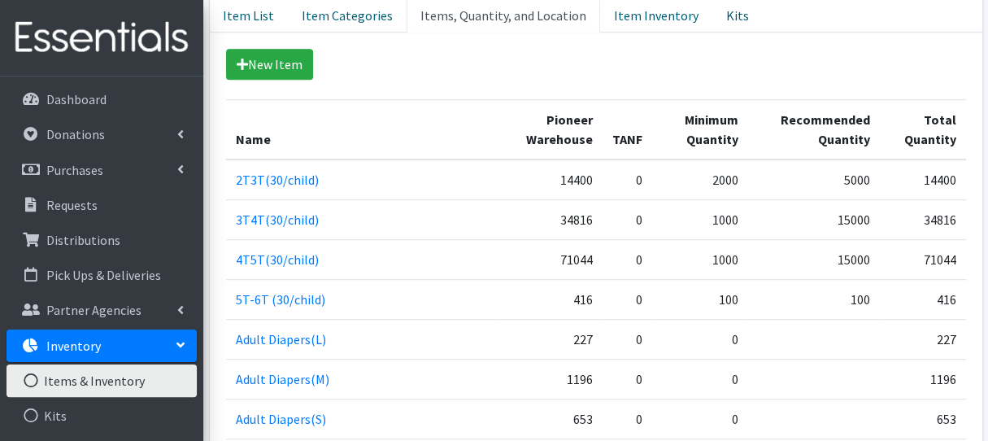
scroll to position [0, 0]
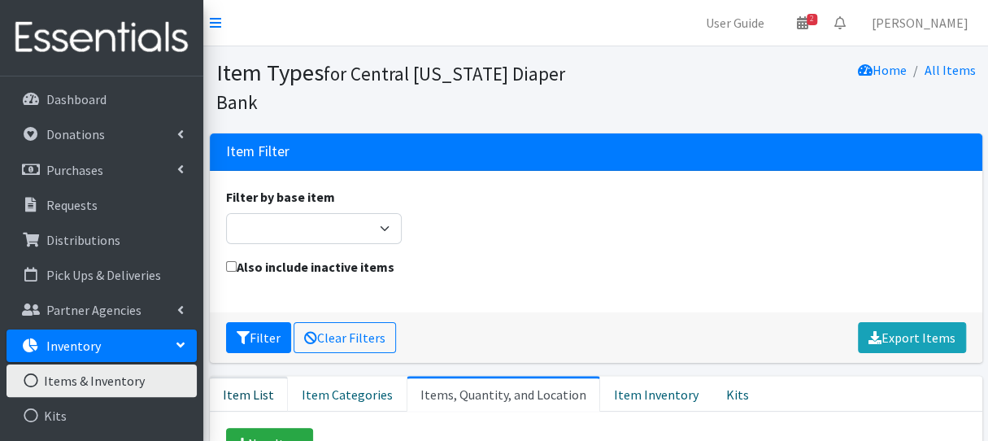
click at [216, 376] on link "Item List" at bounding box center [249, 394] width 78 height 36
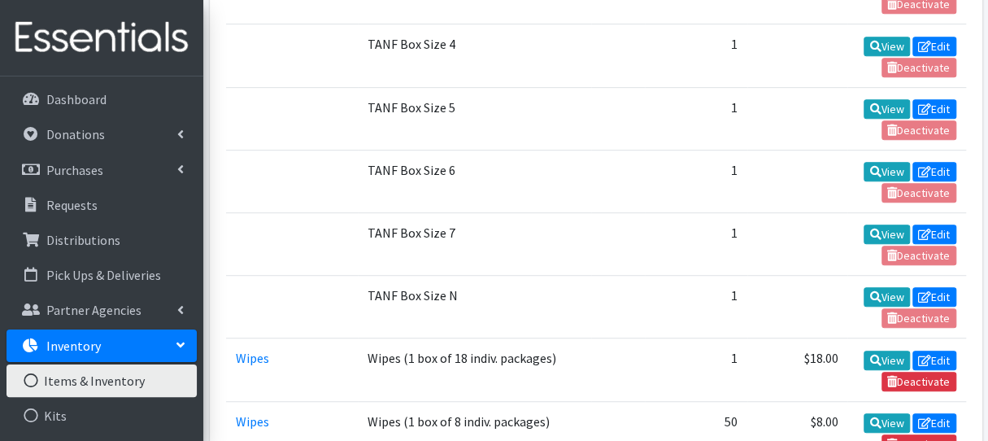
scroll to position [3516, 0]
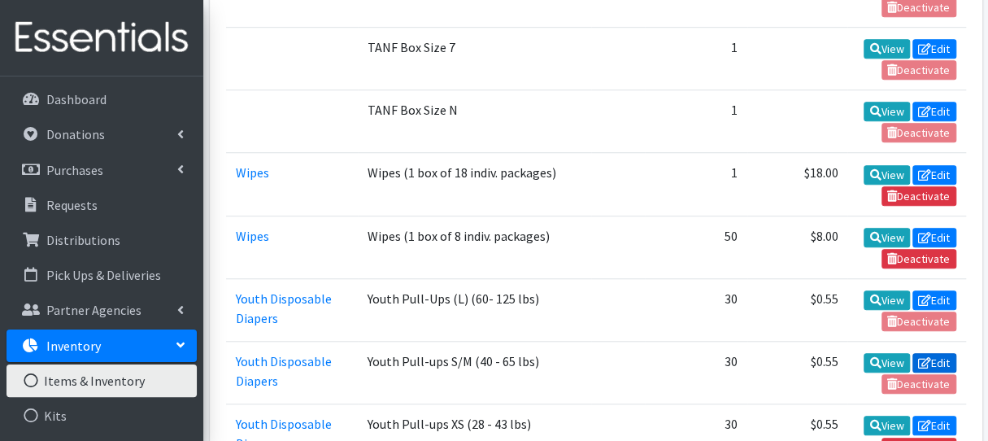
click at [926, 357] on icon at bounding box center [924, 362] width 13 height 11
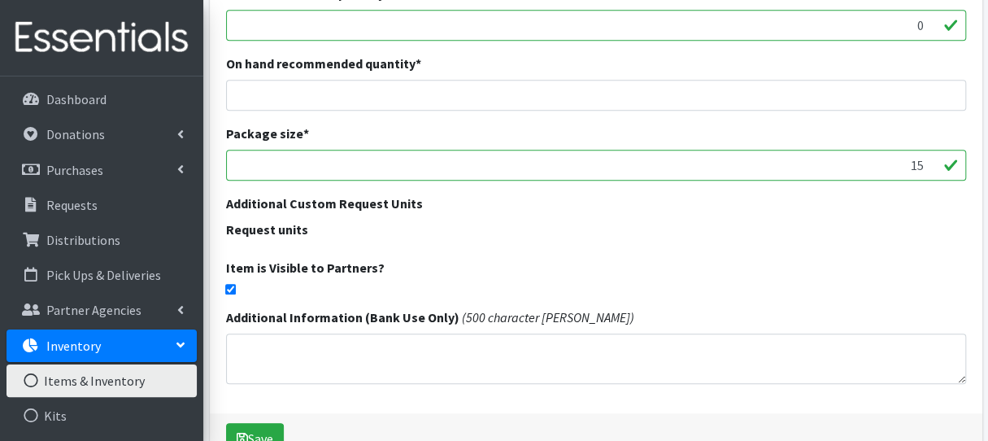
scroll to position [534, 0]
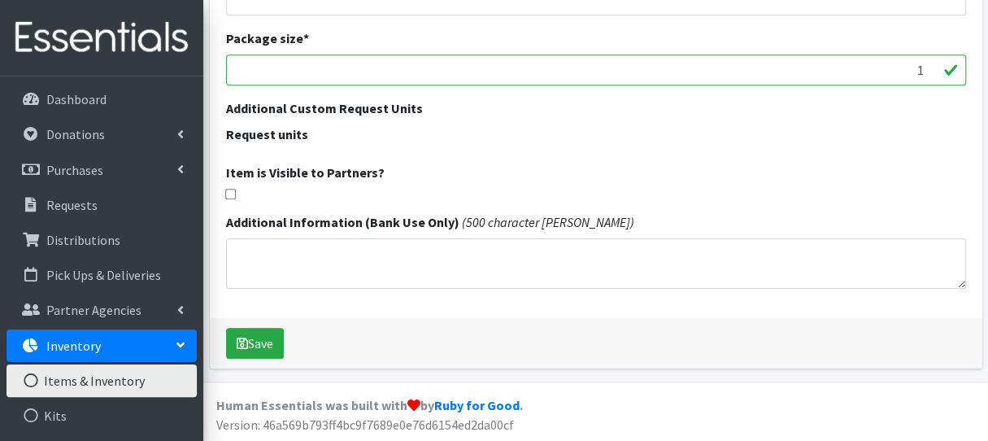
scroll to position [631, 0]
click at [228, 198] on input "checkbox" at bounding box center [230, 194] width 11 height 11
checkbox input "true"
click at [255, 333] on button "Save" at bounding box center [255, 343] width 58 height 31
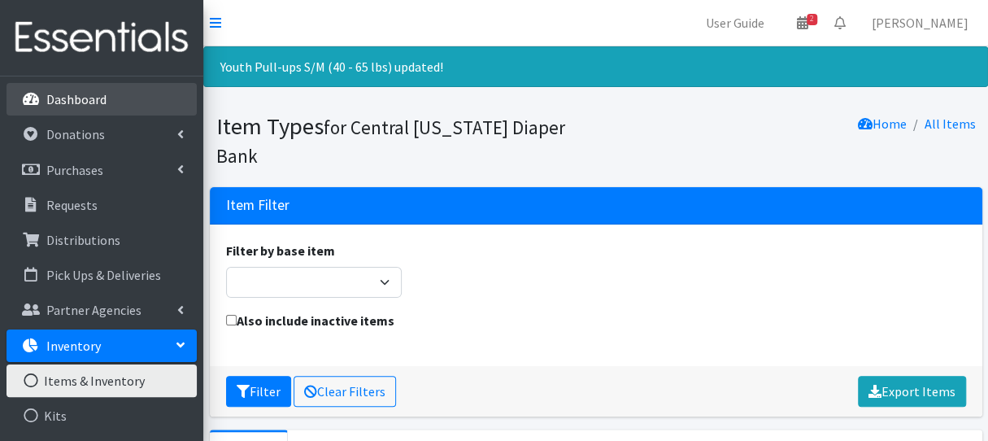
click at [132, 90] on link "Dashboard" at bounding box center [102, 99] width 190 height 33
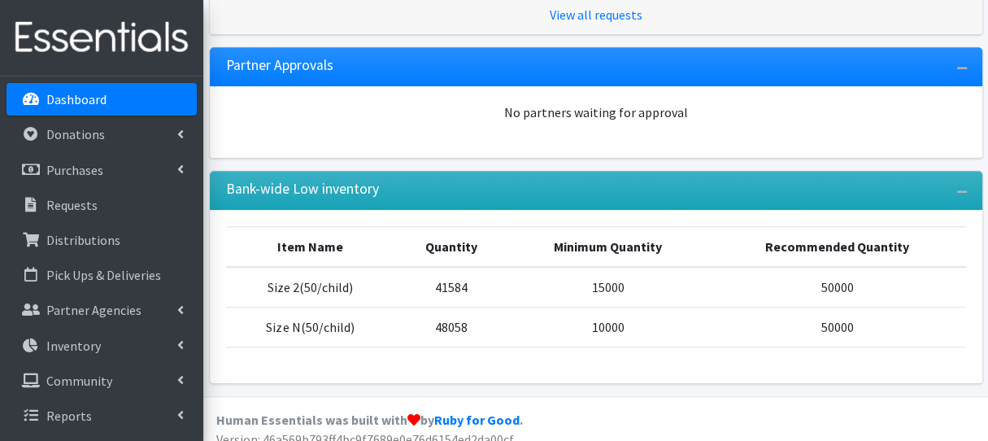
scroll to position [452, 0]
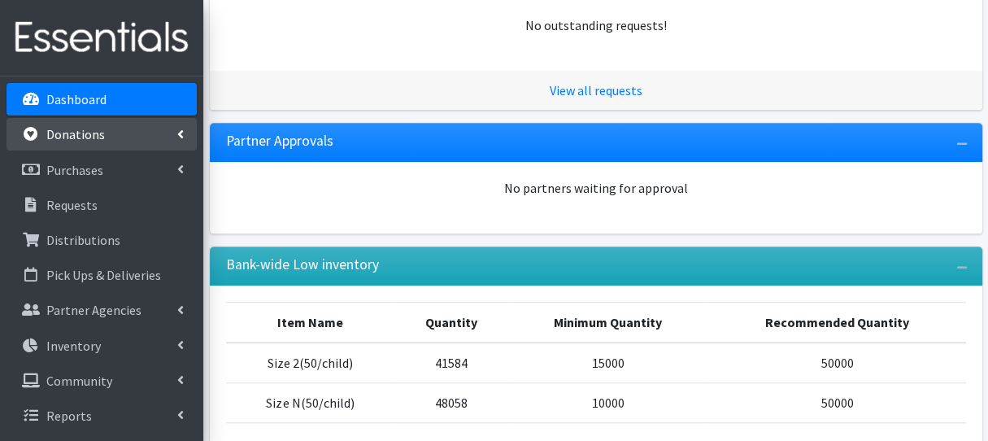
click at [135, 124] on link "Donations" at bounding box center [102, 134] width 190 height 33
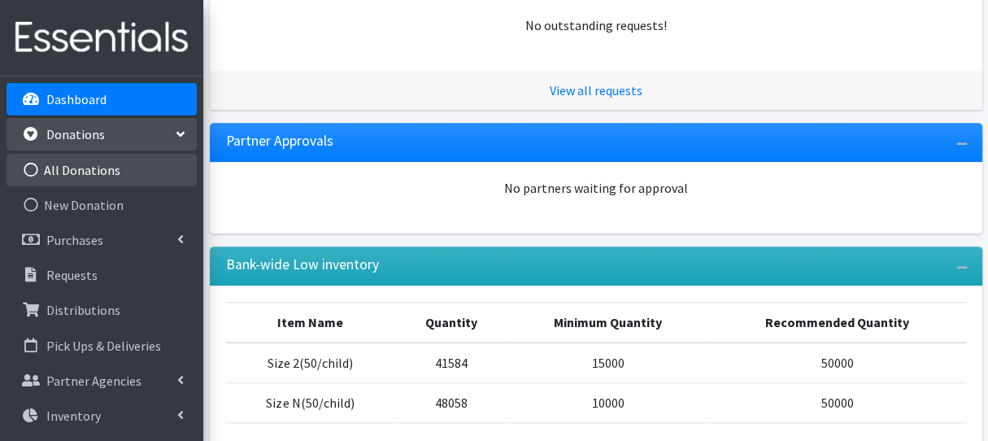
click at [138, 164] on link "All Donations" at bounding box center [102, 170] width 190 height 33
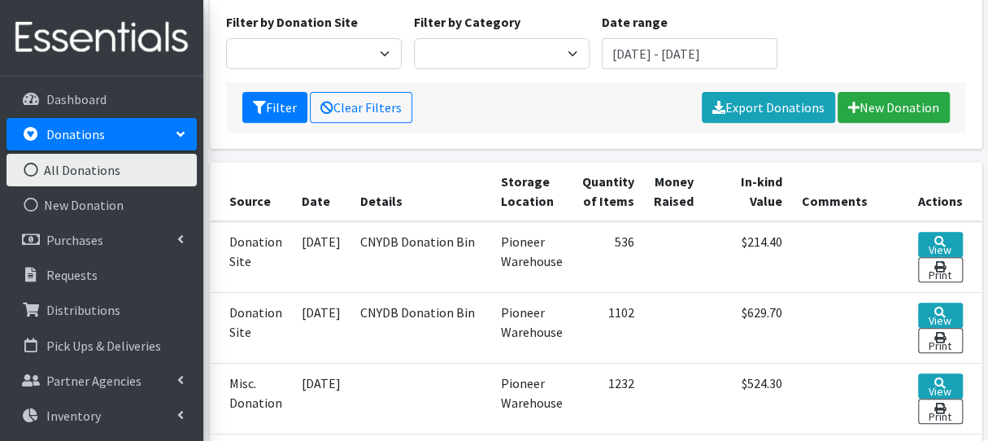
scroll to position [278, 0]
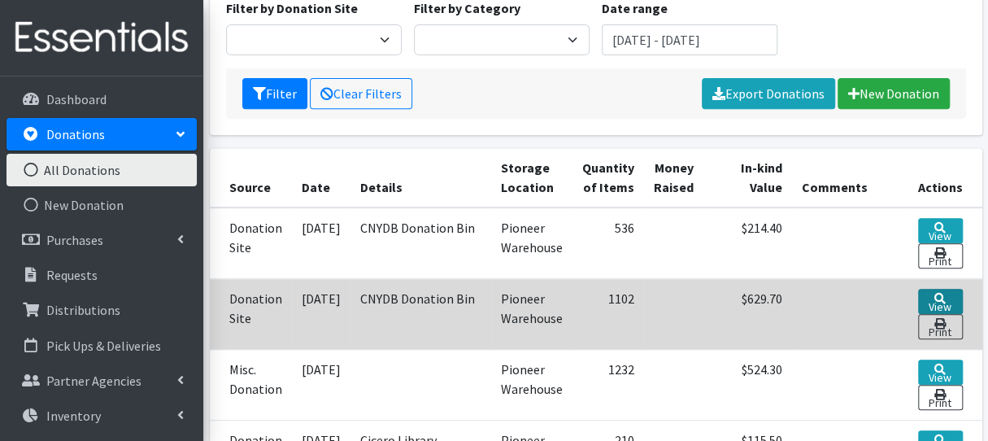
click at [944, 289] on link "View" at bounding box center [940, 301] width 45 height 25
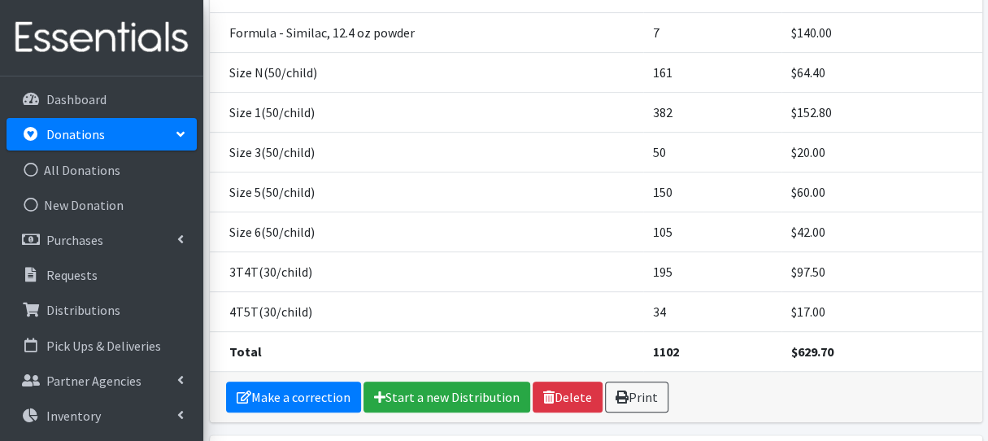
scroll to position [308, 0]
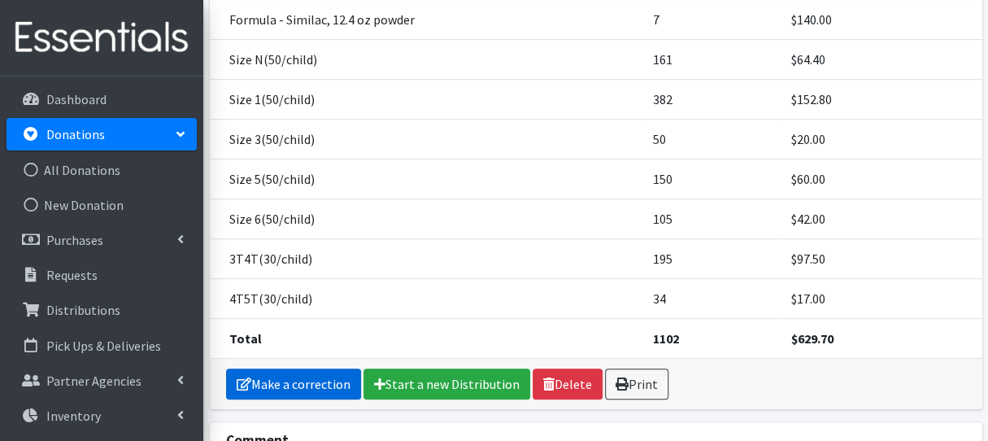
click at [325, 369] on link "Make a correction" at bounding box center [293, 384] width 135 height 31
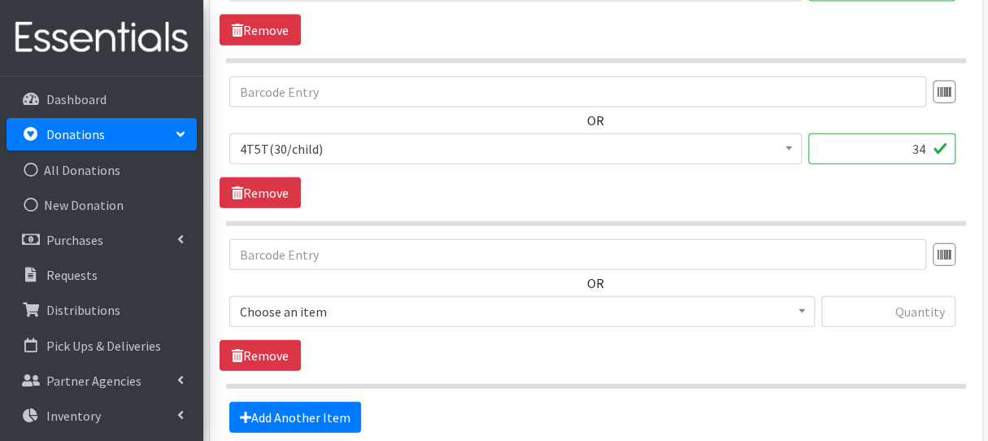
scroll to position [1970, 0]
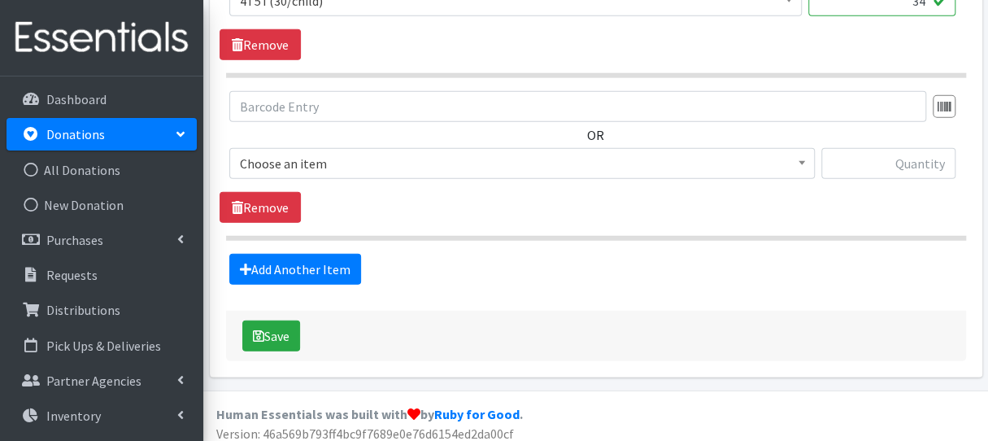
click at [350, 156] on span "Choose an item" at bounding box center [522, 163] width 565 height 23
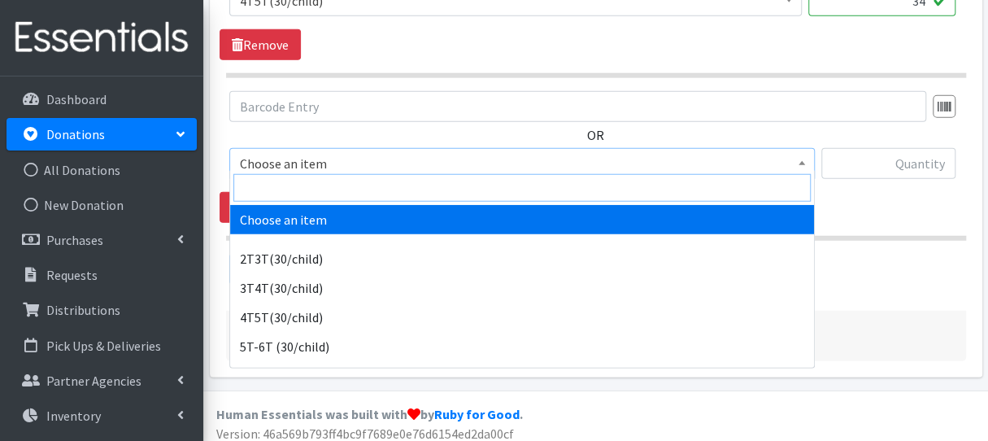
click at [347, 190] on input "search" at bounding box center [522, 188] width 578 height 28
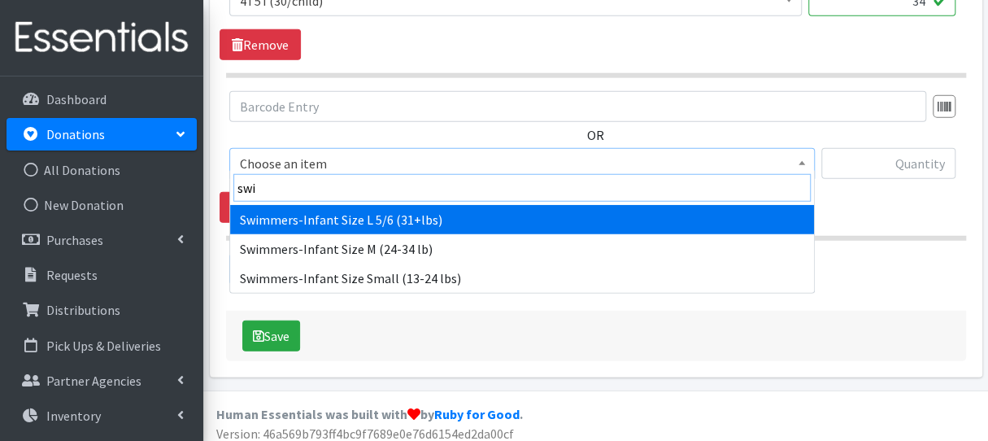
type input "swim"
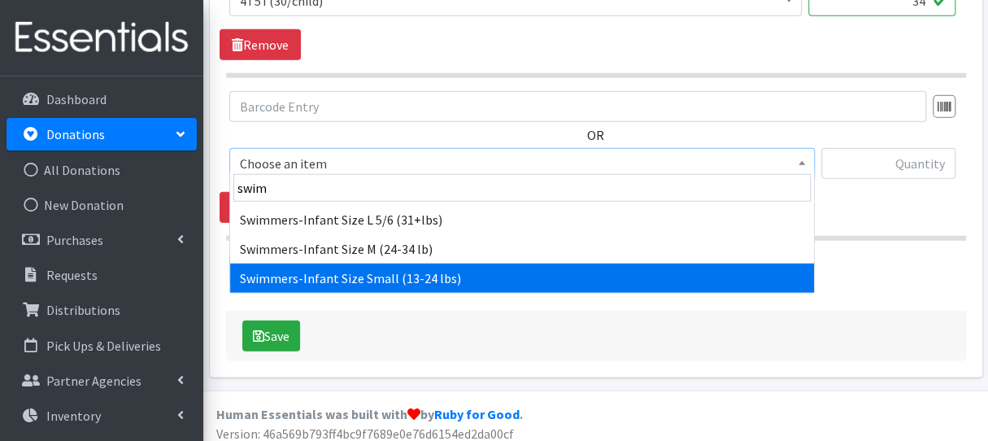
select select "6938"
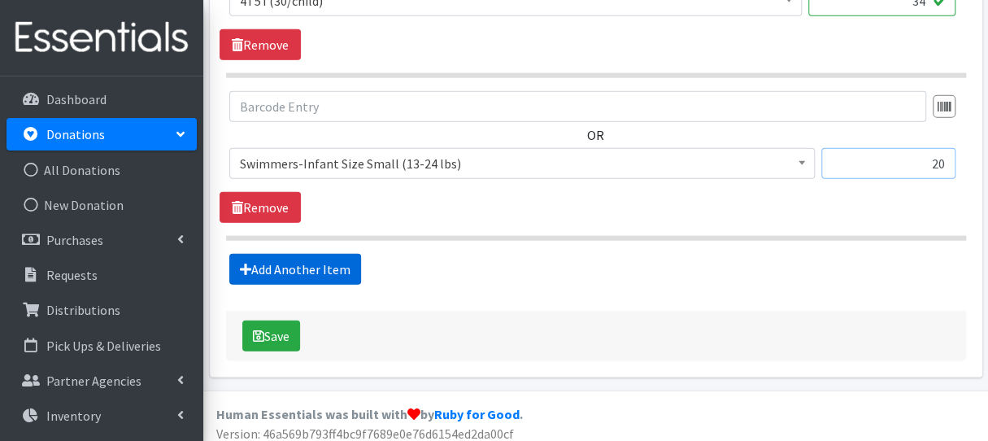
type input "20"
click at [298, 270] on link "Add Another Item" at bounding box center [295, 269] width 132 height 31
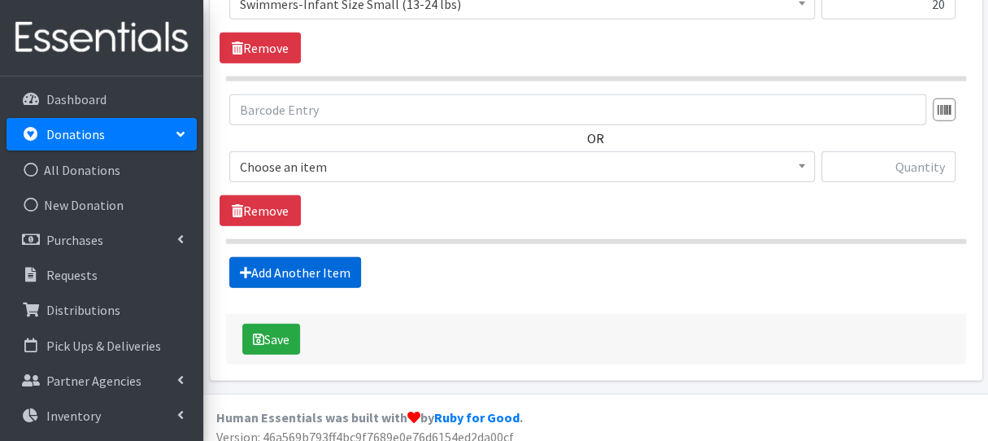
scroll to position [2132, 0]
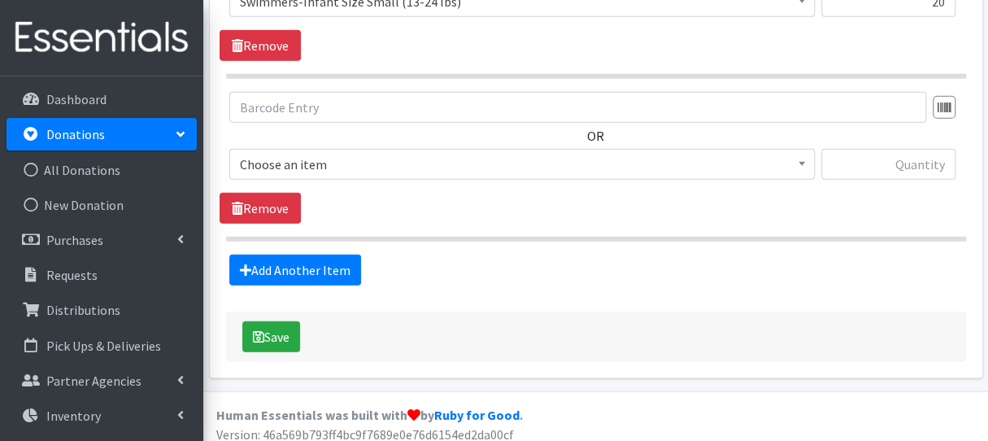
click at [312, 159] on span "Choose an item" at bounding box center [522, 164] width 565 height 23
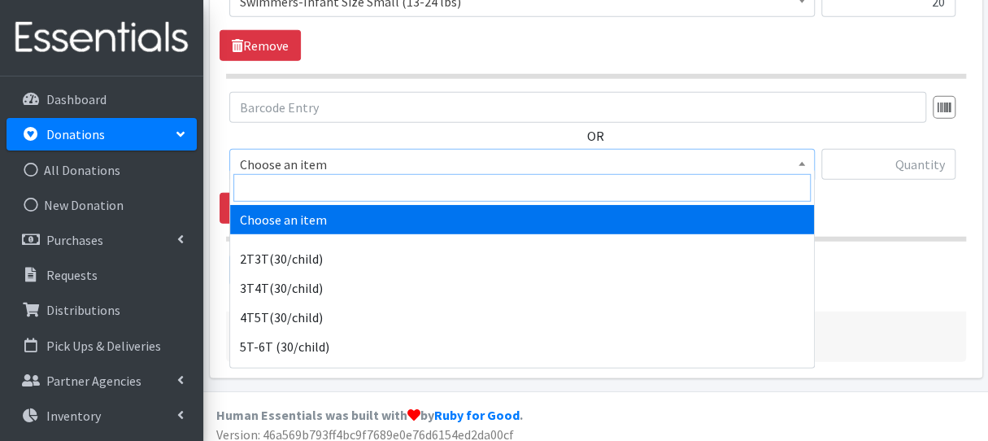
click at [312, 190] on input "search" at bounding box center [522, 188] width 578 height 28
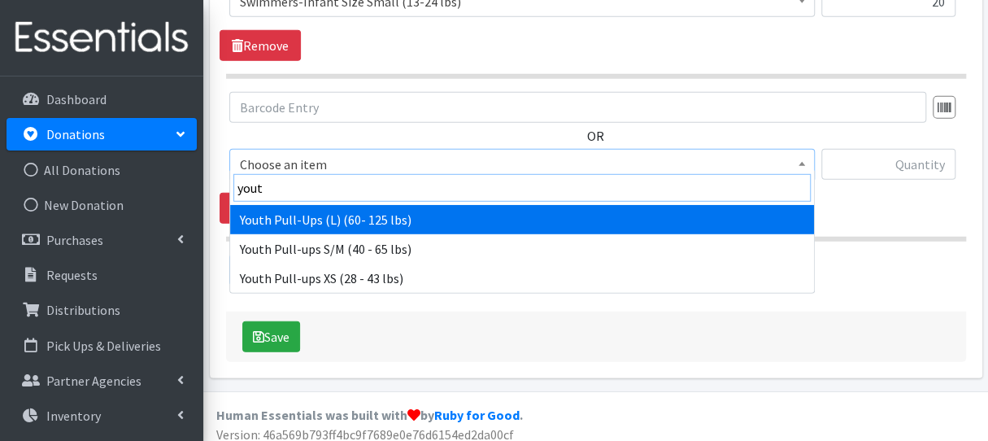
type input "youth"
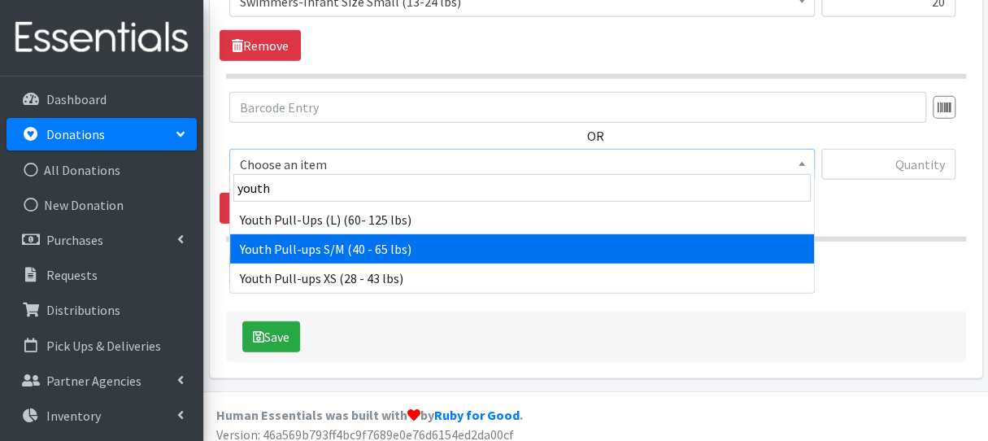
select select "6225"
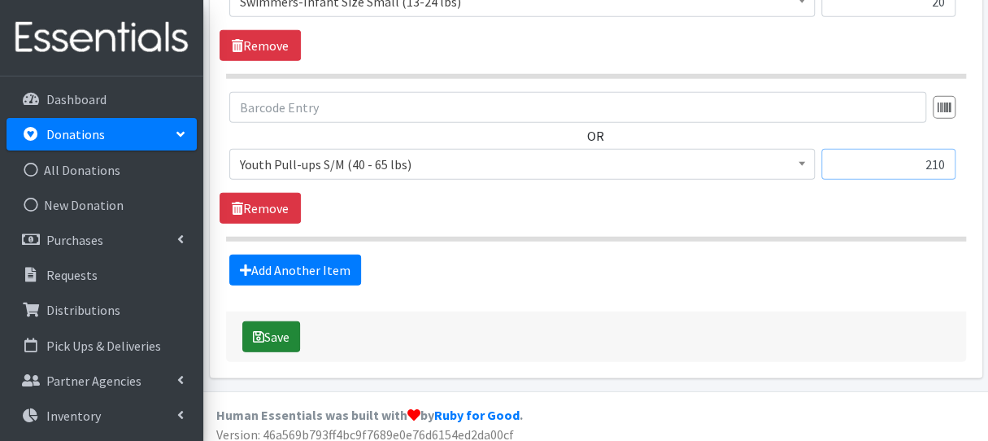
type input "210"
click at [282, 332] on button "Save" at bounding box center [271, 336] width 58 height 31
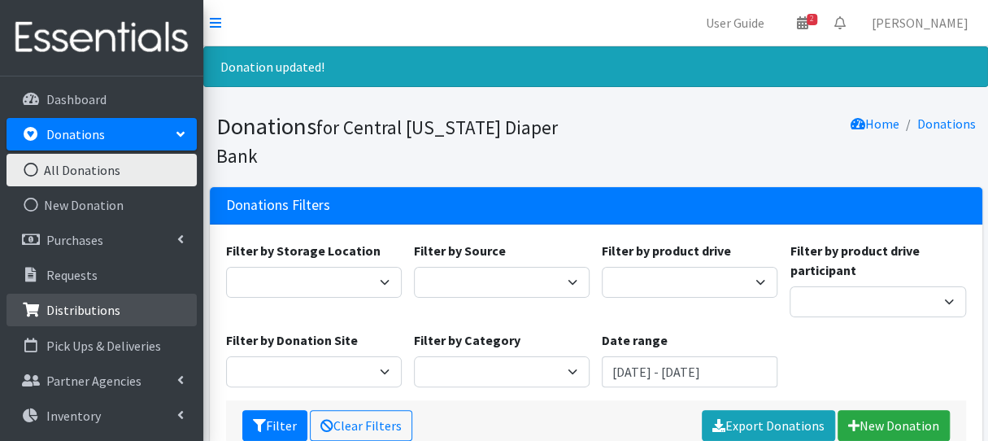
click at [128, 320] on link "Distributions" at bounding box center [102, 310] width 190 height 33
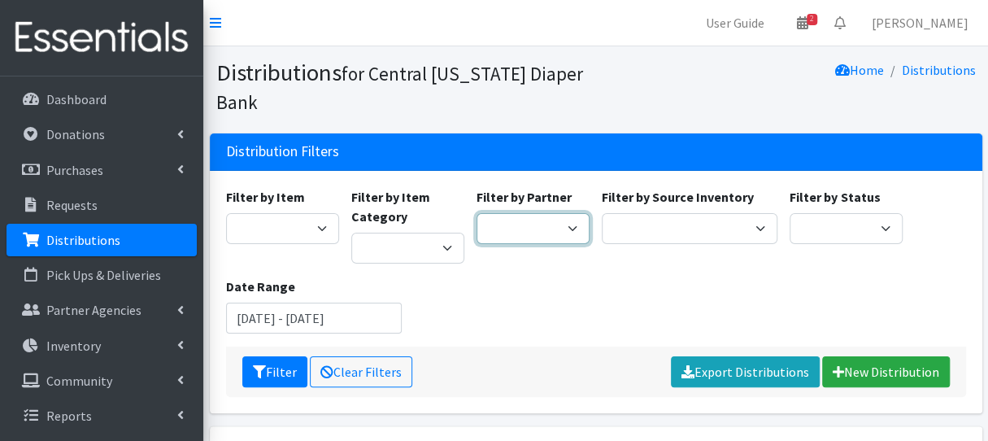
click at [552, 227] on select "[DEMOGRAPHIC_DATA] Baby Momma Association [DEMOGRAPHIC_DATA] Food Pantry [GEOGR…" at bounding box center [533, 228] width 113 height 31
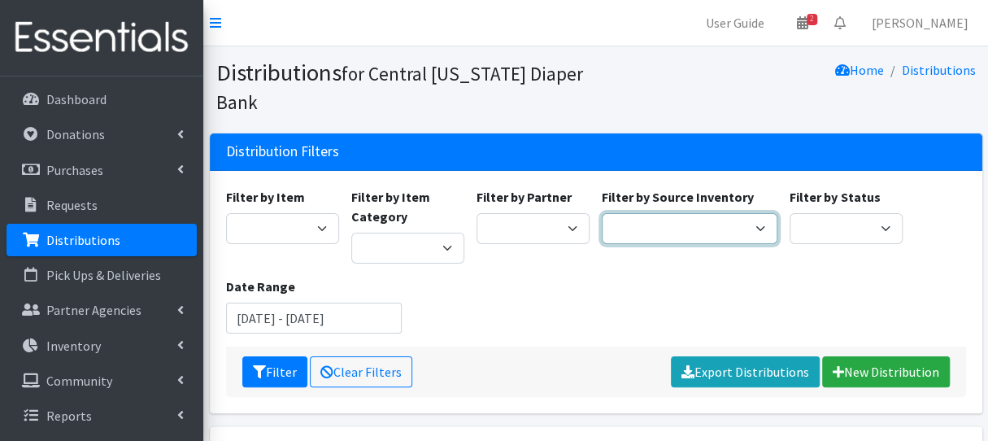
click at [683, 230] on select "Pioneer Warehouse TANF" at bounding box center [690, 228] width 176 height 31
click at [680, 312] on div "Filter by Item 2 Pack Crib Sheet for Girls 2T3T(30/child) 3T4T(30/child) 4T5T(3…" at bounding box center [596, 266] width 752 height 159
drag, startPoint x: 667, startPoint y: 219, endPoint x: 665, endPoint y: 241, distance: 22.1
click at [667, 219] on select "Pioneer Warehouse TANF" at bounding box center [690, 228] width 176 height 31
select select "470"
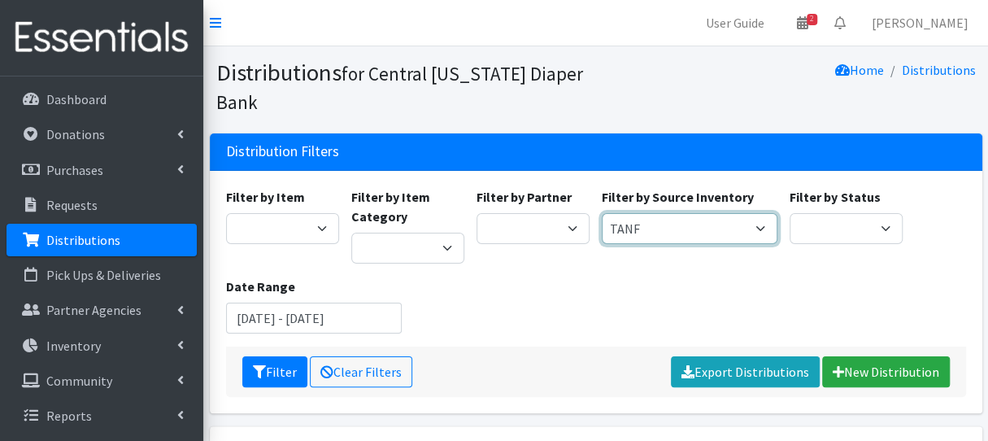
click at [602, 213] on select "Pioneer Warehouse TANF" at bounding box center [690, 228] width 176 height 31
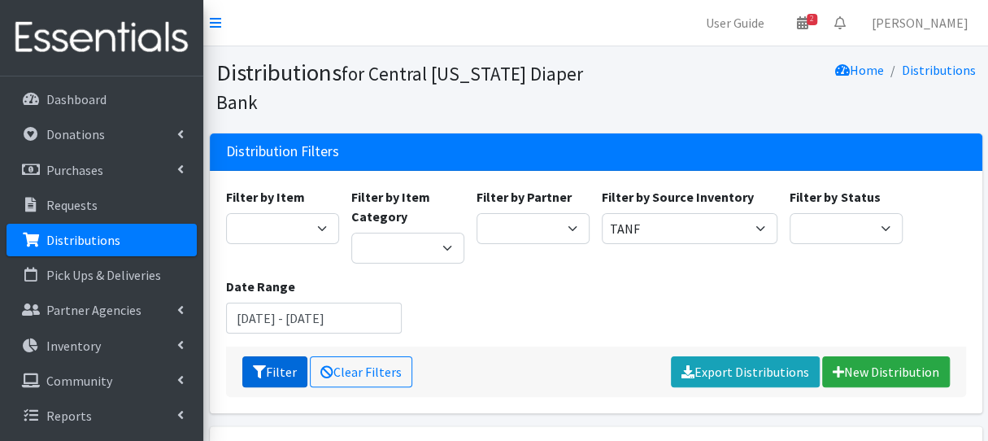
click at [279, 373] on button "Filter" at bounding box center [274, 371] width 65 height 31
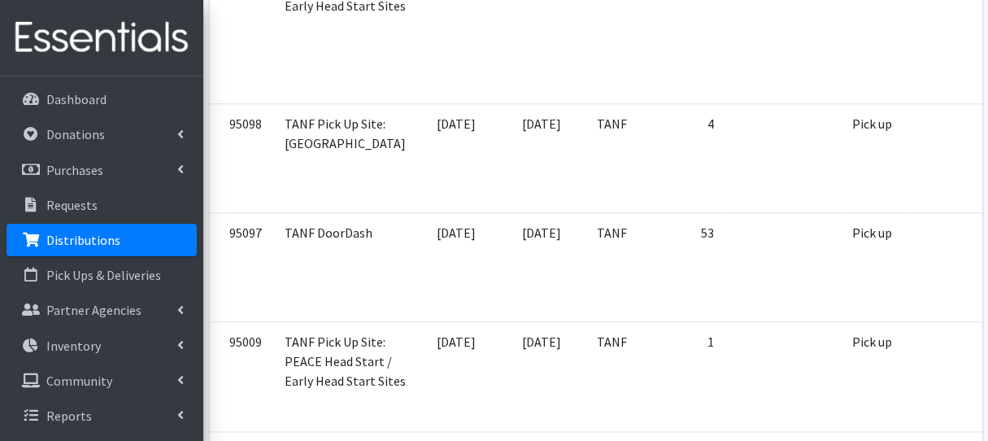
scroll to position [796, 0]
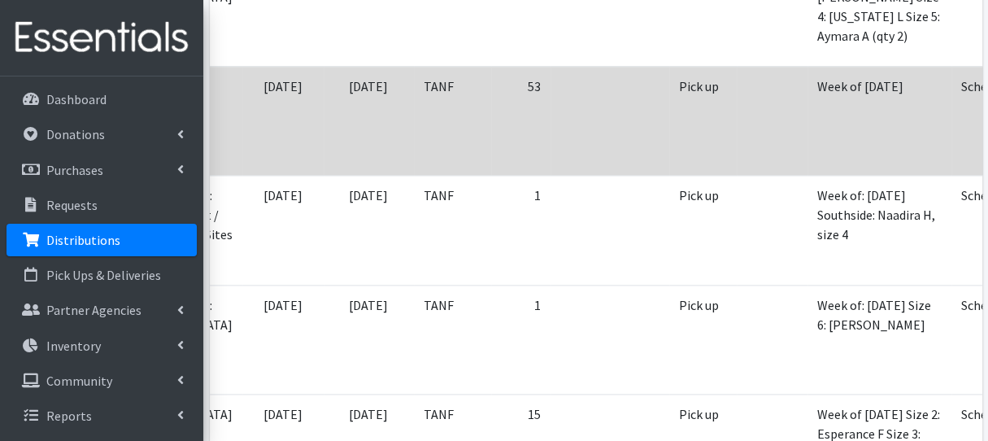
scroll to position [0, 184]
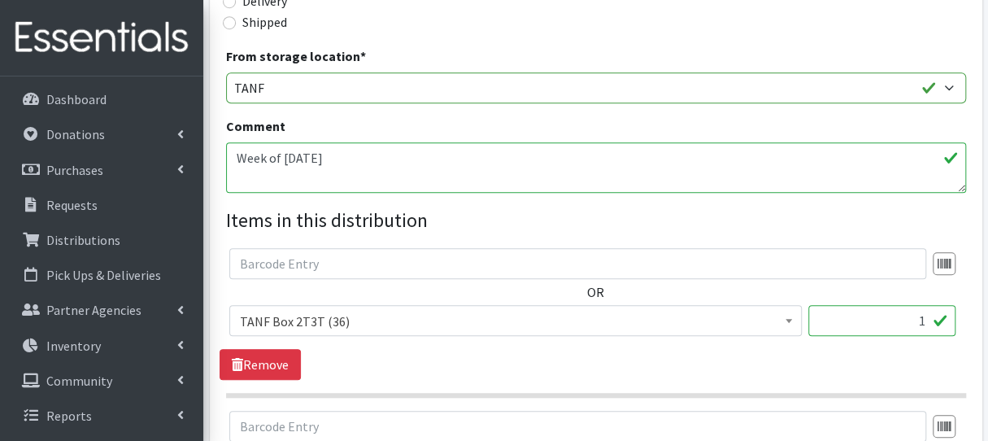
scroll to position [682, 0]
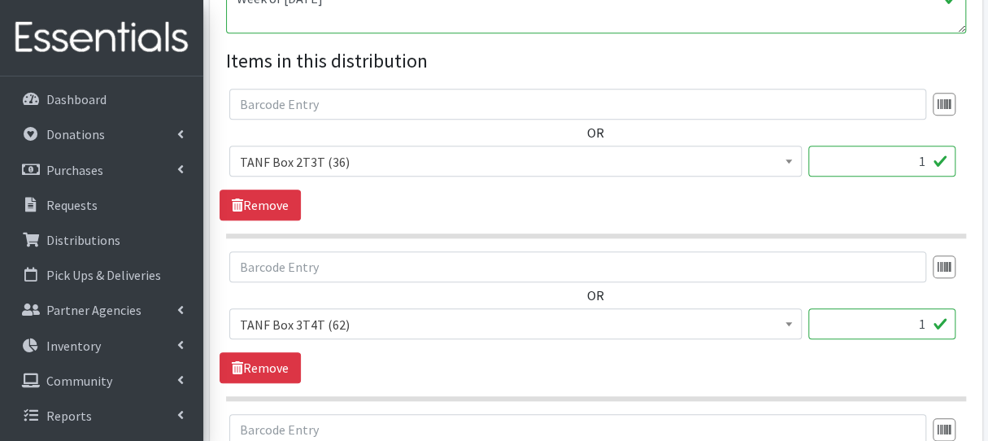
click at [916, 160] on input "1" at bounding box center [882, 161] width 147 height 31
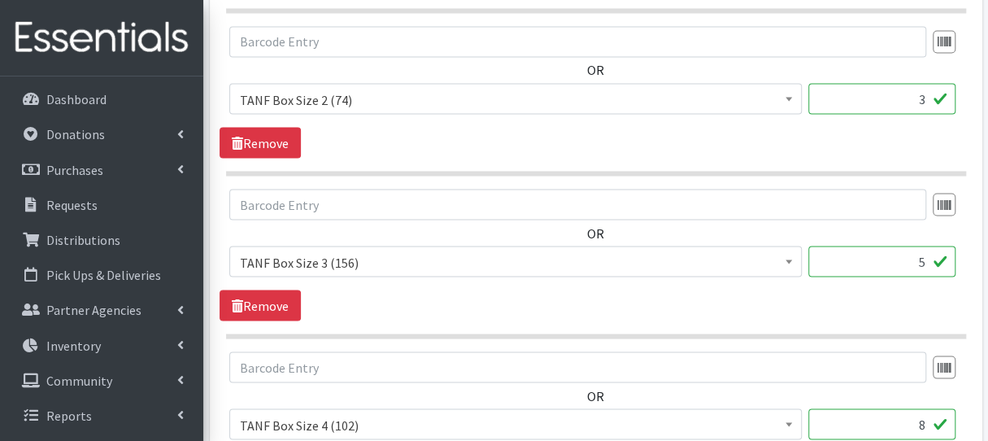
scroll to position [2072, 0]
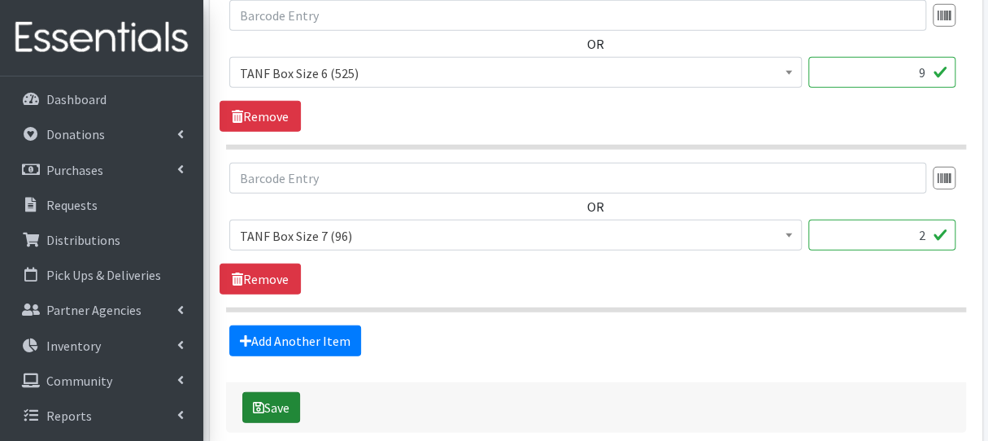
type input "2"
click at [281, 401] on button "Save" at bounding box center [271, 407] width 58 height 31
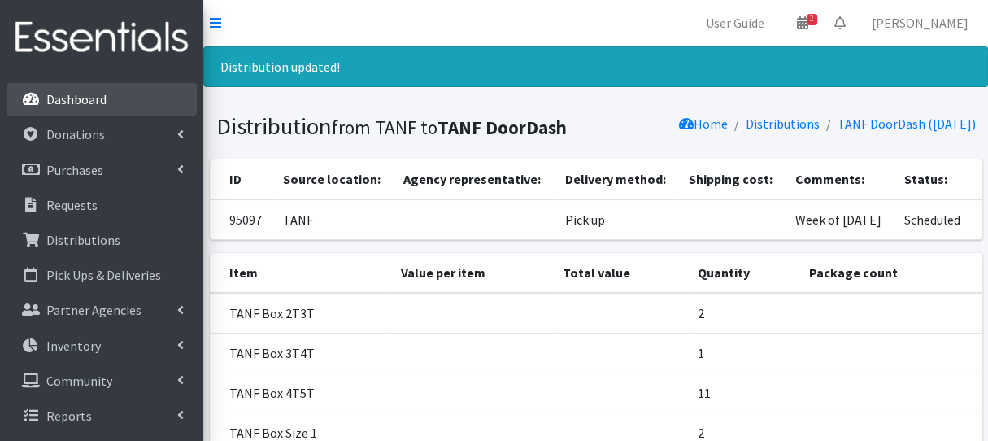
click at [122, 103] on link "Dashboard" at bounding box center [102, 99] width 190 height 33
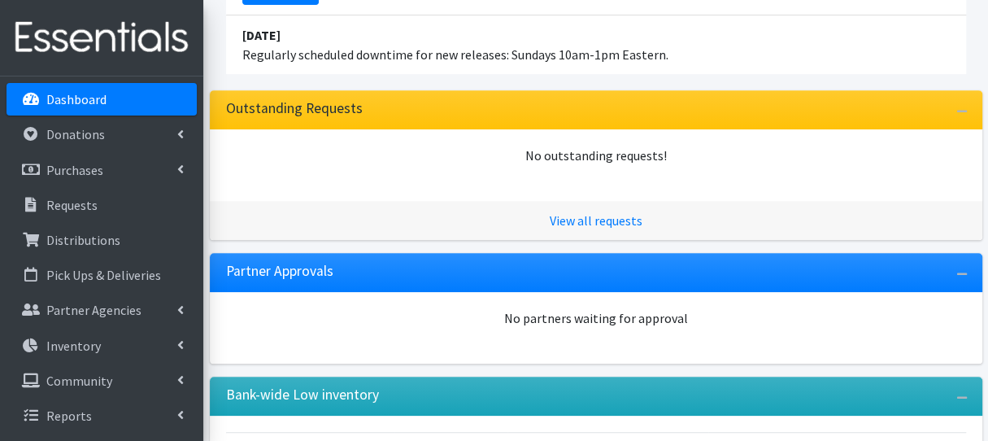
scroll to position [321, 0]
